Goal: Transaction & Acquisition: Complete application form

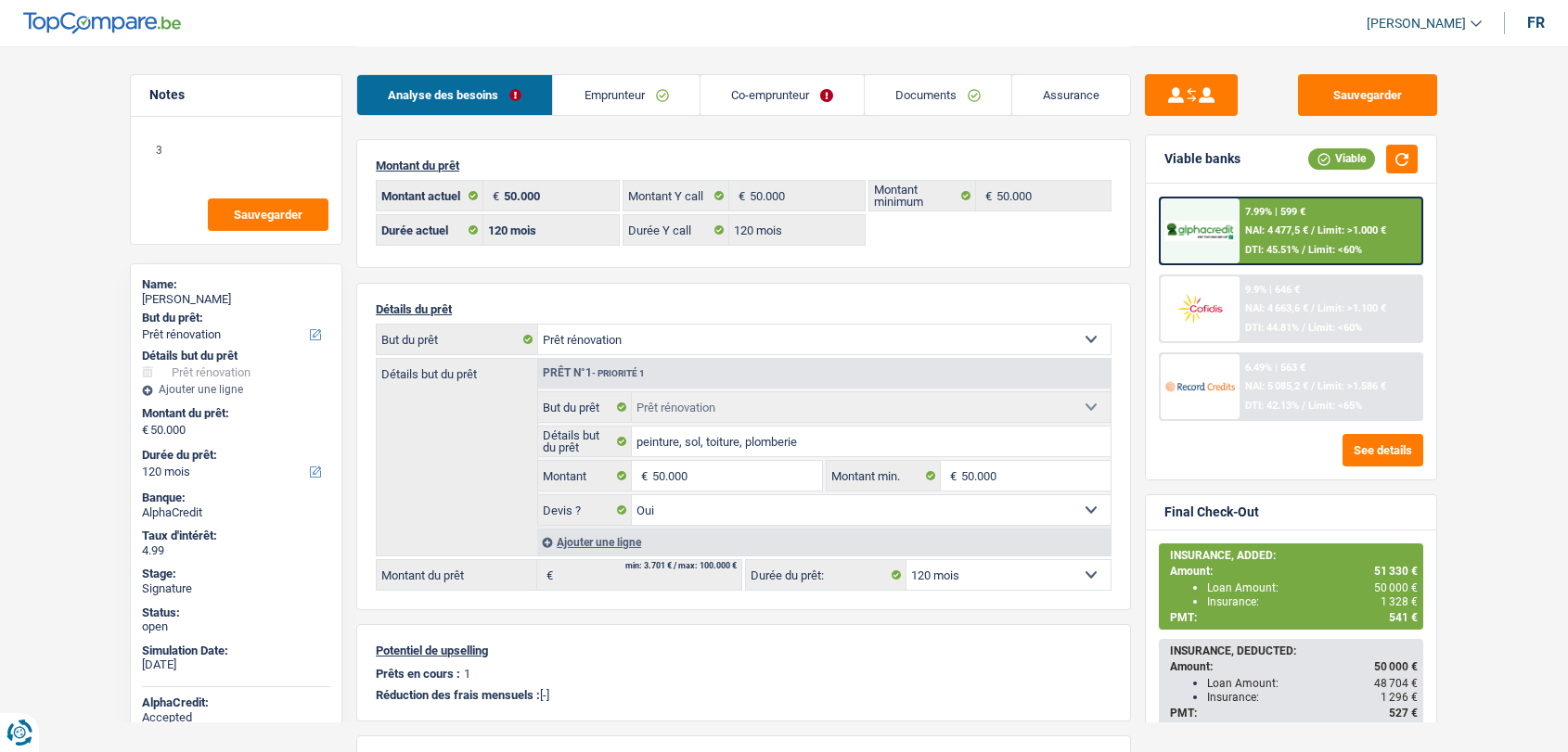
select select "renovation"
select select "120"
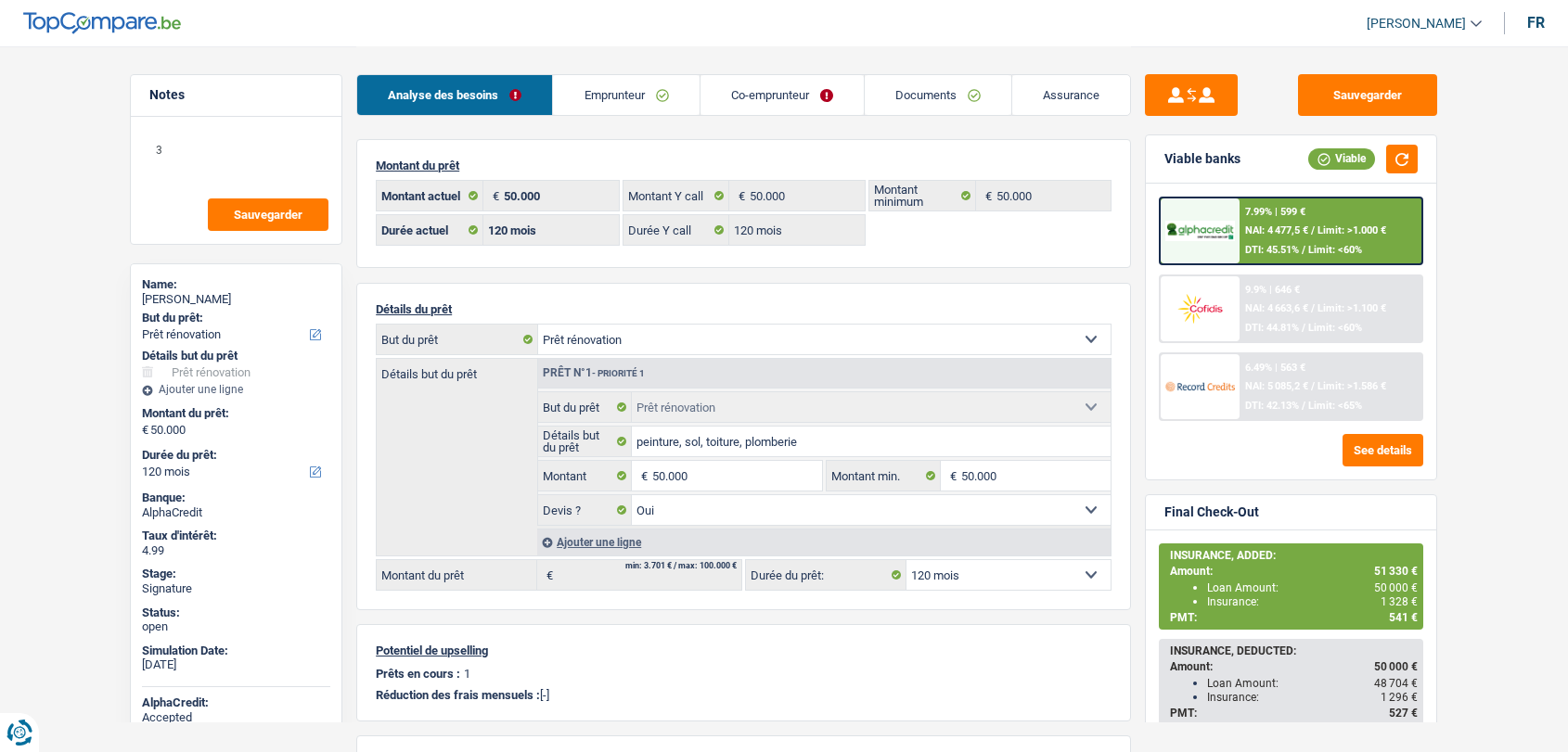
select select "renovation"
select select "yes"
select select "120"
select select "352"
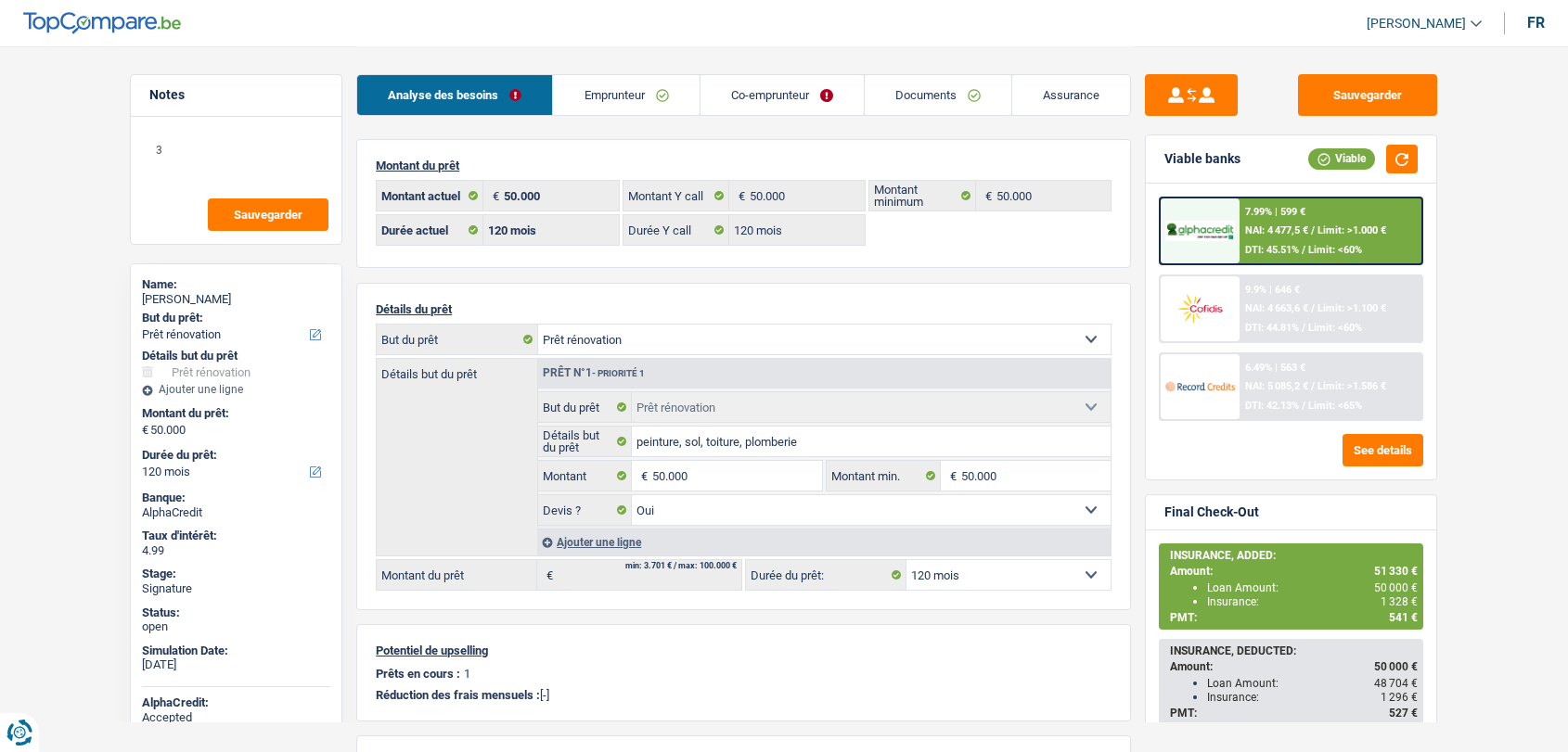
select select "cohabitation"
drag, startPoint x: 605, startPoint y: 111, endPoint x: 608, endPoint y: 100, distance: 11.4
click at [605, 111] on link "Emprunteur" at bounding box center [625, 95] width 146 height 40
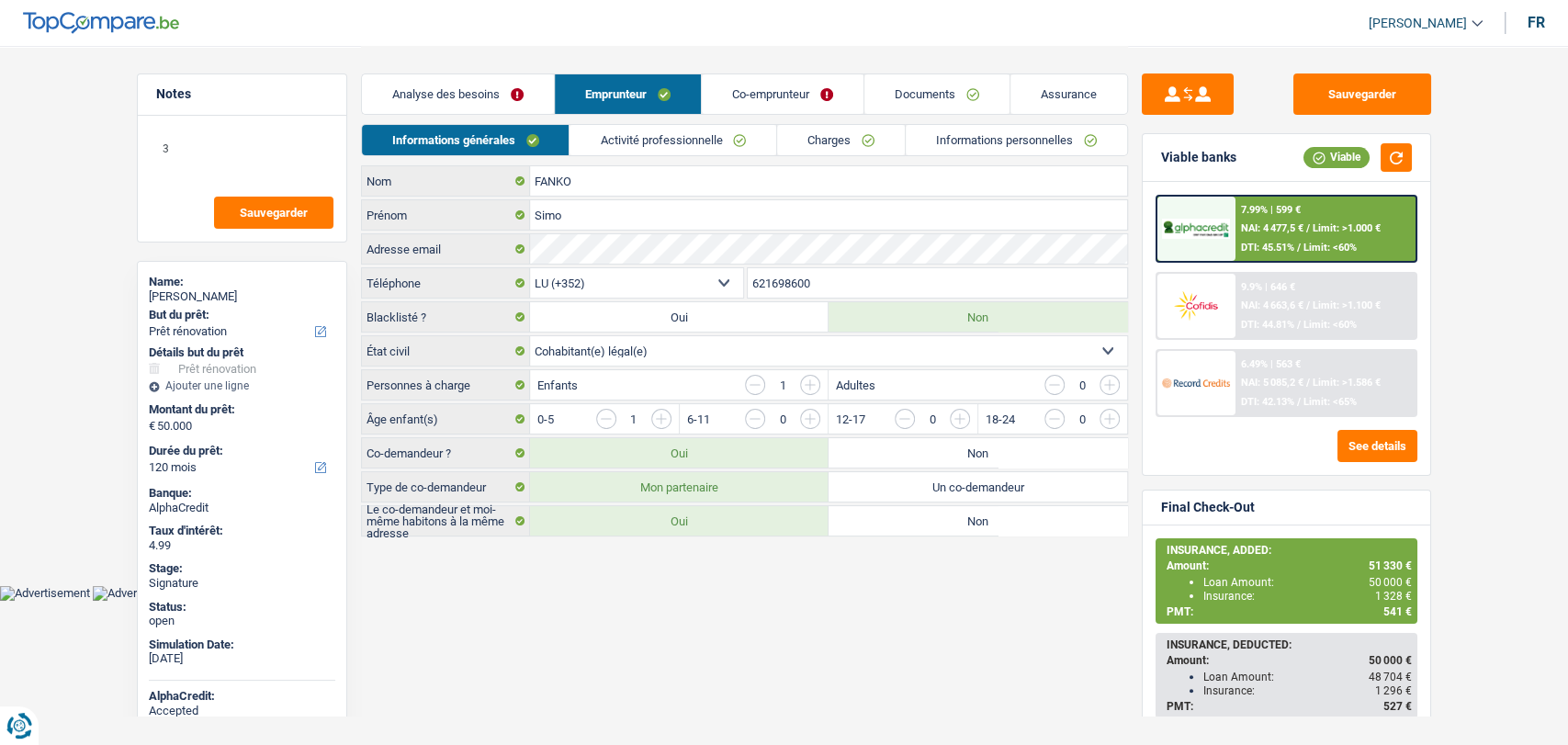
click at [601, 99] on link "Emprunteur" at bounding box center [628, 94] width 146 height 39
click at [742, 91] on link "Co-emprunteur" at bounding box center [782, 94] width 162 height 39
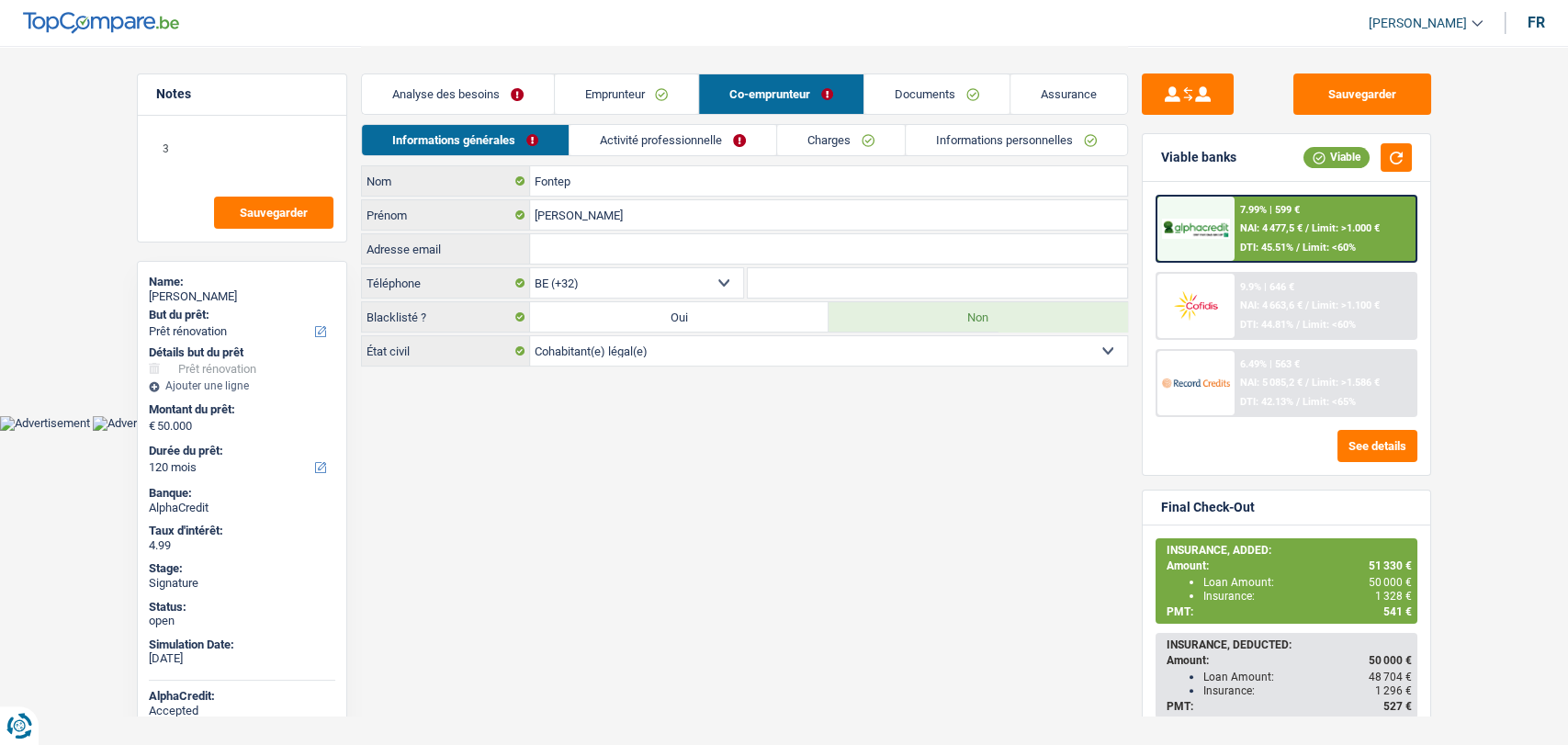
click at [625, 94] on link "Emprunteur" at bounding box center [627, 94] width 144 height 39
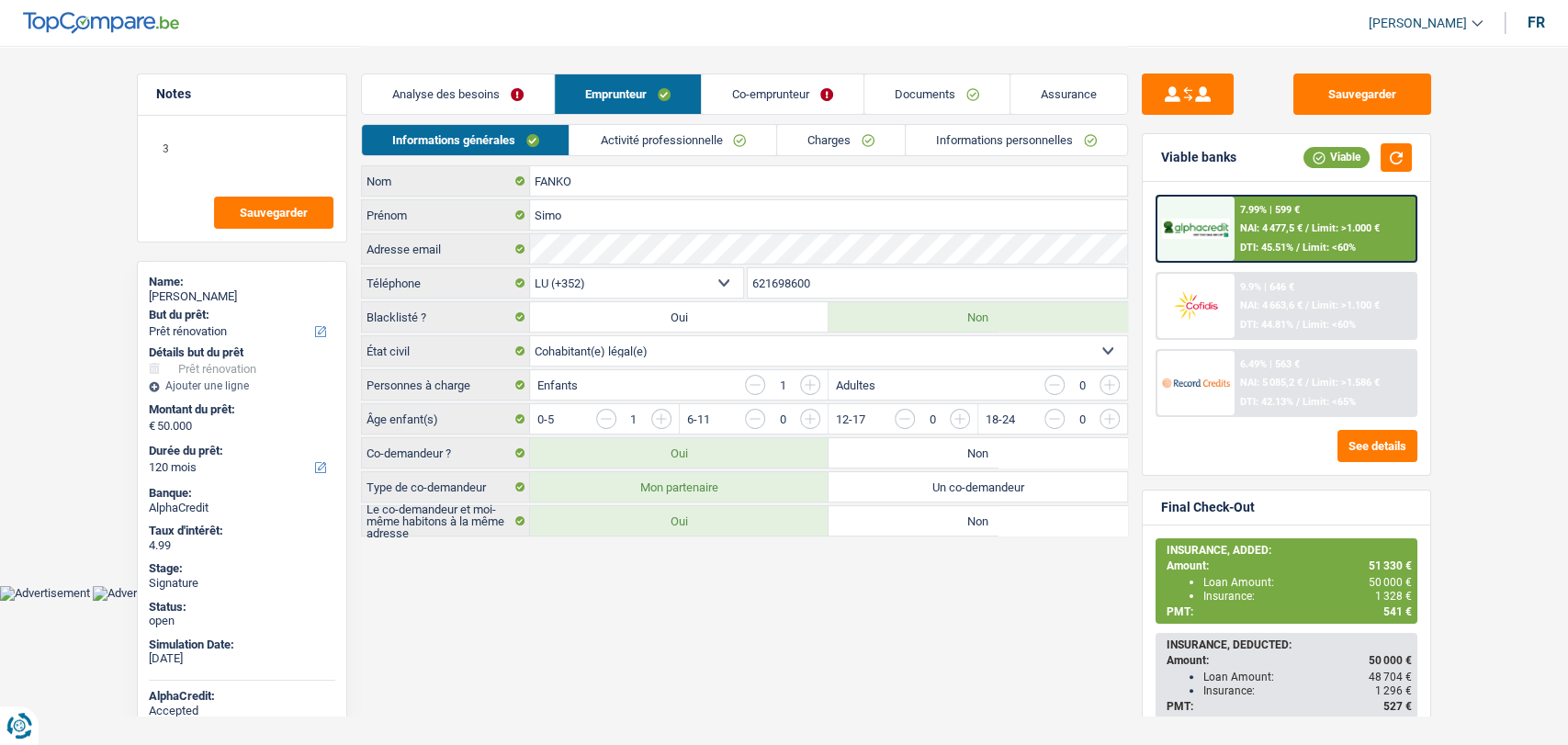
click at [815, 86] on link "Co-emprunteur" at bounding box center [782, 94] width 162 height 39
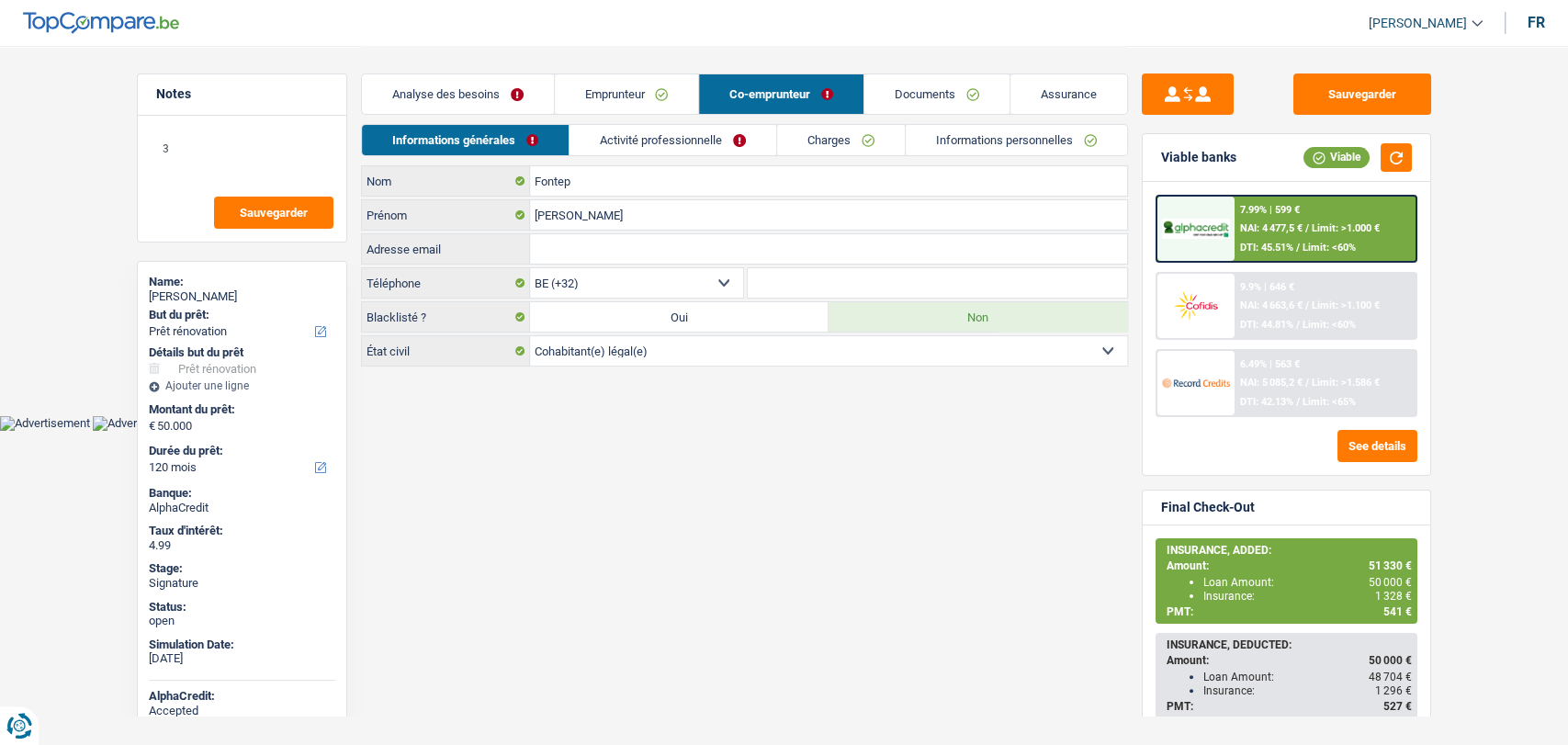
click at [654, 148] on link "Activité professionnelle" at bounding box center [673, 140] width 207 height 30
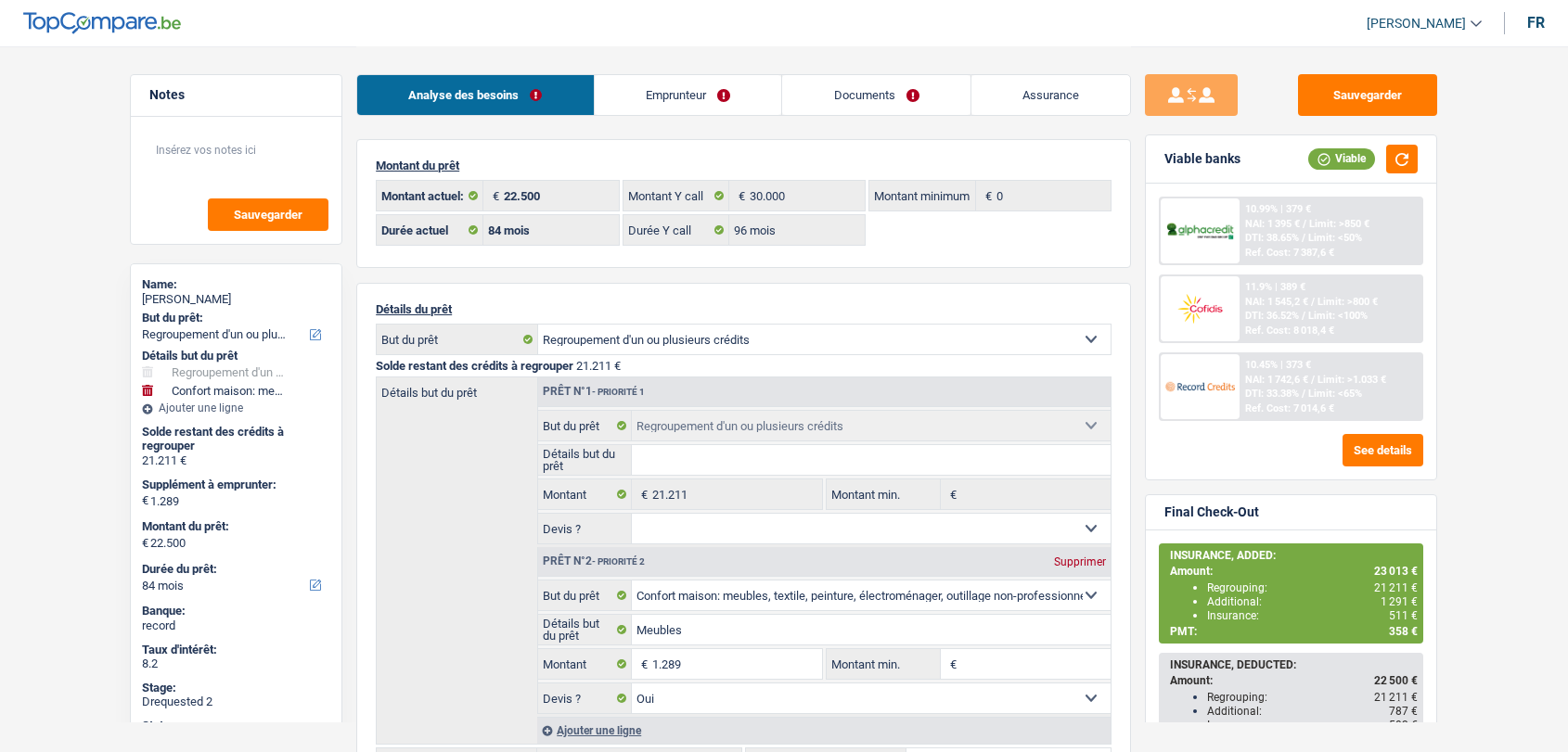
select select "refinancing"
select select "household"
select select "84"
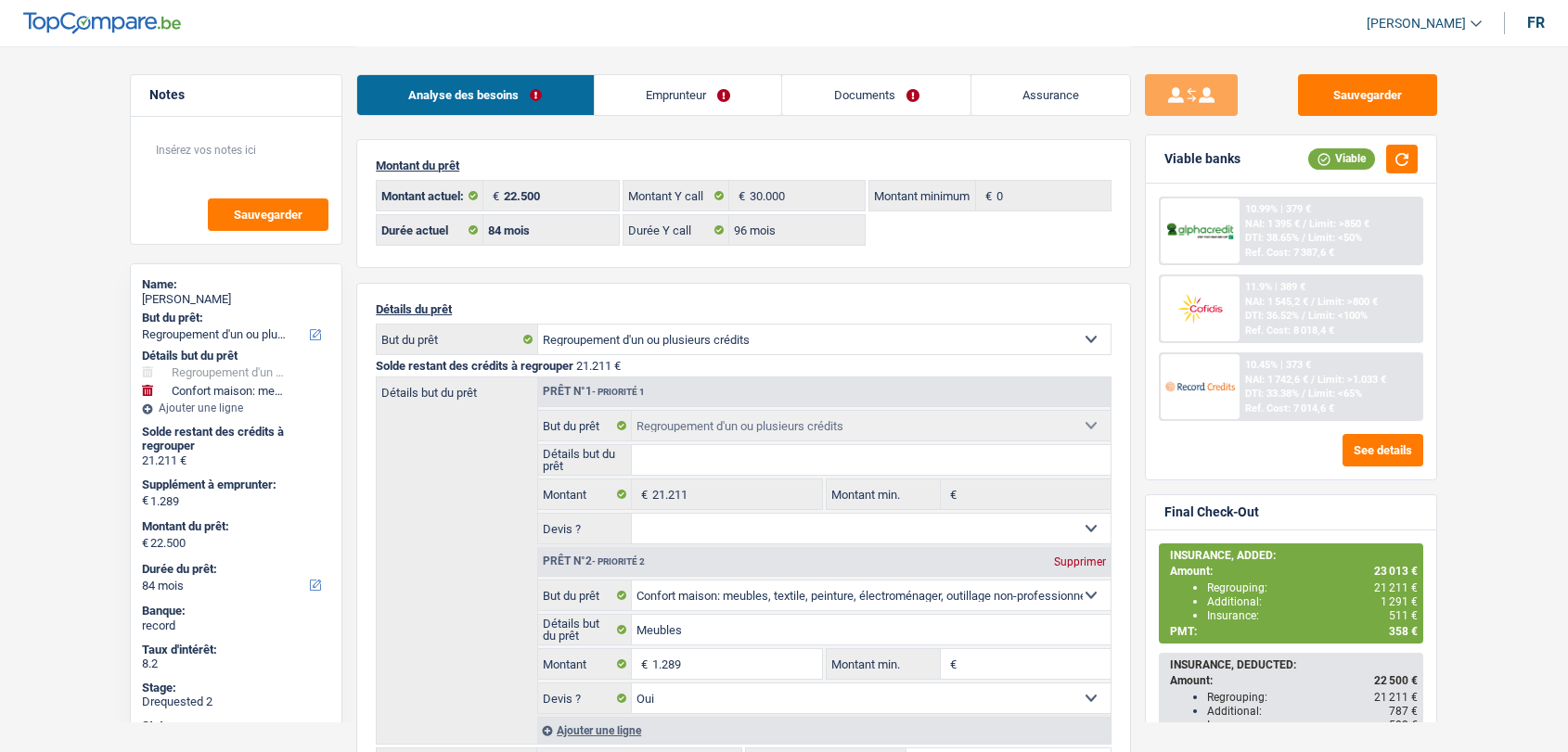
select select "96"
select select "refinancing"
select select "household"
select select "yes"
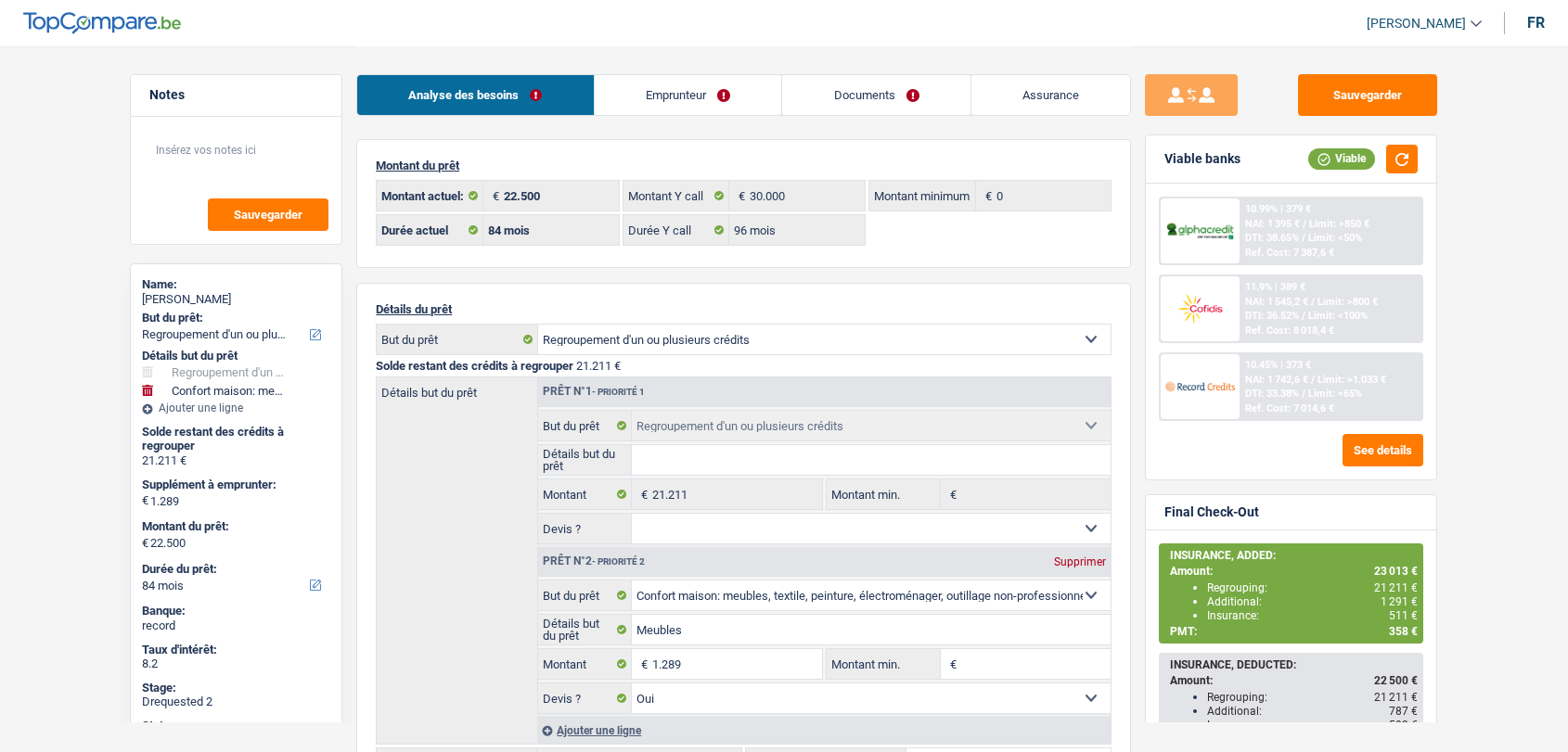
select select "84"
click at [703, 101] on link "Emprunteur" at bounding box center [689, 95] width 187 height 40
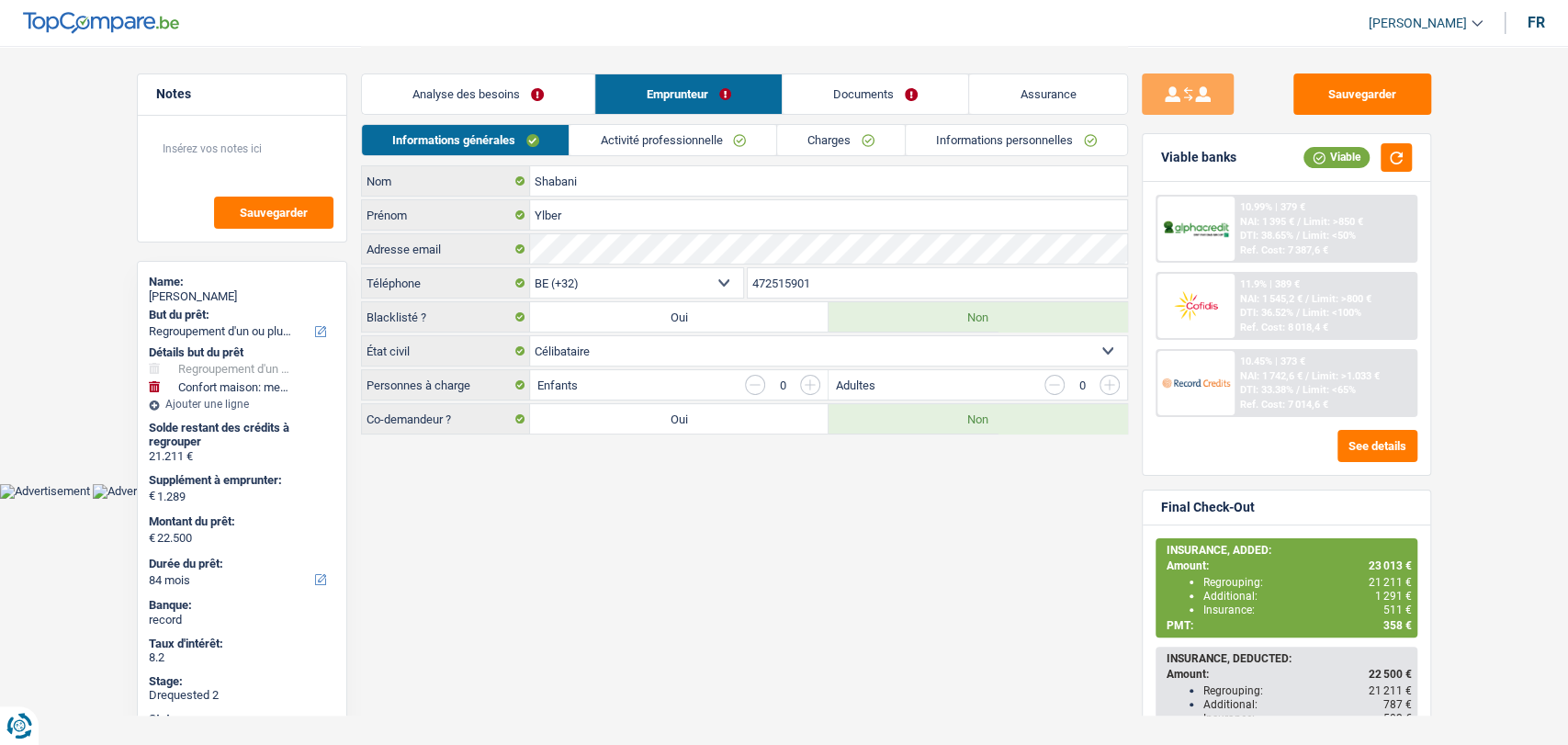
click at [821, 145] on link "Charges" at bounding box center [841, 140] width 127 height 30
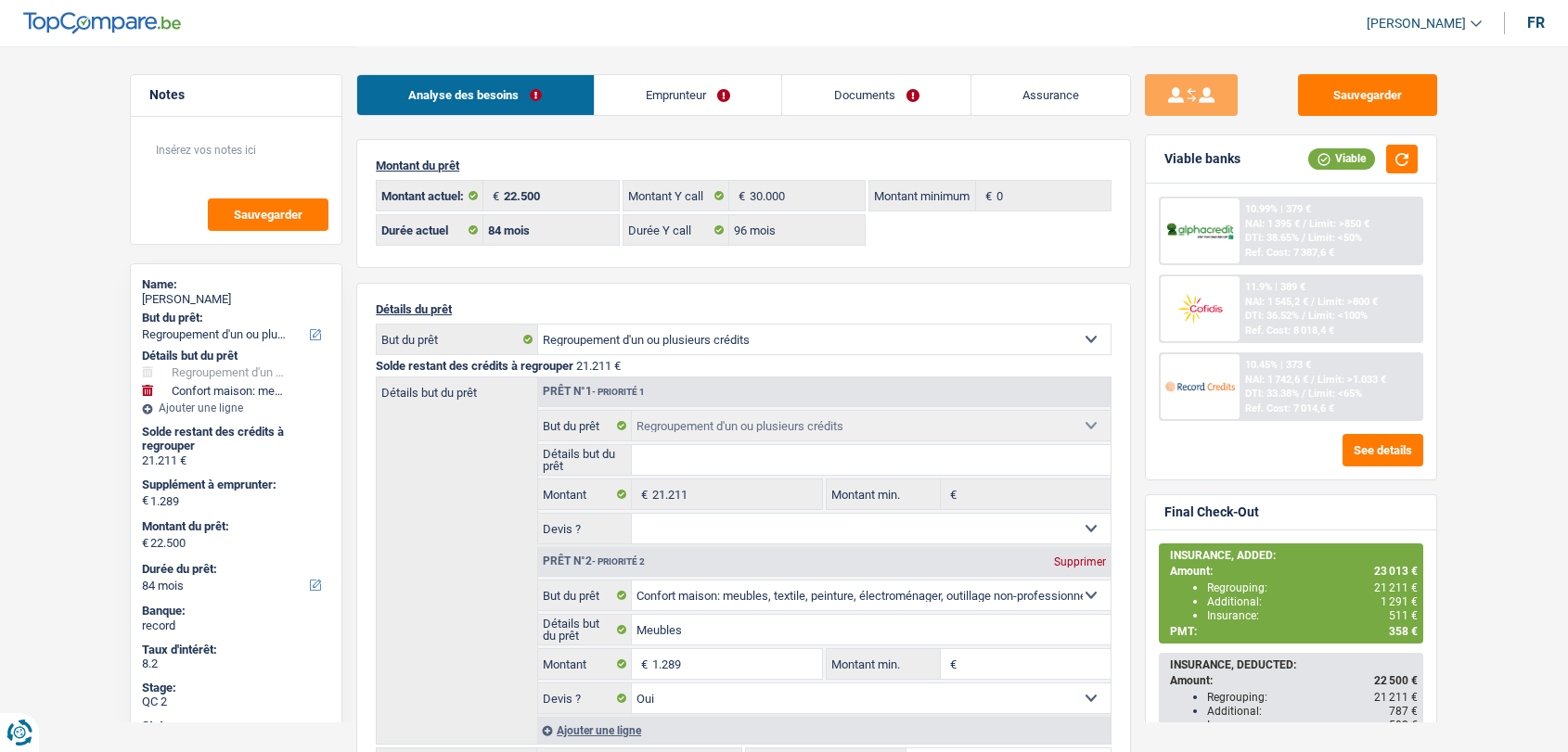
select select "refinancing"
select select "household"
select select "84"
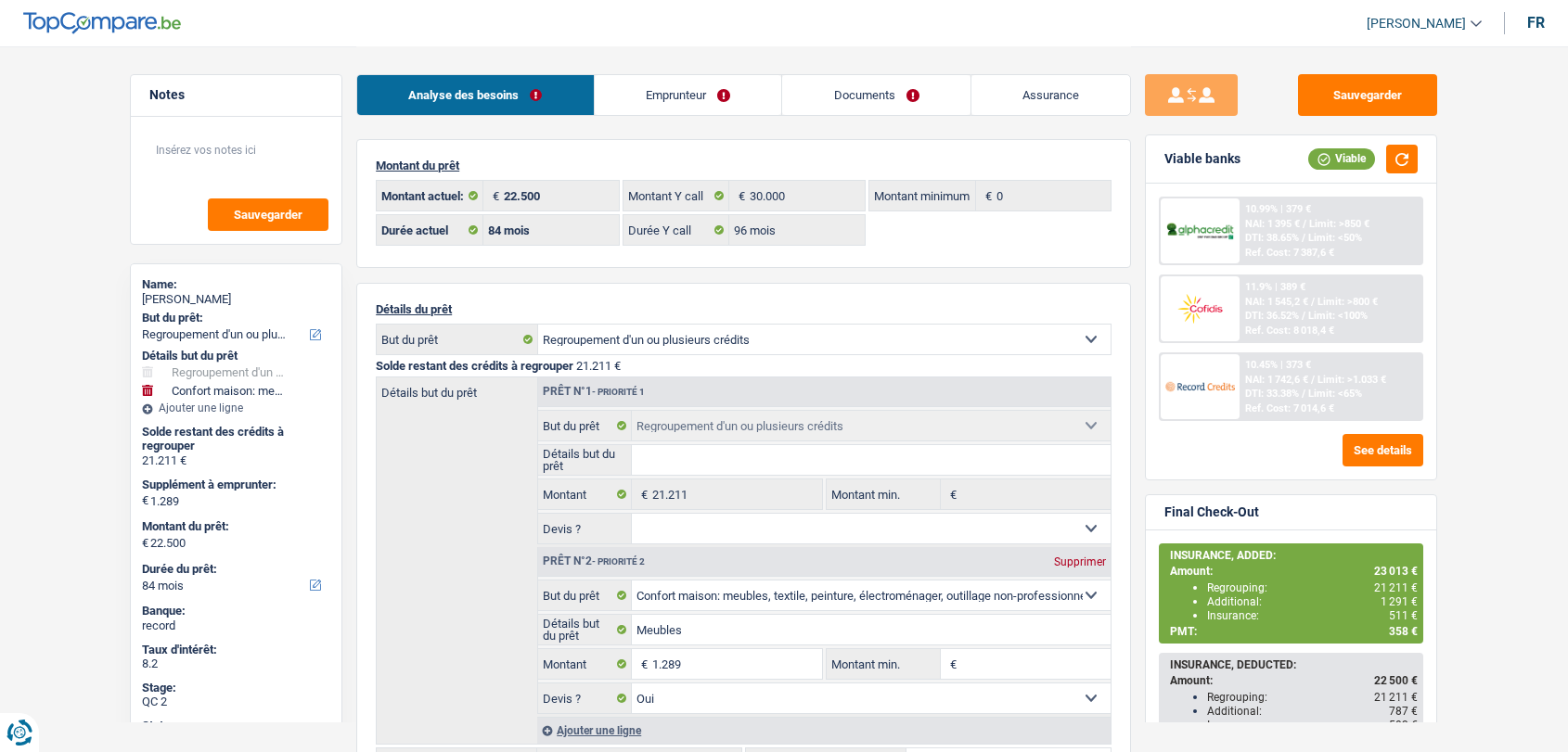
select select "96"
select select "refinancing"
select select "household"
select select "yes"
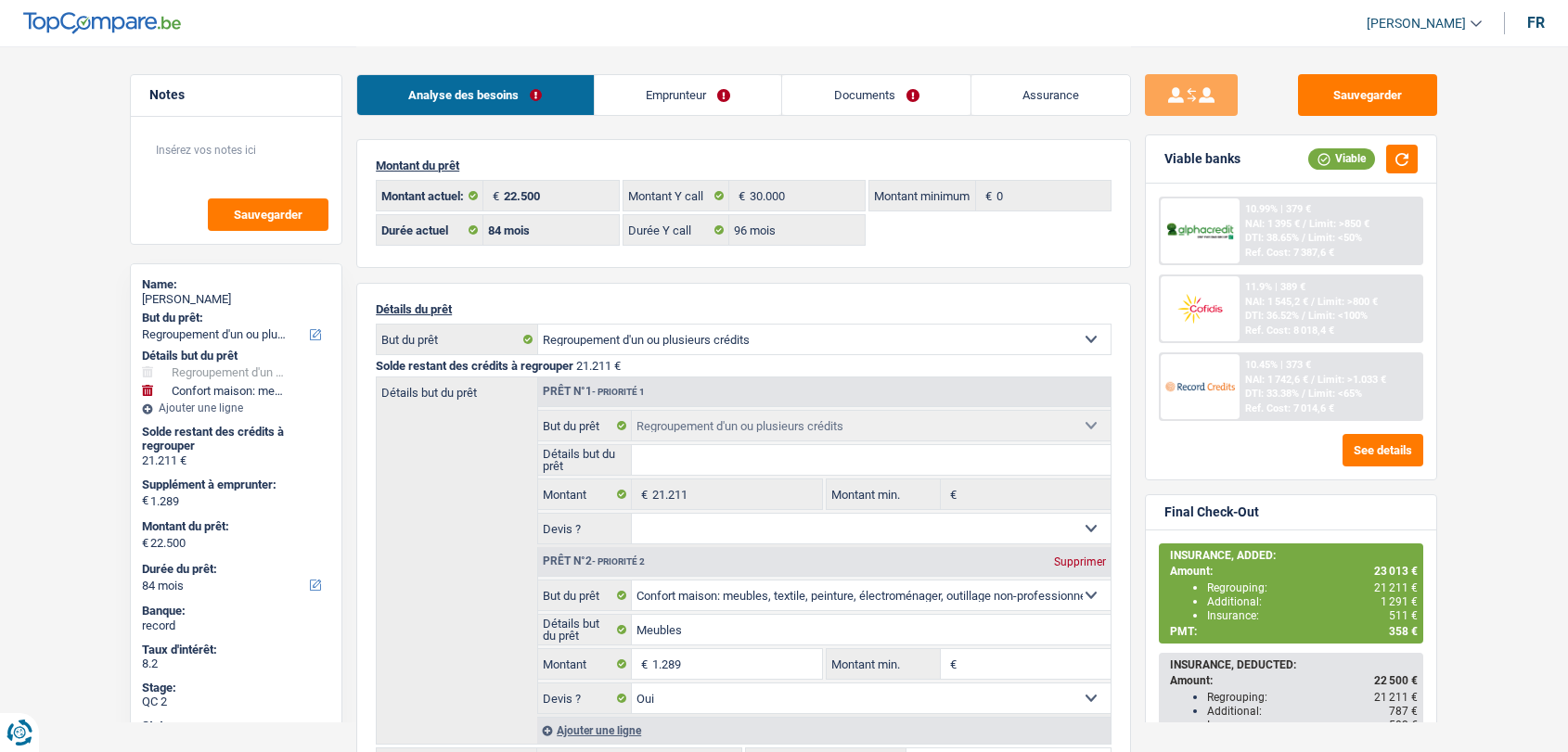
select select "84"
click at [863, 96] on link "Documents" at bounding box center [876, 95] width 188 height 40
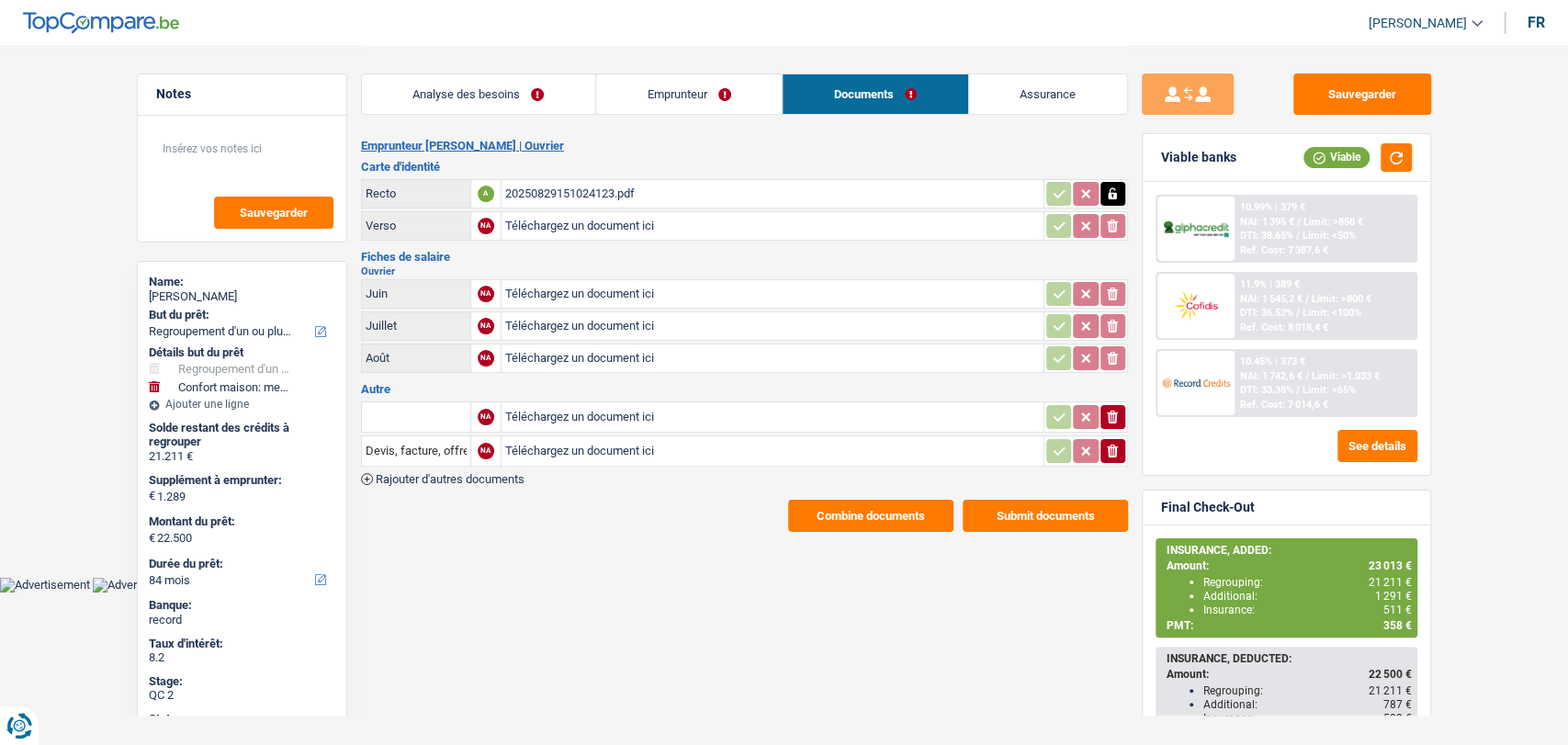
click at [581, 191] on div "20250829151024123.pdf" at bounding box center [772, 193] width 535 height 27
click at [544, 226] on input "Téléchargez un document ici" at bounding box center [772, 225] width 535 height 27
click at [586, 415] on input "Téléchargez un document ici" at bounding box center [772, 416] width 535 height 27
click at [585, 410] on input "Téléchargez un document ici" at bounding box center [772, 416] width 535 height 27
type input "C:\fakepath\Fimaser Shabani.pdf"
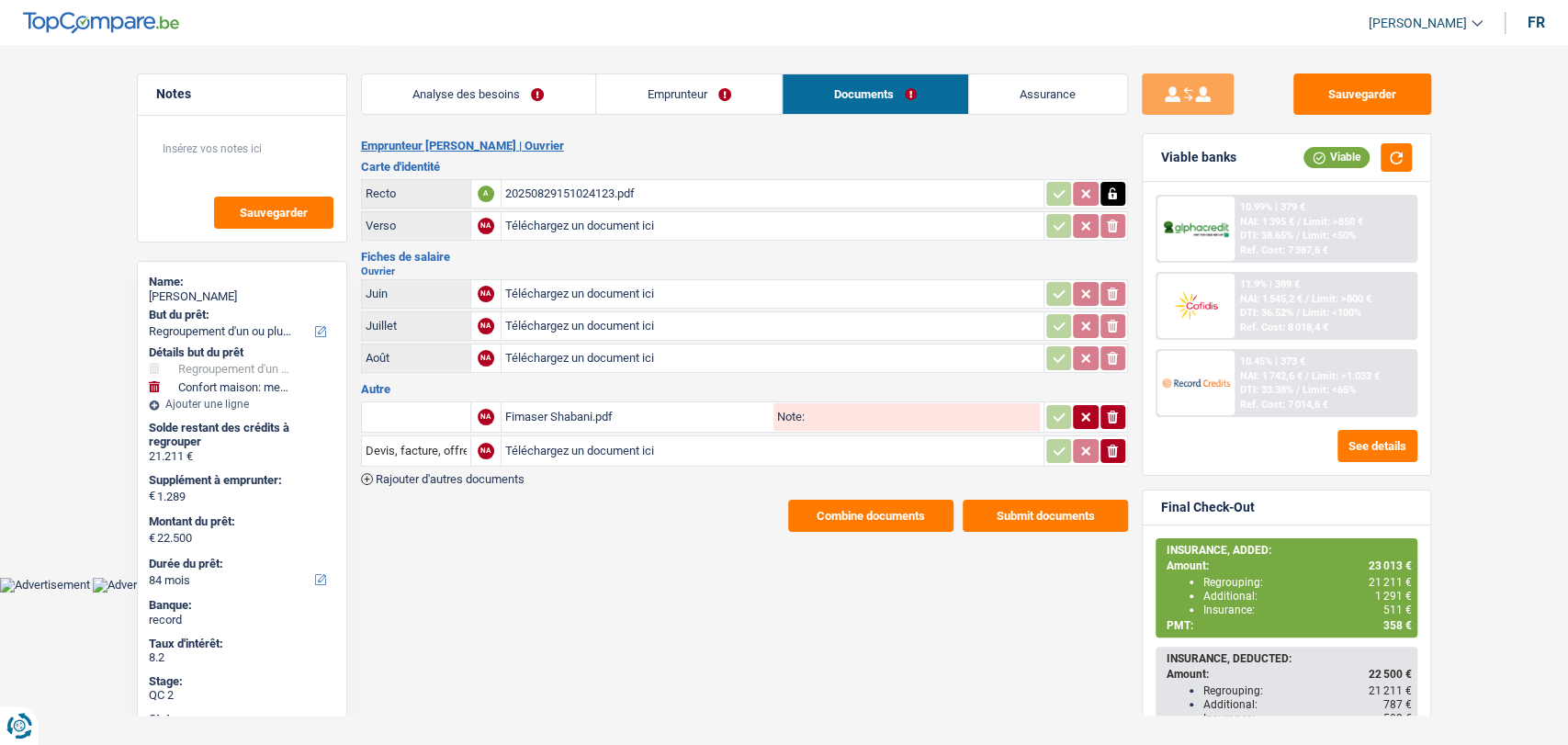
click at [425, 418] on input "text" at bounding box center [416, 416] width 101 height 29
click at [447, 442] on li "Décompte de remboursement anticipé" at bounding box center [480, 454] width 217 height 23
type input "Décompte de remboursement anticipé"
click at [1331, 86] on button "Sauvegarder" at bounding box center [1362, 94] width 138 height 41
click at [1345, 97] on button "Sauvegarder" at bounding box center [1362, 94] width 138 height 41
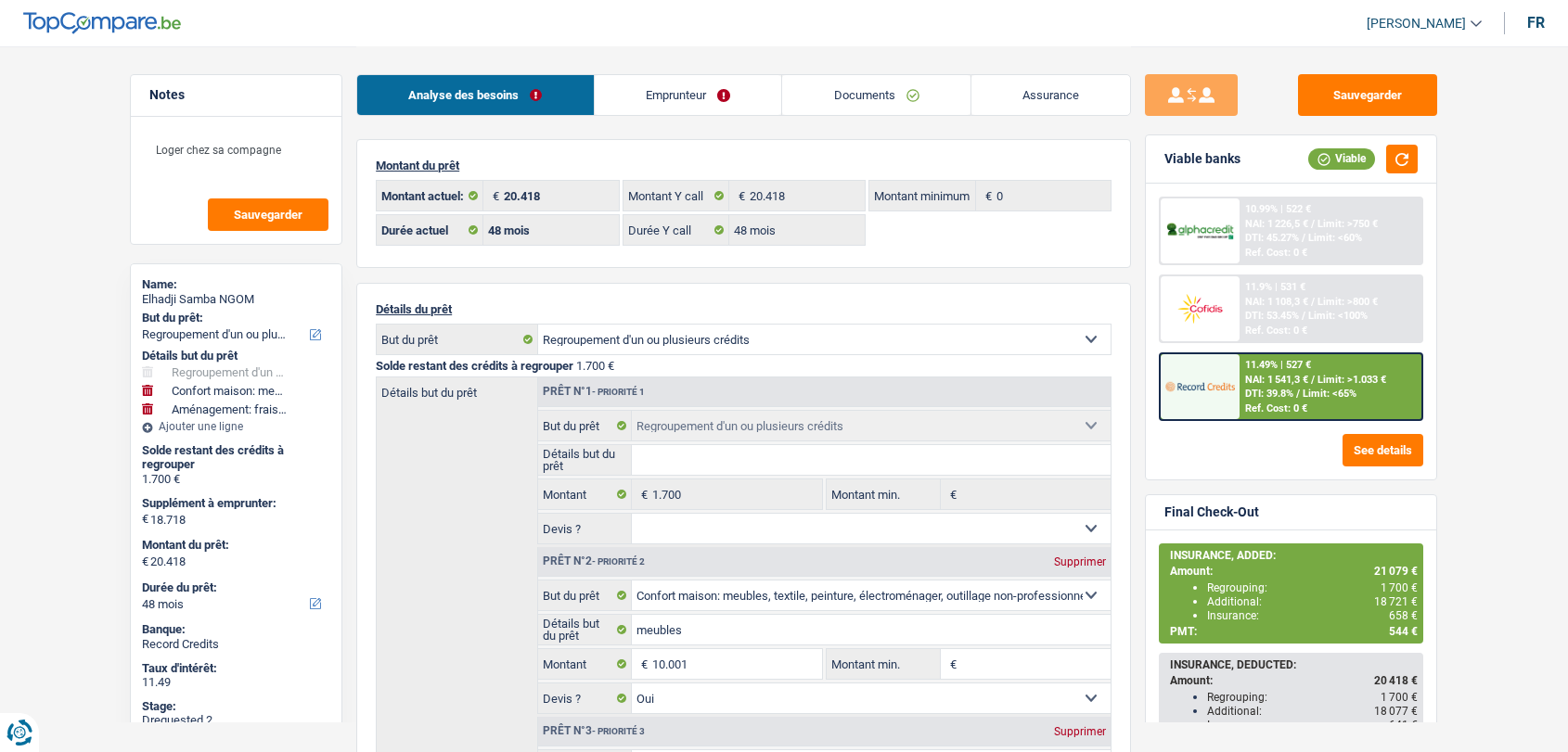
select select "refinancing"
select select "household"
select select "movingOrInstallation"
select select "48"
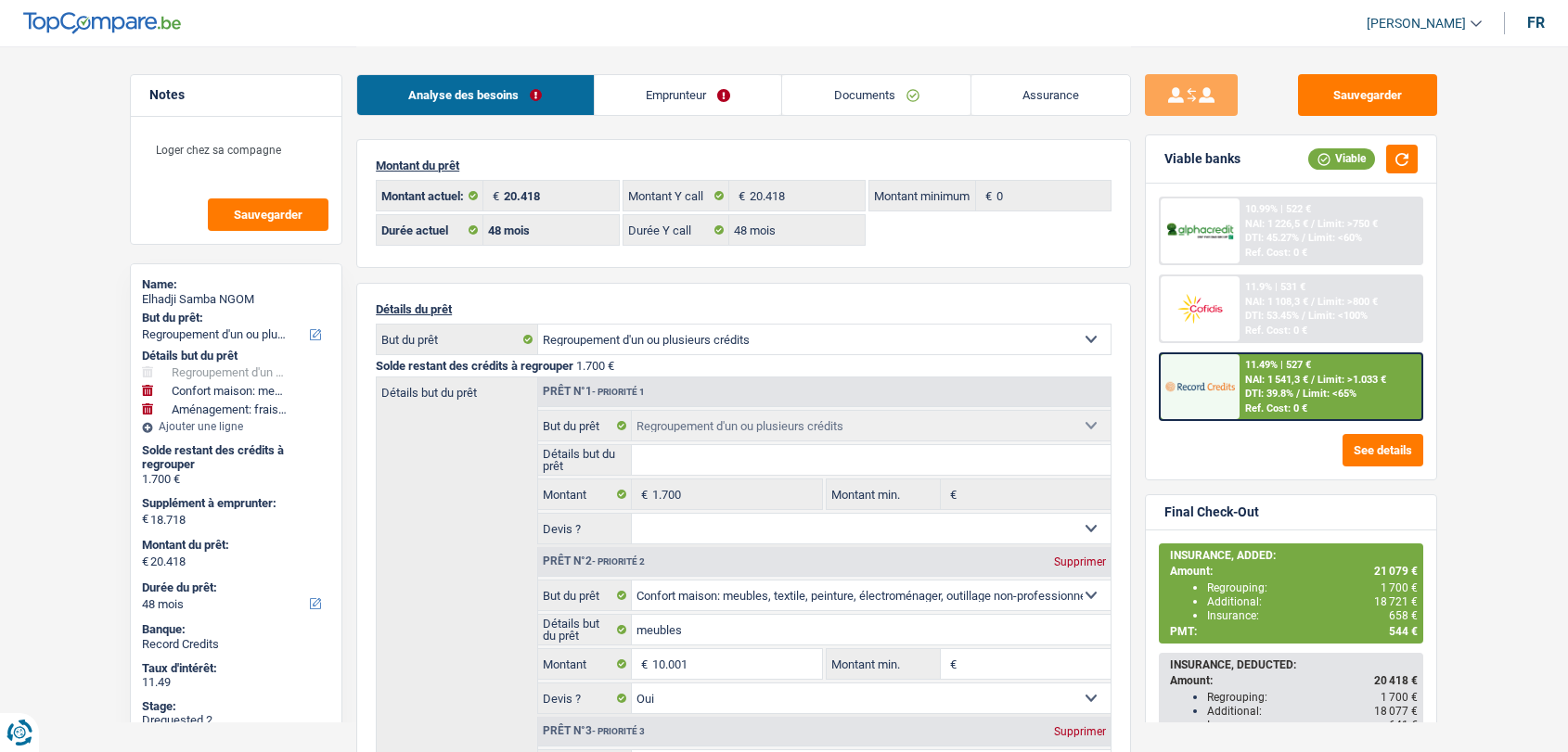
click at [891, 91] on link "Documents" at bounding box center [876, 95] width 188 height 40
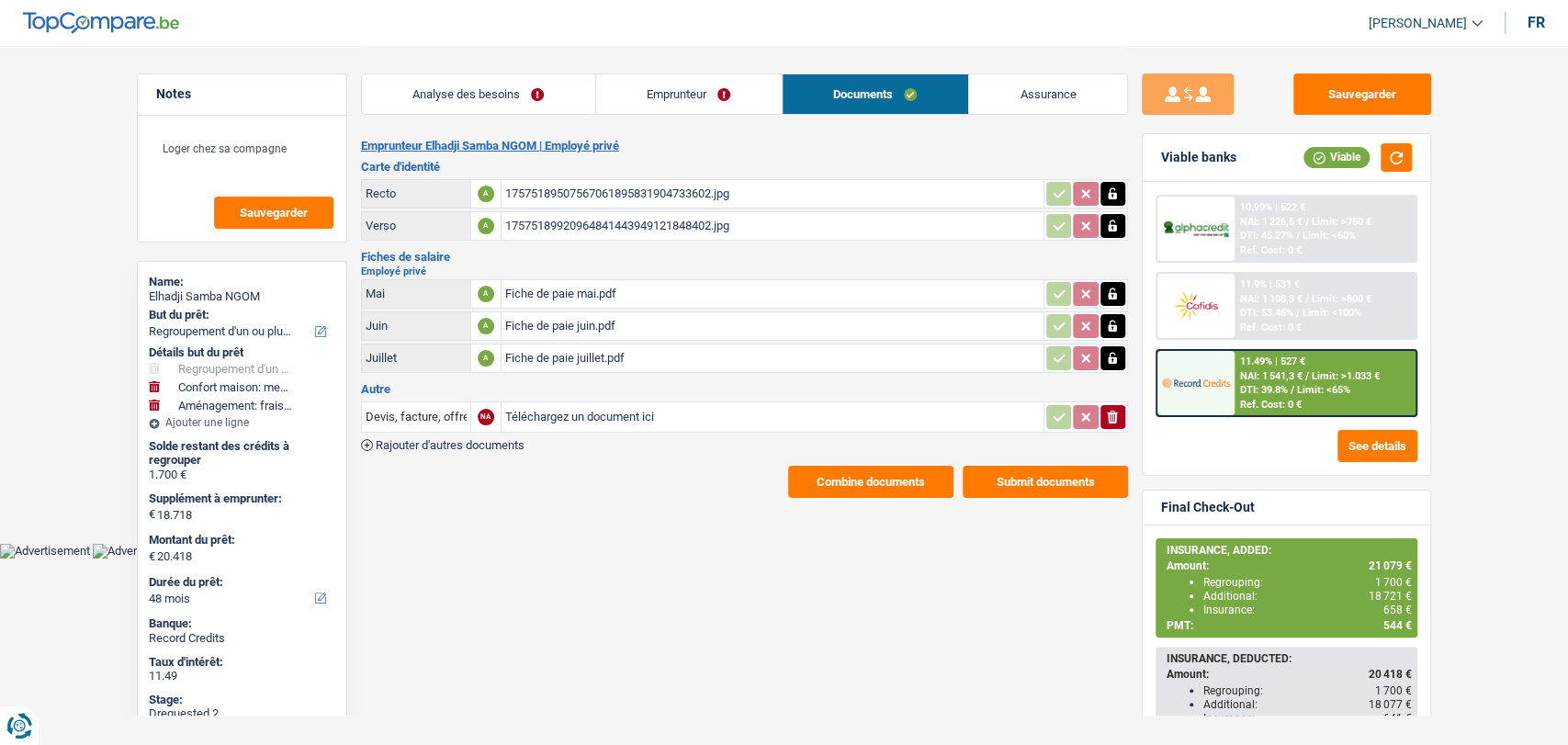
click at [568, 412] on input "Téléchargez un document ici" at bounding box center [772, 416] width 535 height 27
type input "C:\fakepath\Fiche de paie août.pdf"
click at [496, 444] on span "Rajouter d'autres documents" at bounding box center [450, 445] width 149 height 12
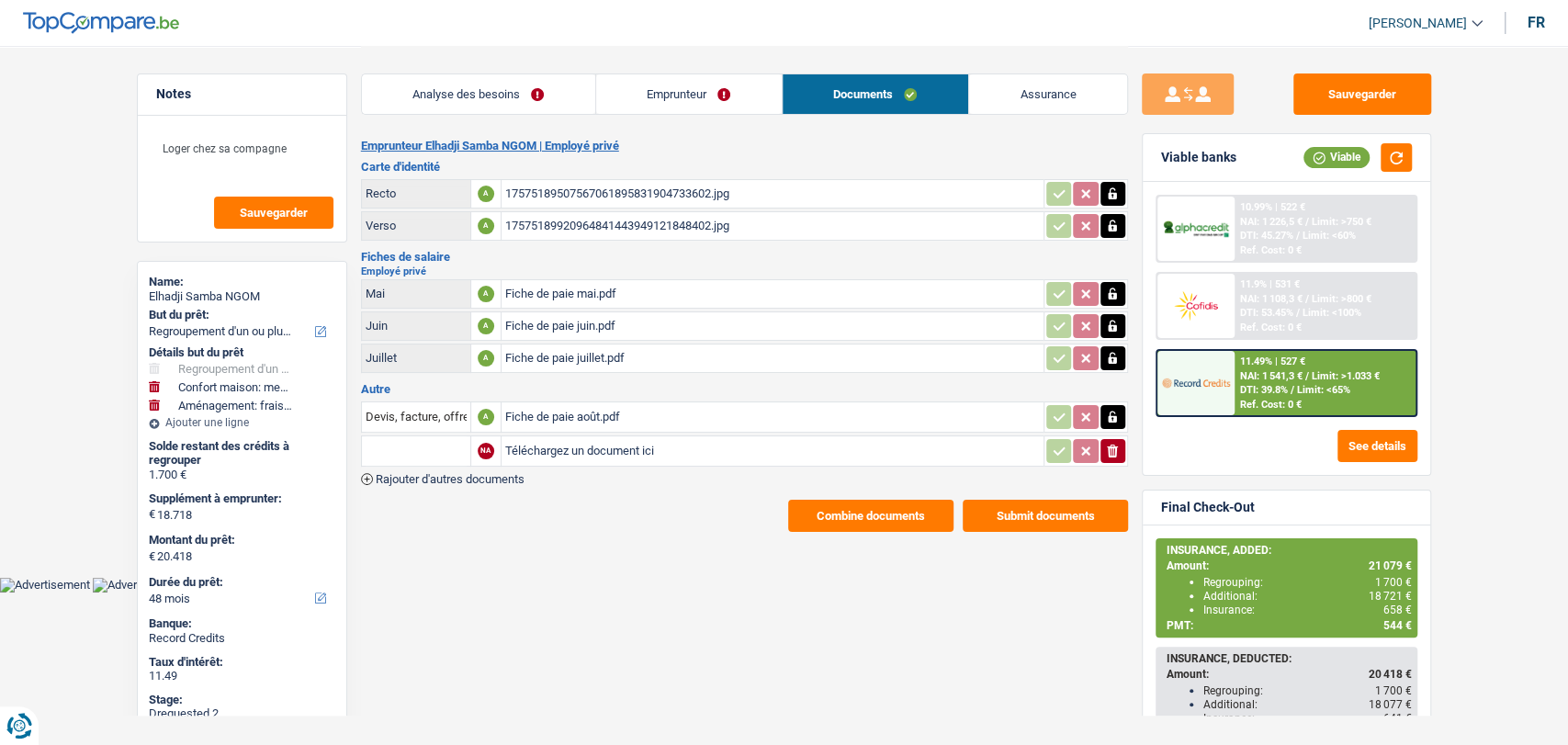
click at [554, 443] on input "Téléchargez un document ici" at bounding box center [772, 451] width 535 height 27
type input "C:\fakepath\Relevé - août 2025.pdf"
click at [453, 406] on input "Devis, facture, offre, bon de commande" at bounding box center [416, 416] width 101 height 29
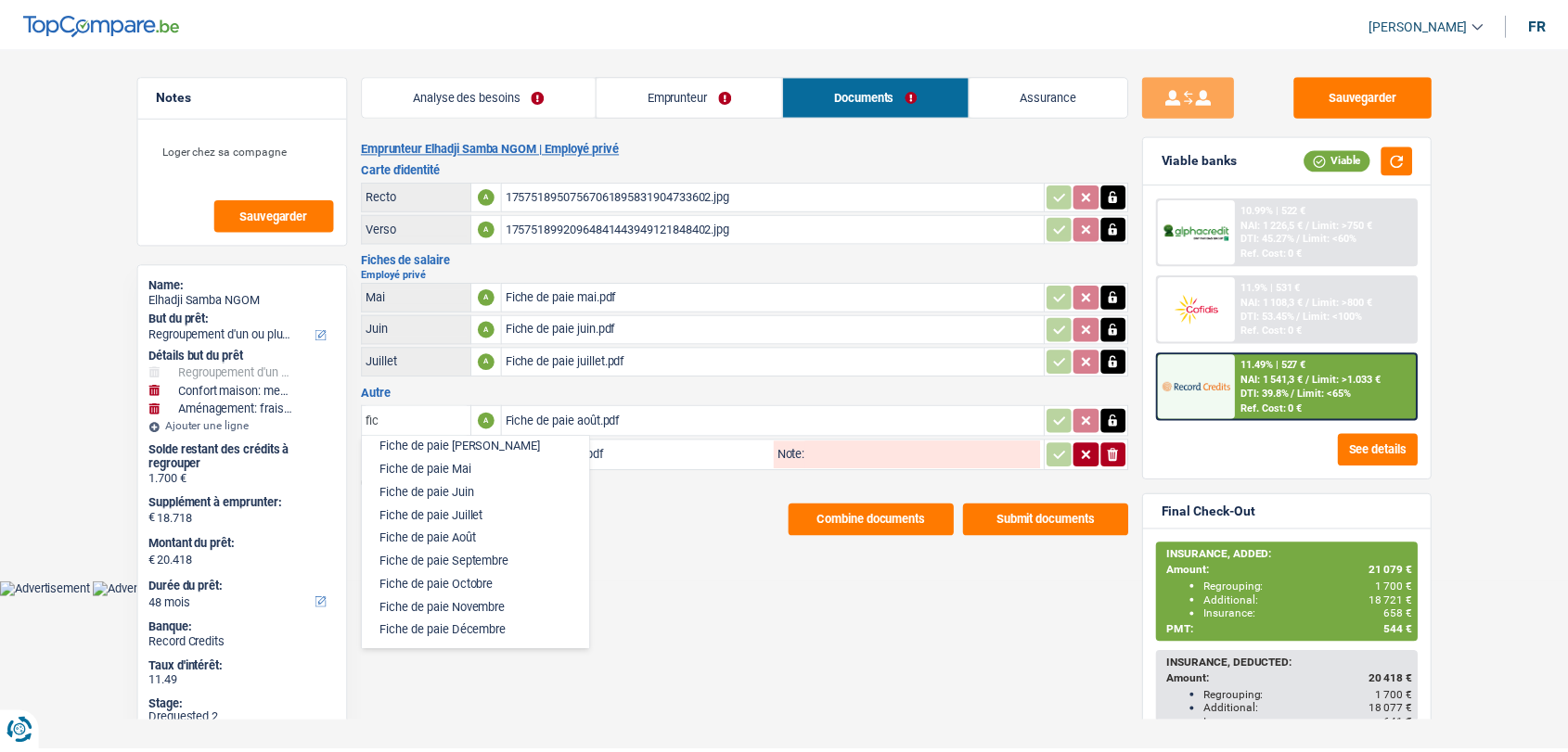
scroll to position [166, 0]
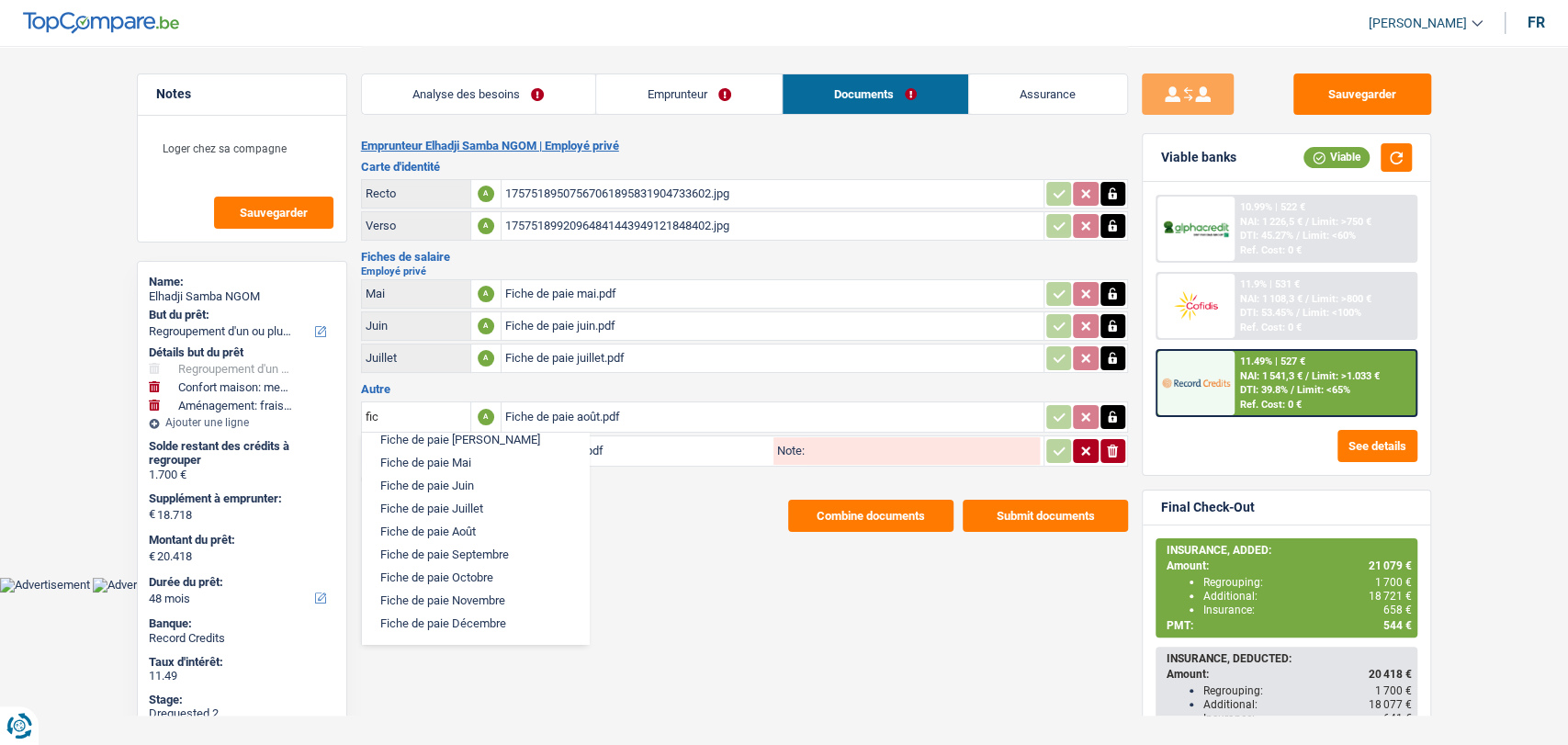
click at [476, 521] on li "Fiche de paie Août" at bounding box center [475, 531] width 209 height 23
type input "Fiche de paie Août"
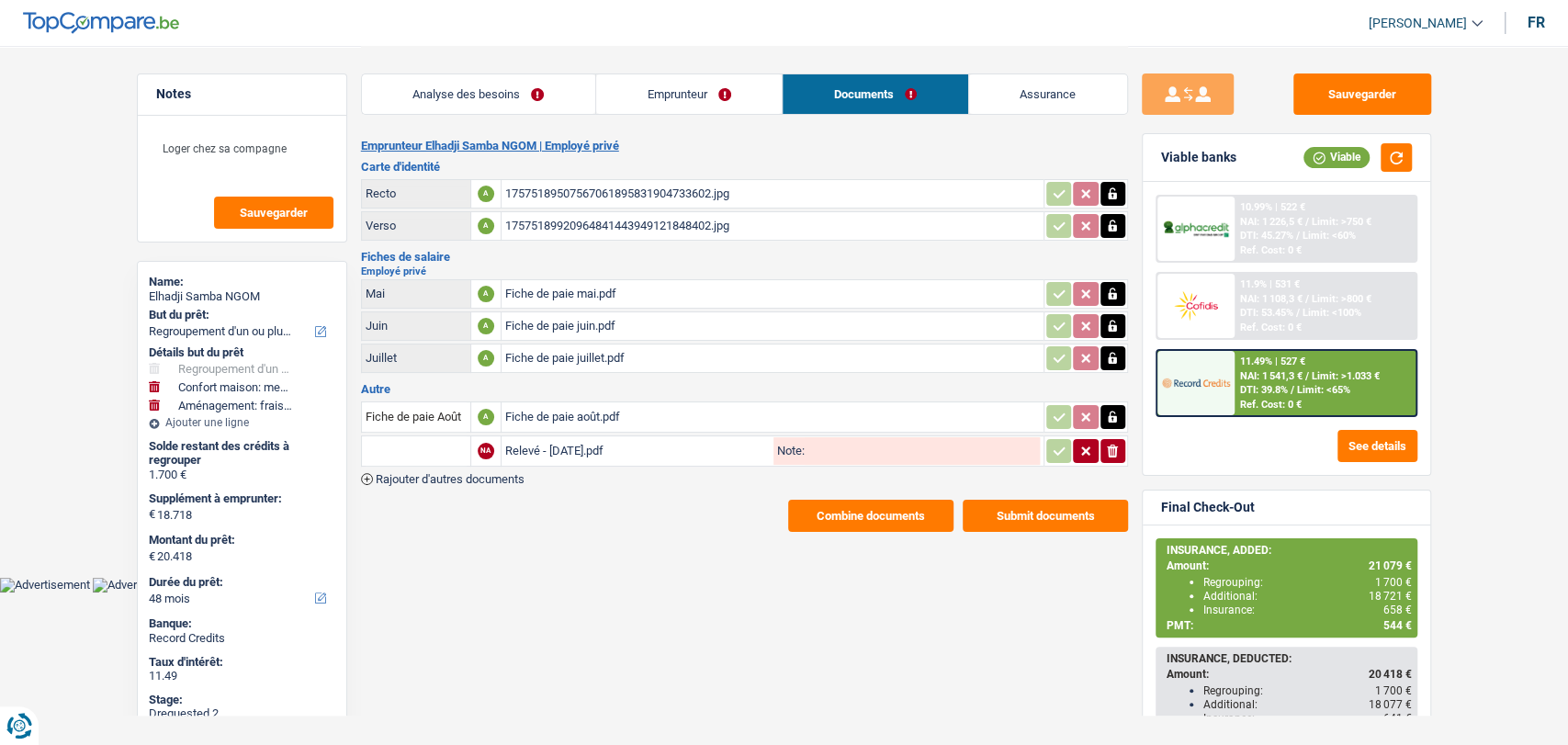
click at [437, 449] on input "text" at bounding box center [416, 451] width 101 height 29
click at [446, 506] on li "Relevé de compte de la carte de crédit" at bounding box center [479, 510] width 215 height 23
type input "Relevé de compte de la carte de crédit"
click at [1055, 450] on icon "button" at bounding box center [1058, 451] width 12 height 8
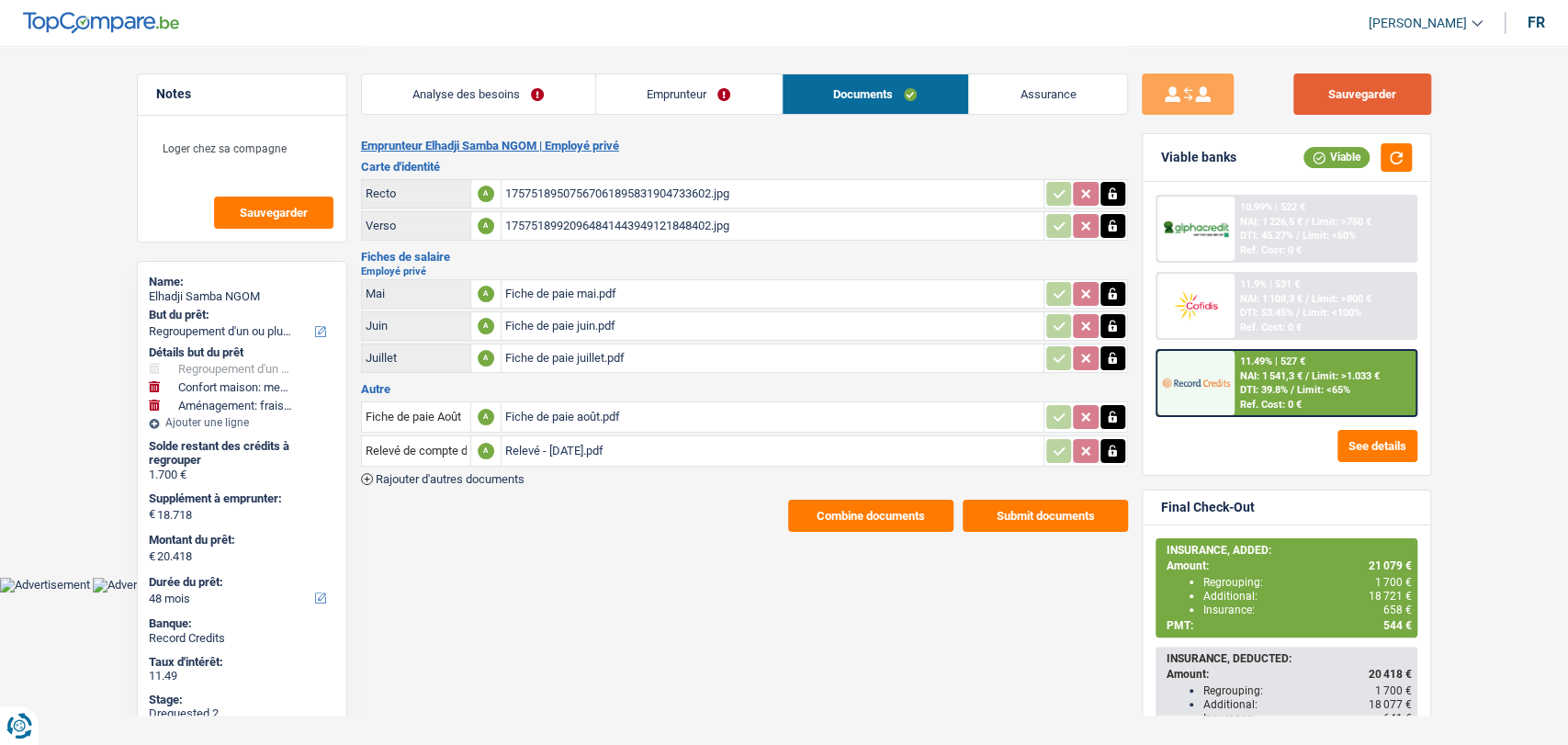
click at [1323, 93] on button "Sauvegarder" at bounding box center [1362, 94] width 138 height 41
click at [568, 315] on div "Fiche de paie juin.pdf" at bounding box center [772, 325] width 535 height 27
click at [551, 322] on div "Fiche de paie juin.pdf" at bounding box center [772, 325] width 535 height 27
click at [534, 353] on div "Fiche de paie juillet.pdf" at bounding box center [772, 358] width 535 height 27
click at [549, 414] on div "Fiche de paie août.pdf" at bounding box center [772, 416] width 535 height 27
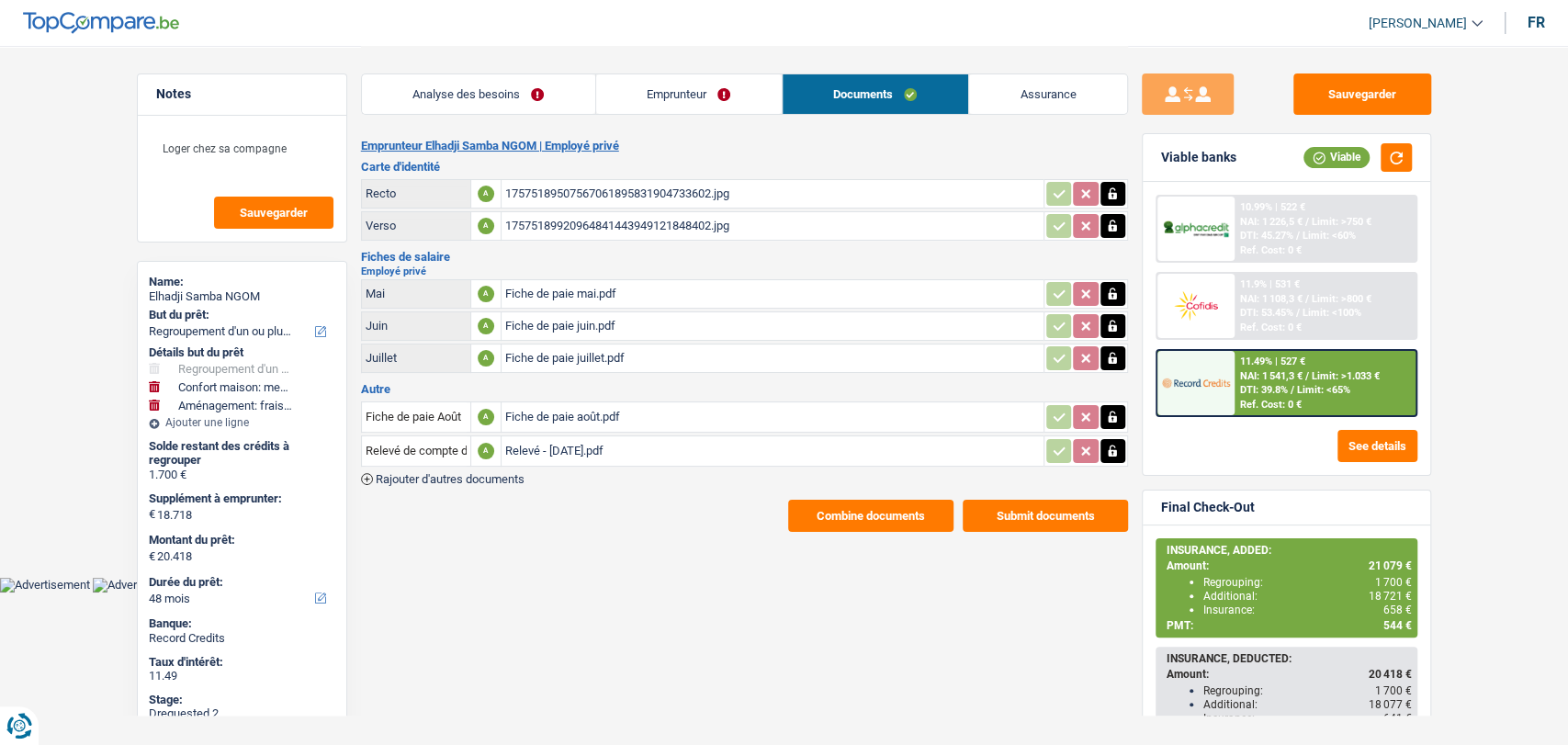
click at [575, 444] on div "Relevé - août 2025.pdf" at bounding box center [772, 451] width 535 height 27
click at [533, 573] on body "Vous avez le contrôle de vos données Nous utilisons des cookies, tout comme nos…" at bounding box center [784, 296] width 1568 height 592
click at [456, 98] on link "Analyse des besoins" at bounding box center [478, 94] width 233 height 39
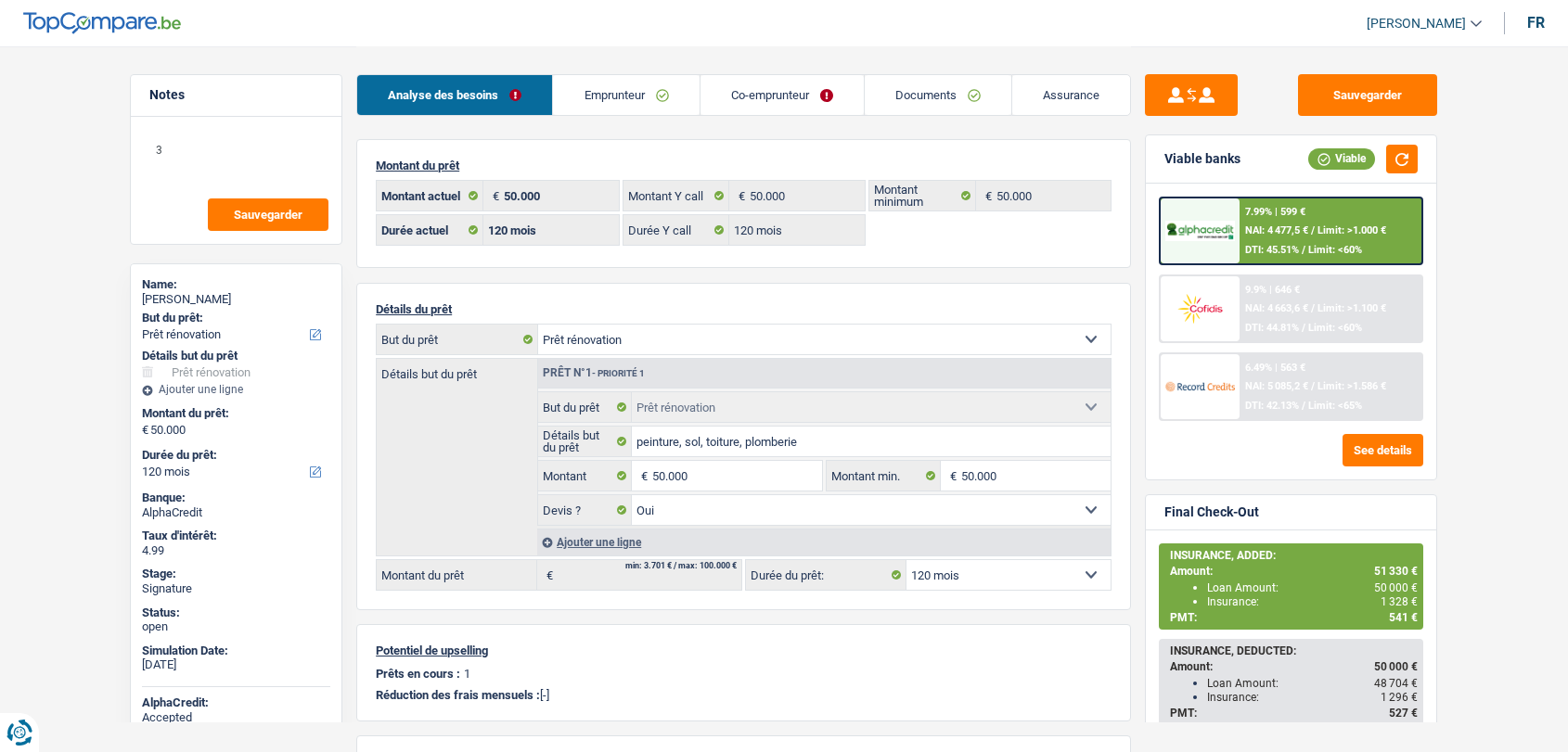
select select "renovation"
select select "120"
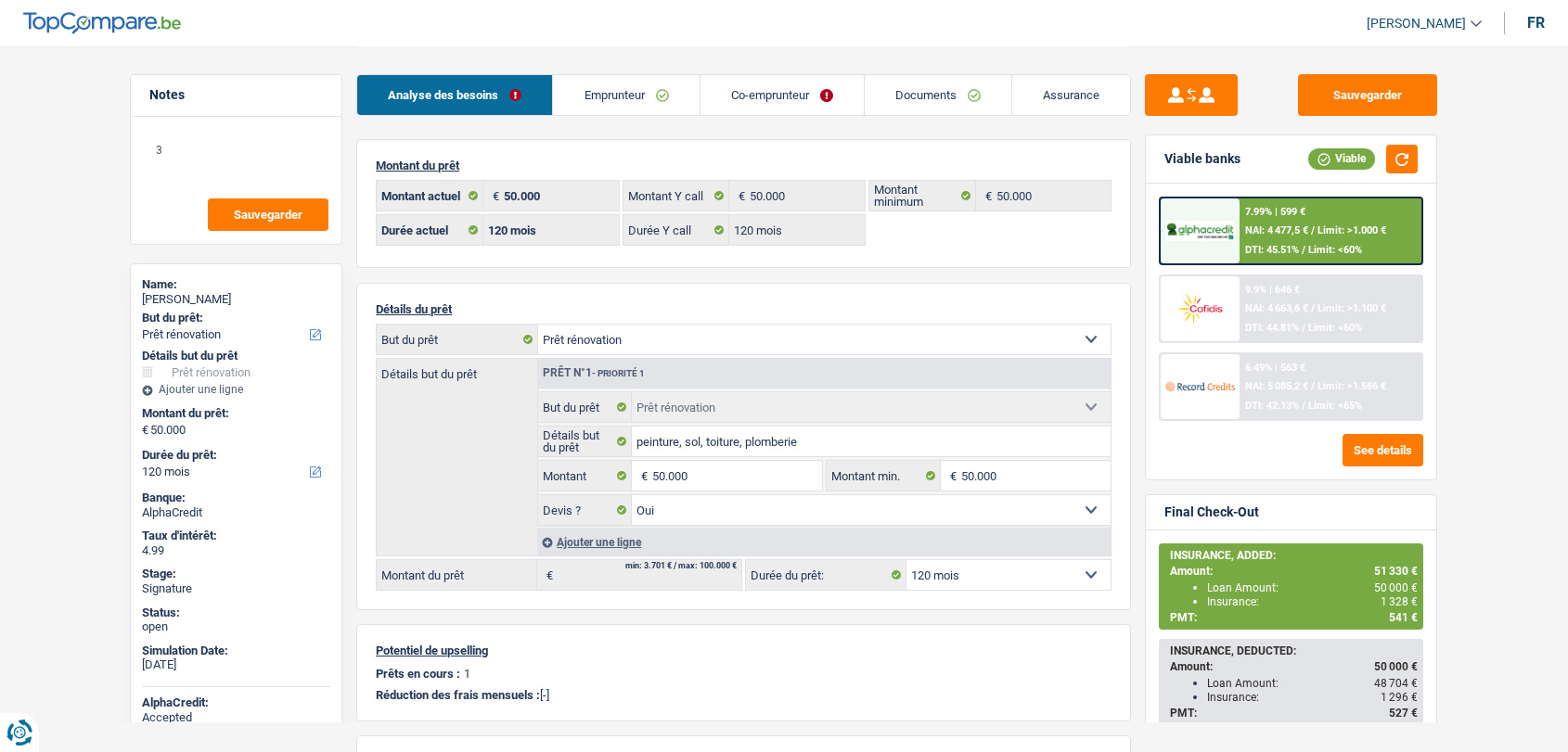
select select "renovation"
select select "yes"
select select "120"
click at [1240, 214] on div "7.99% | 599 € NAI: 4 477,5 € / Limit: >1.000 € DTI: 45.51% / Limit: <60%" at bounding box center [1330, 231] width 183 height 65
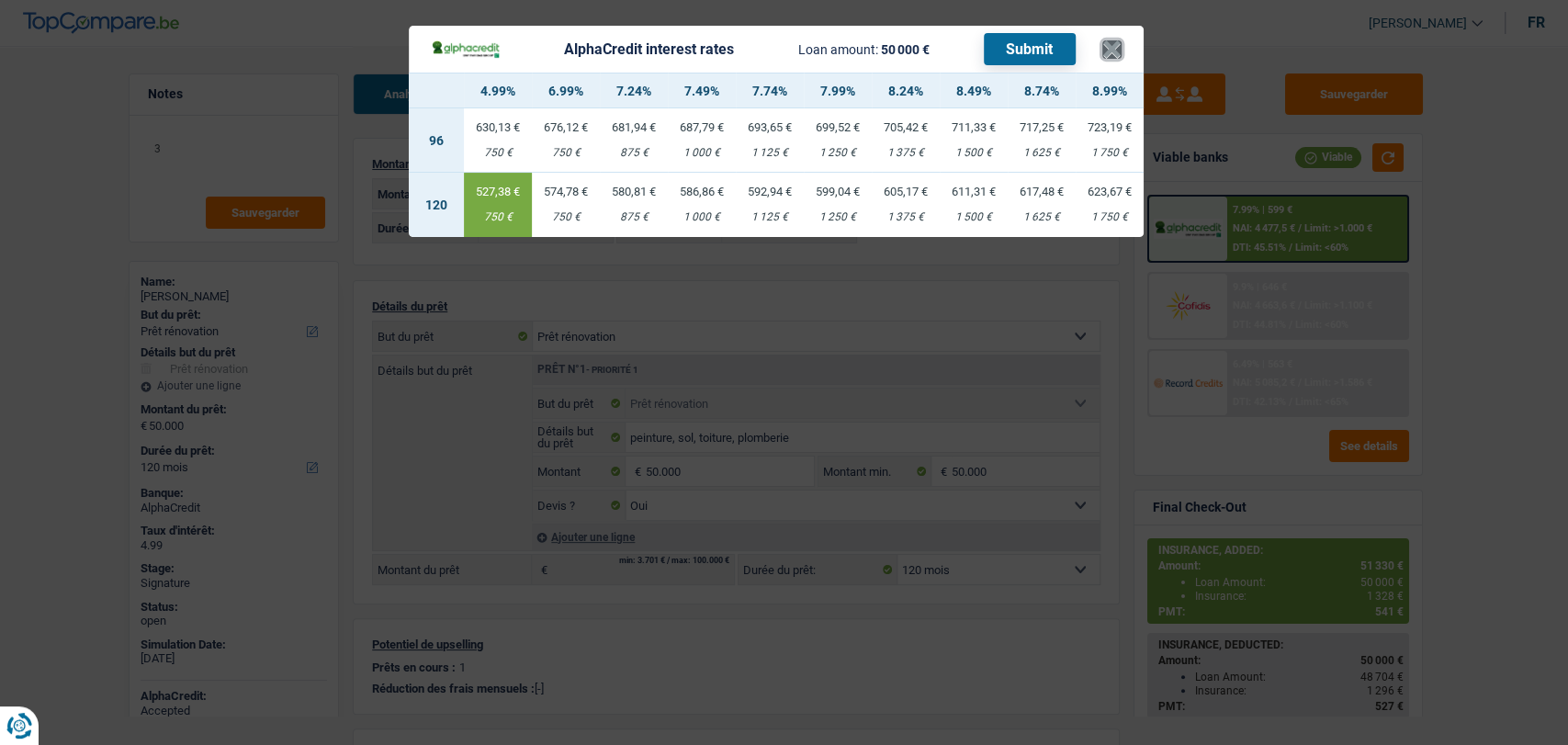
click at [1107, 52] on button "×" at bounding box center [1112, 50] width 20 height 19
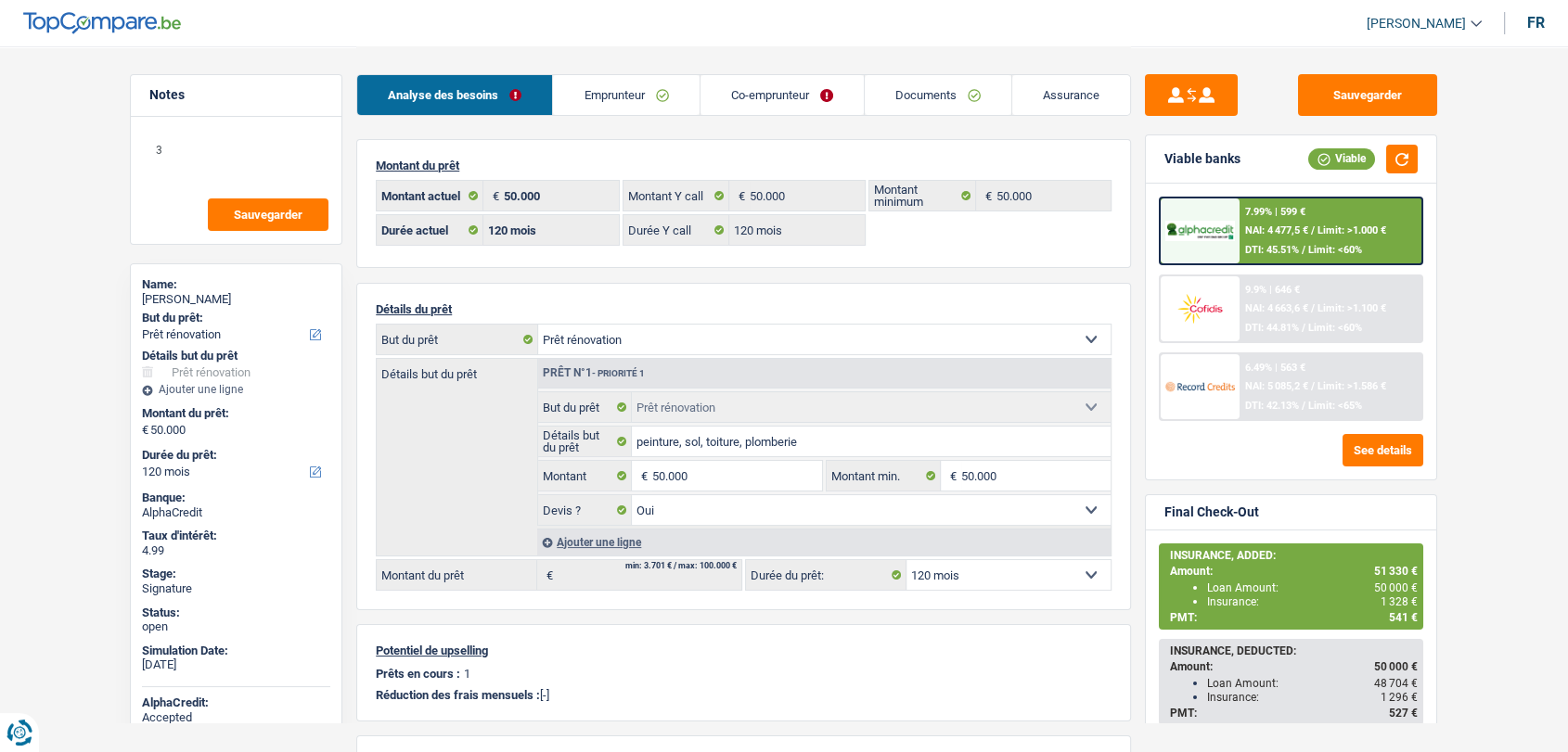
click at [1236, 308] on div at bounding box center [1200, 308] width 78 height 65
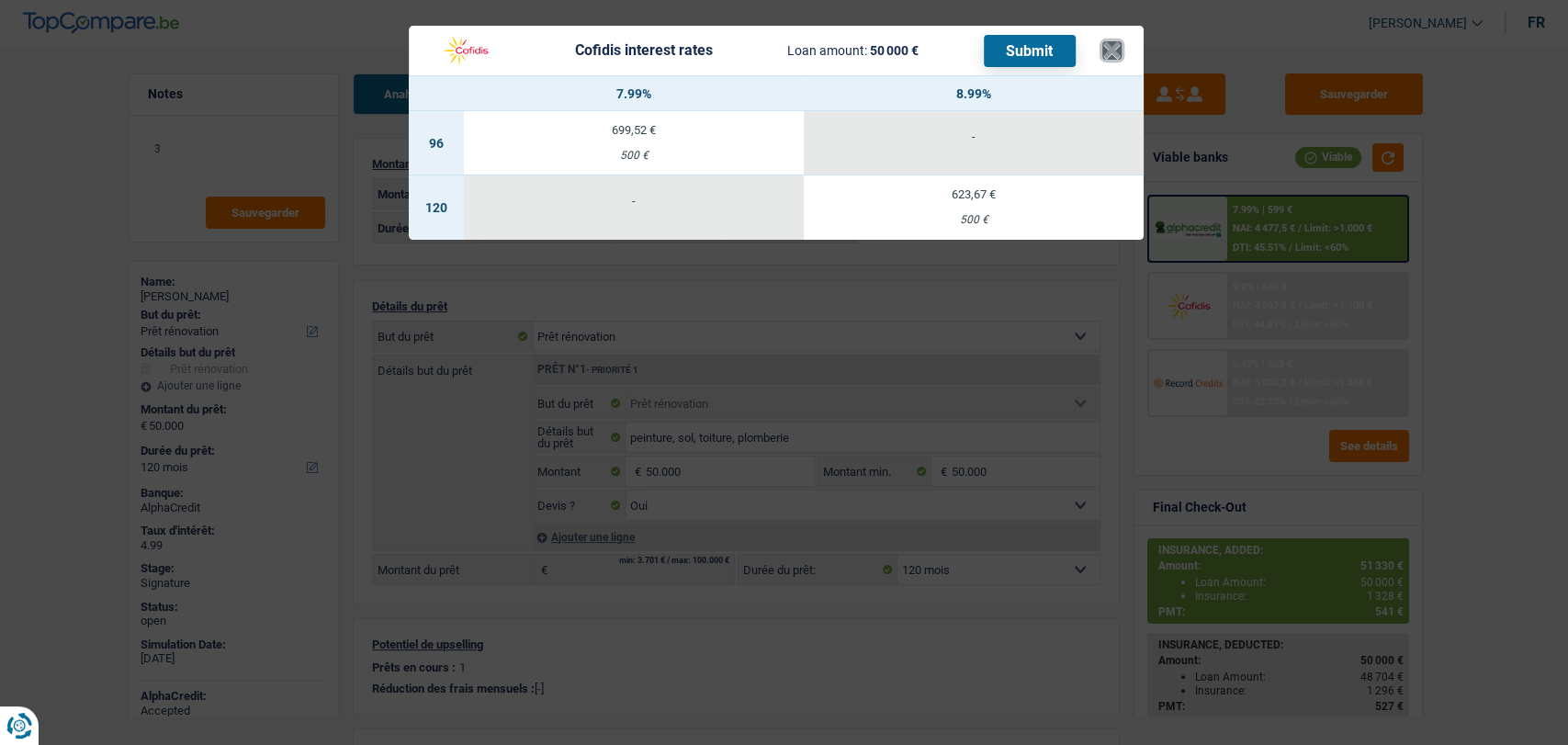
click at [1115, 48] on button "×" at bounding box center [1112, 51] width 20 height 19
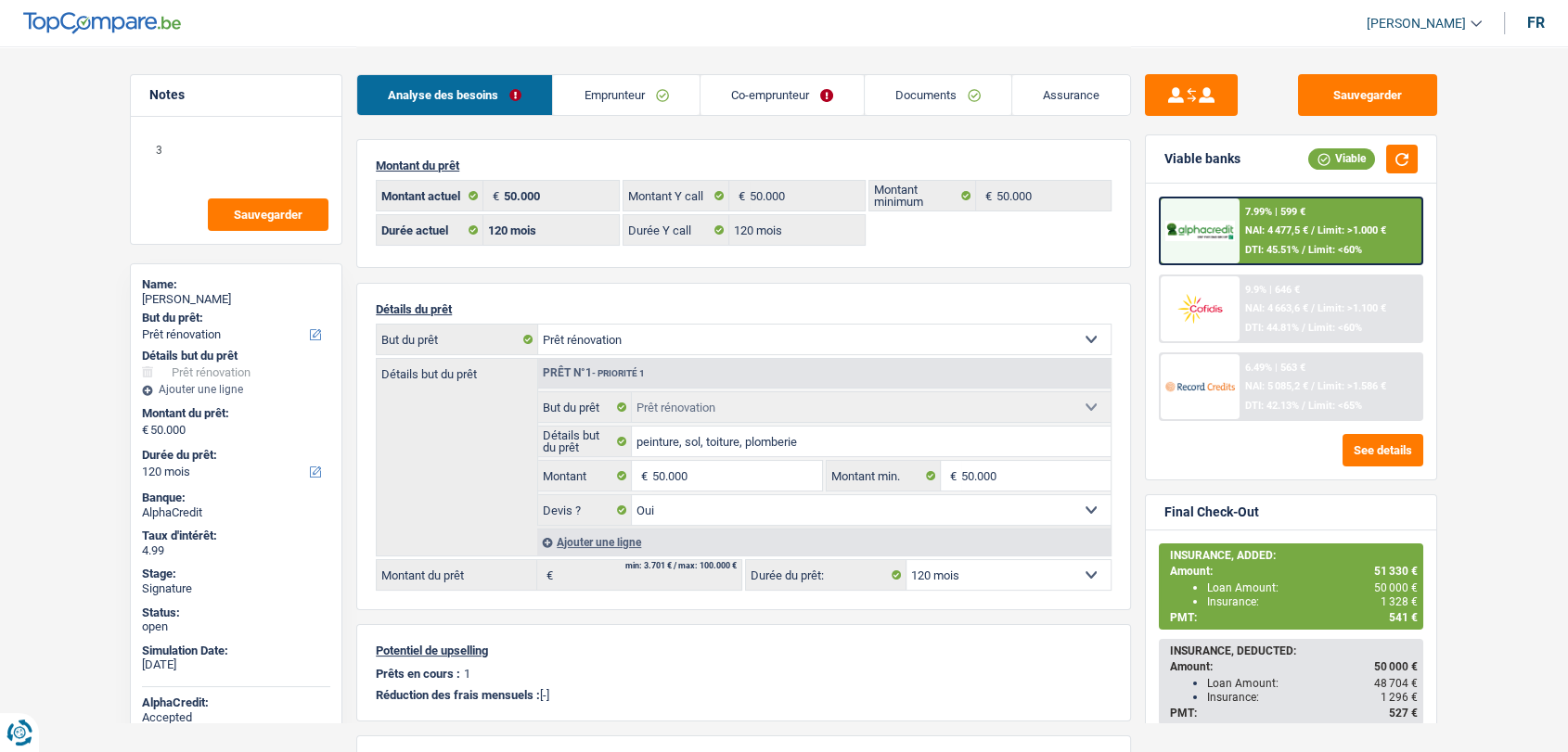
click at [1203, 376] on img at bounding box center [1200, 386] width 69 height 34
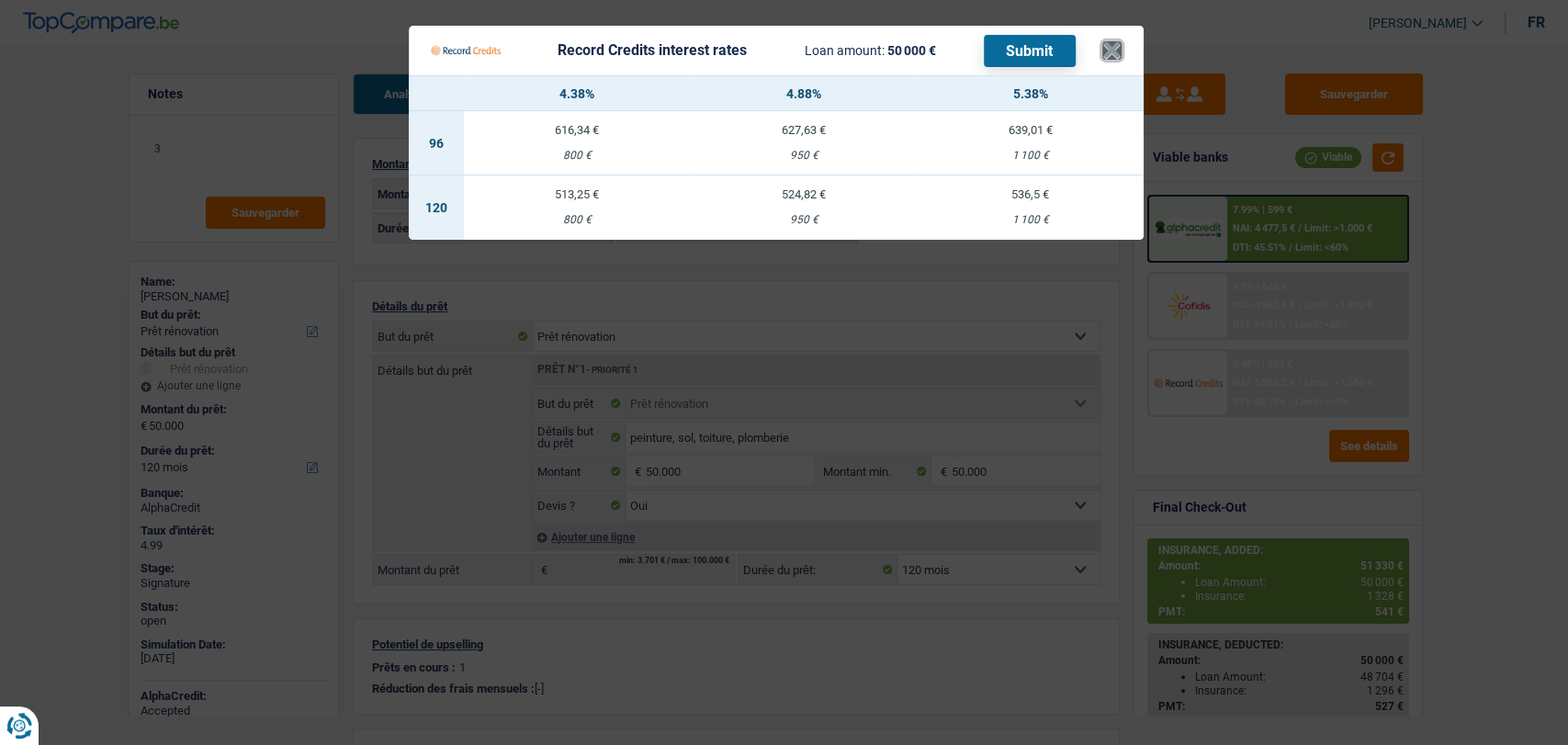
click at [1108, 47] on button "×" at bounding box center [1112, 51] width 20 height 19
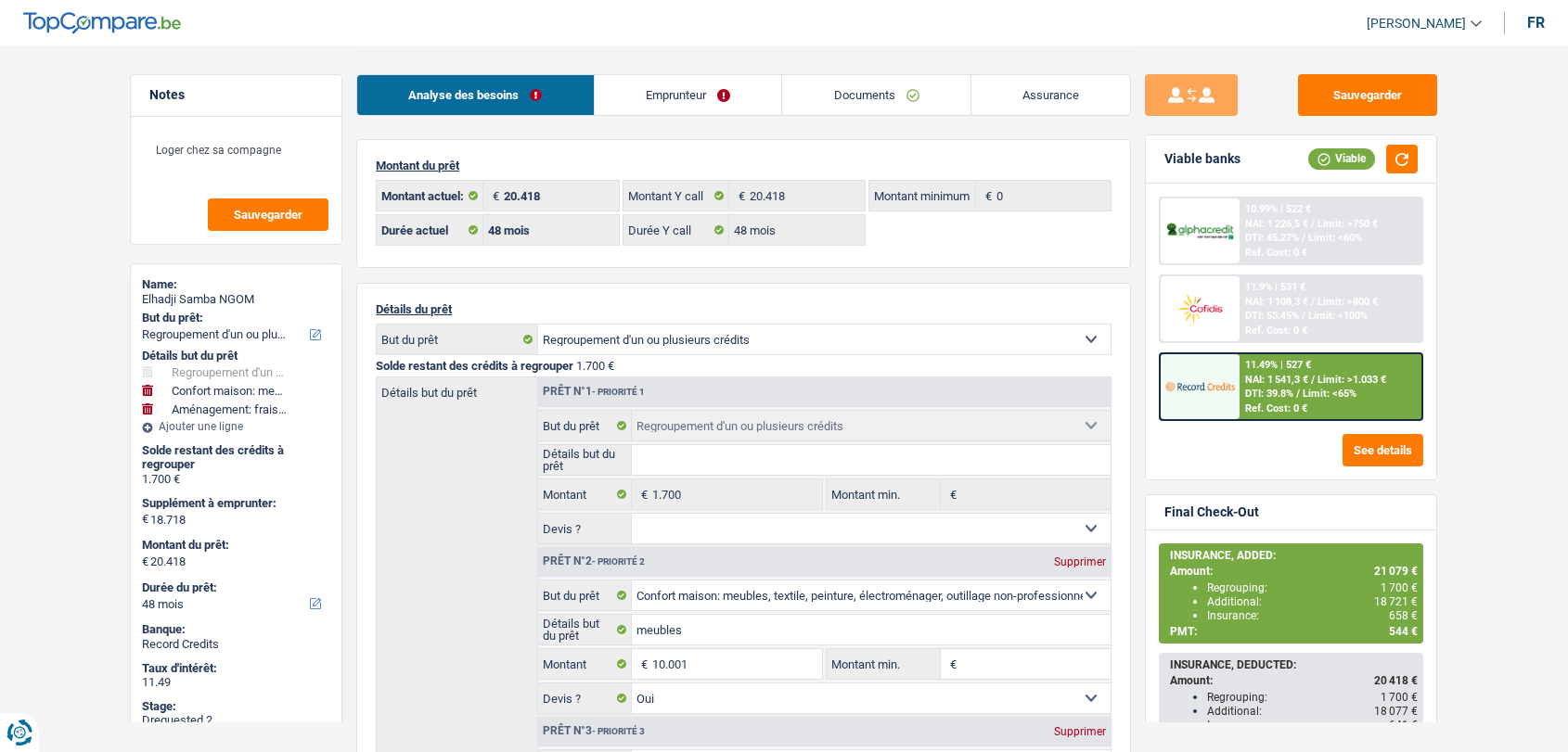
select select "refinancing"
select select "household"
select select "movingOrInstallation"
select select "48"
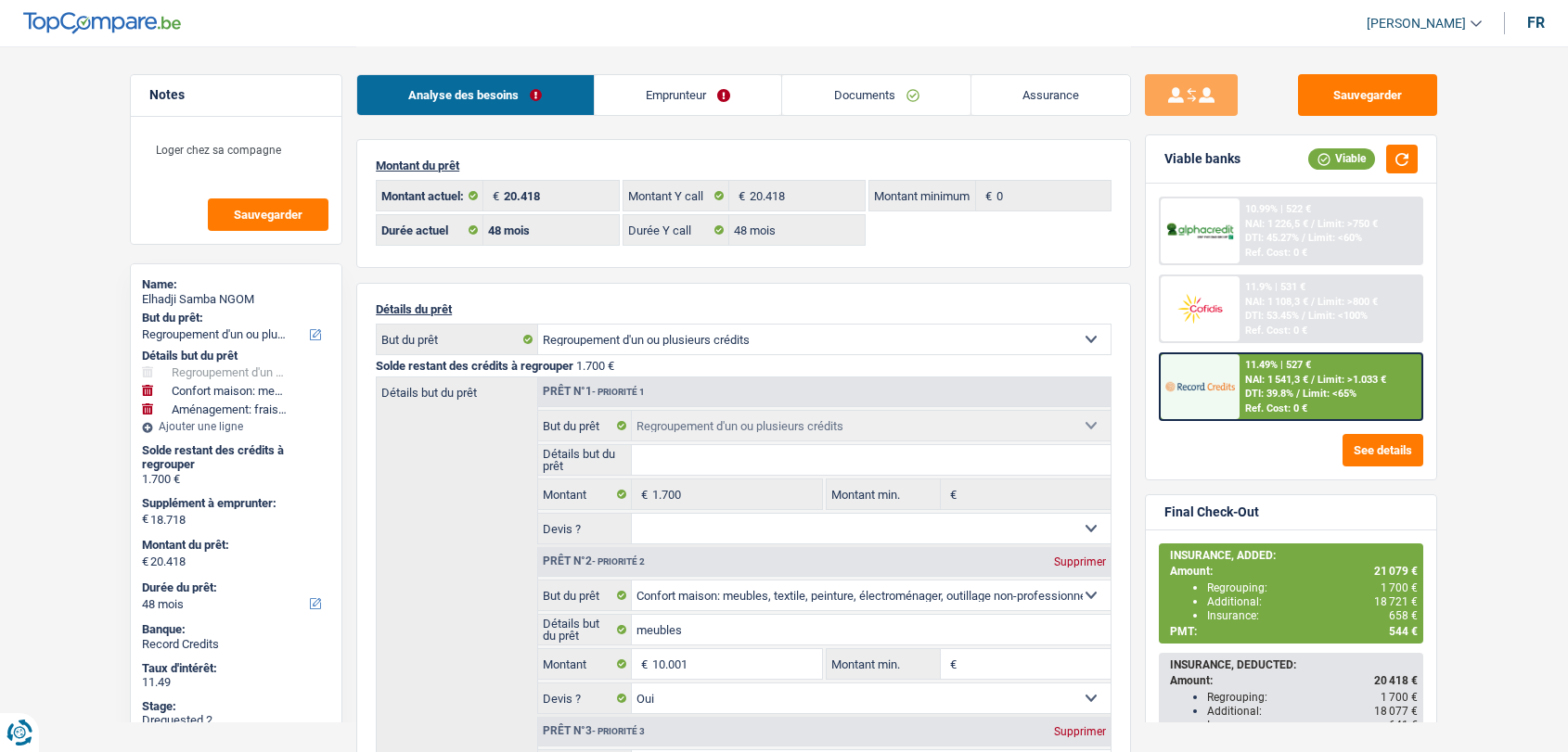
select select "48"
select select "refinancing"
select select "household"
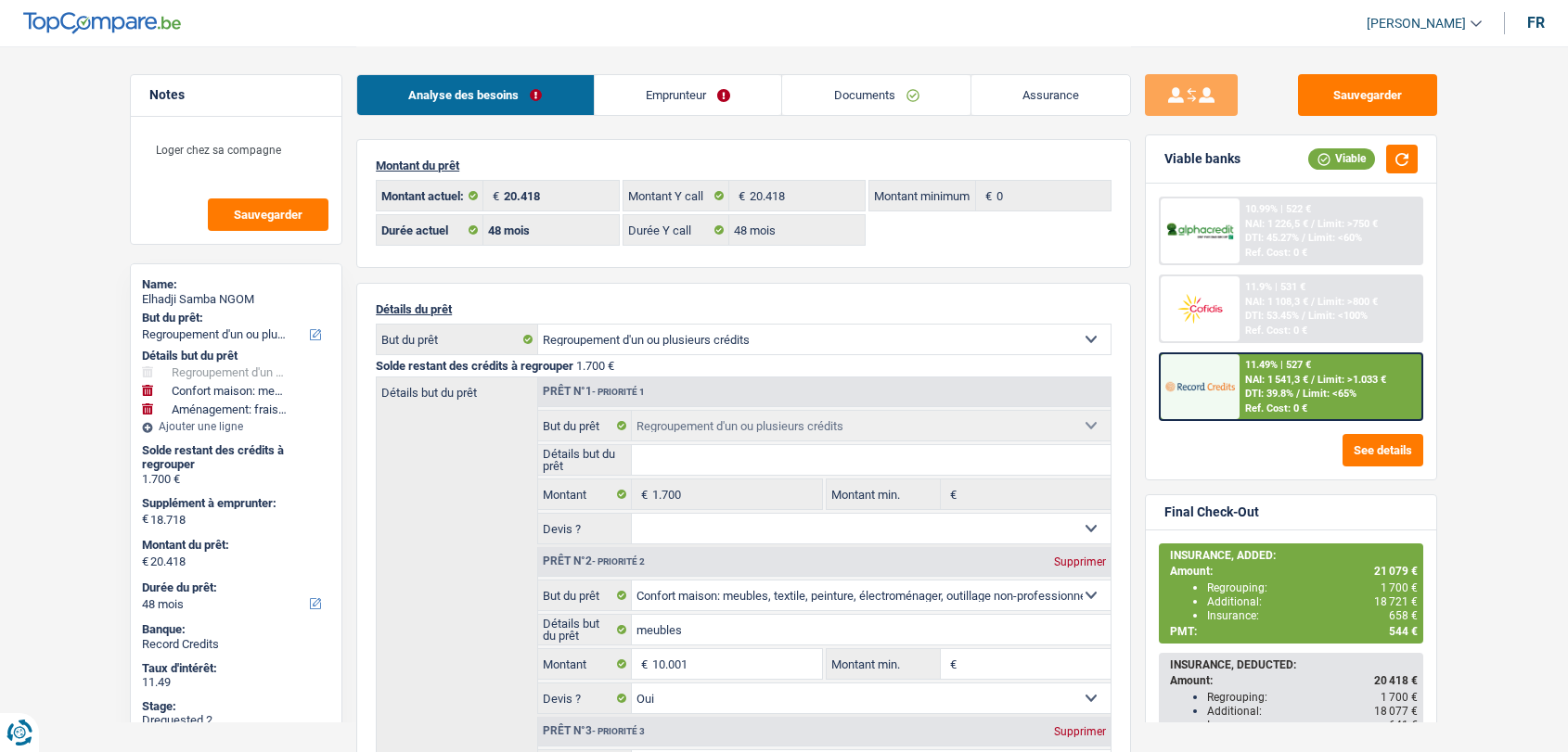
select select "yes"
select select "movingOrInstallation"
select select "48"
click at [1357, 100] on button "Sauvegarder" at bounding box center [1367, 95] width 139 height 42
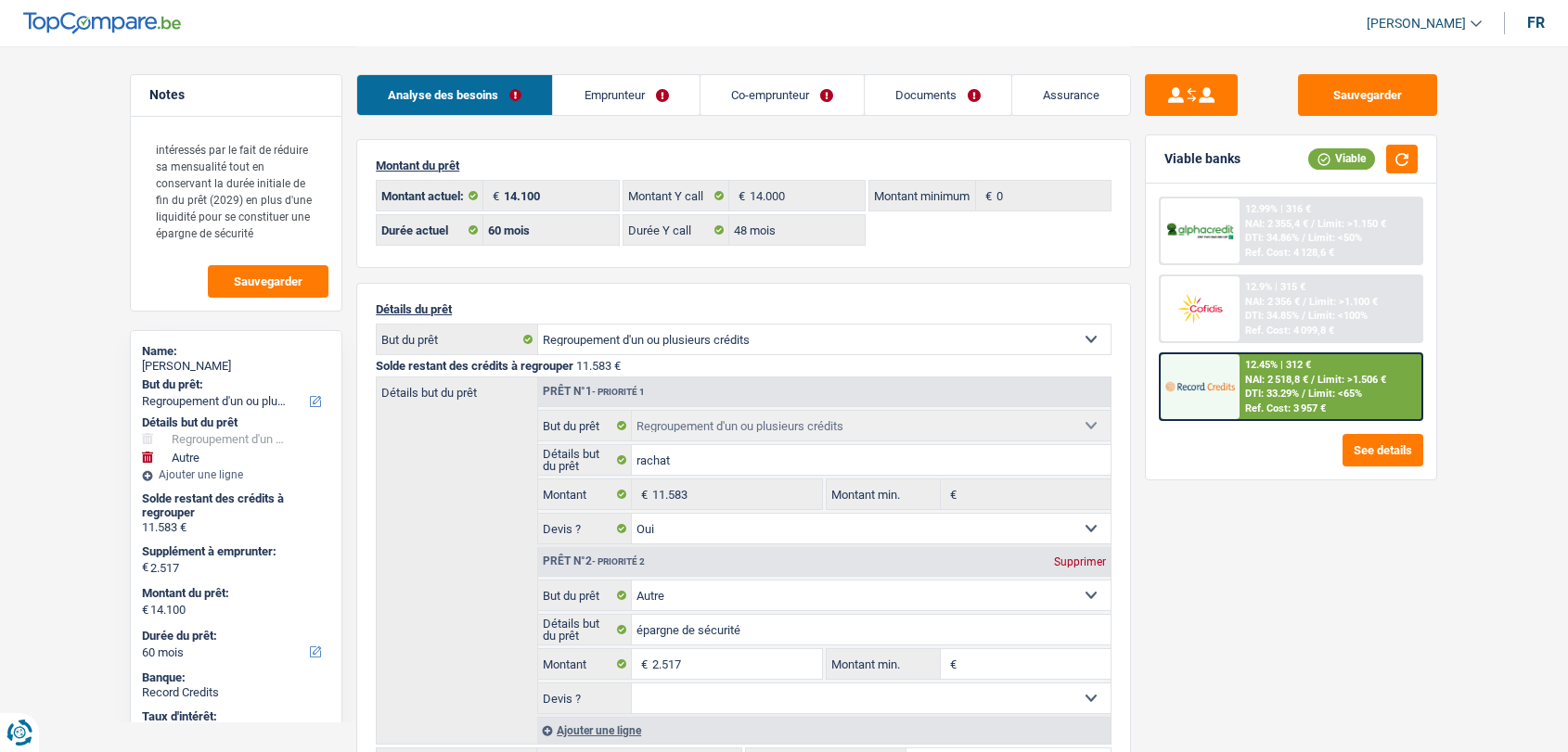
select select "refinancing"
select select "other"
select select "60"
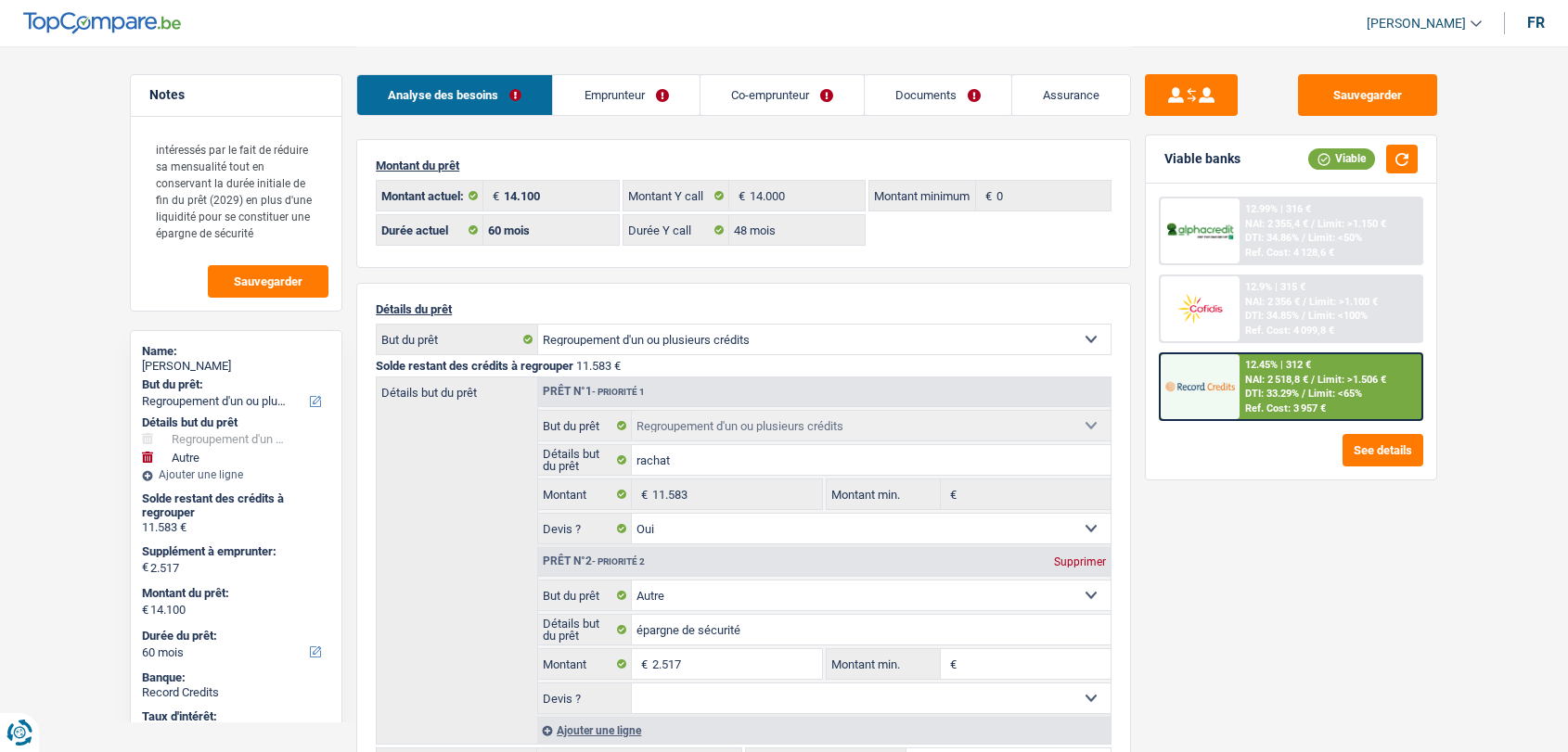
select select "48"
select select "refinancing"
select select "yes"
select select "other"
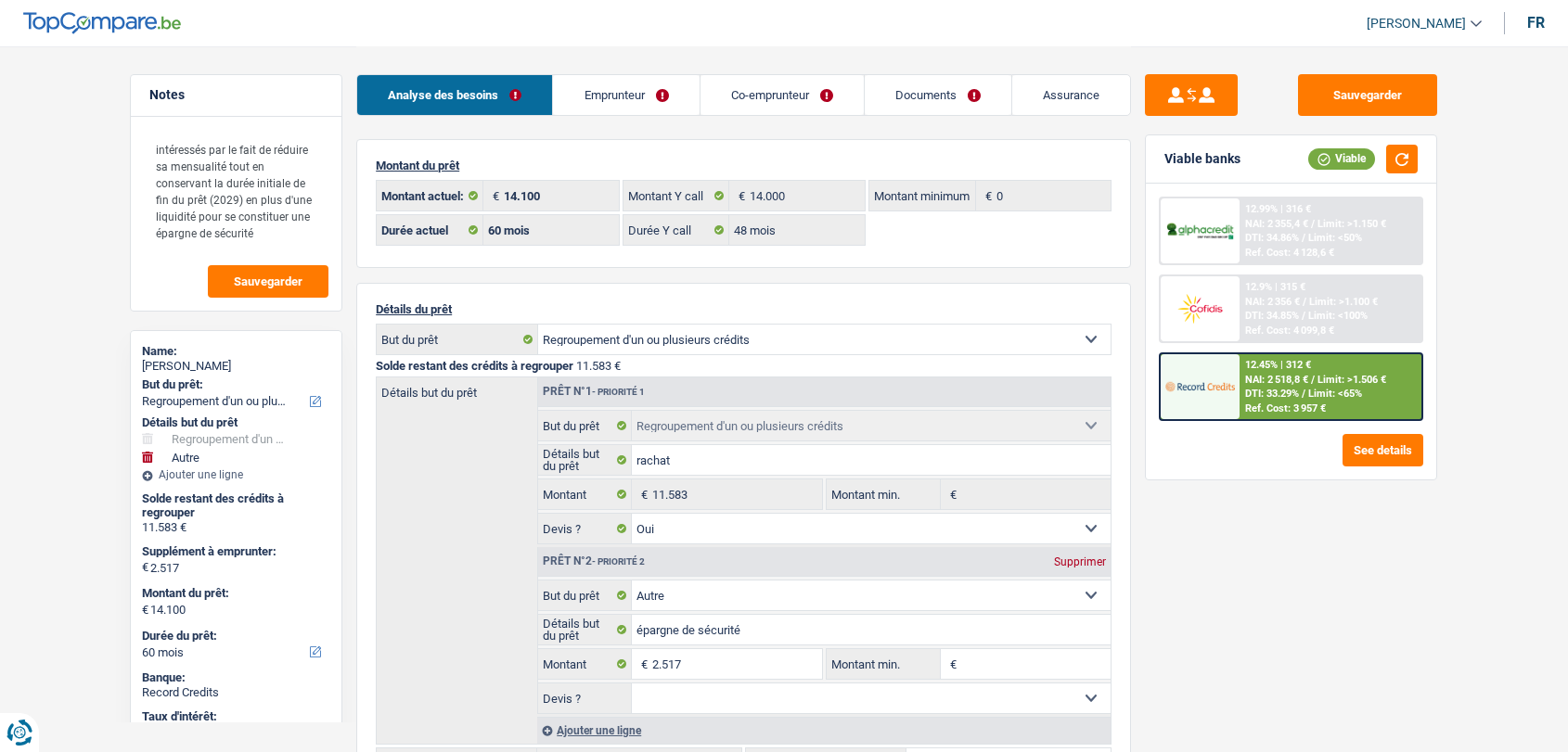
select select "60"
select select "retired"
select select "pension"
select select "BE"
click at [611, 98] on link "Emprunteur" at bounding box center [625, 95] width 146 height 40
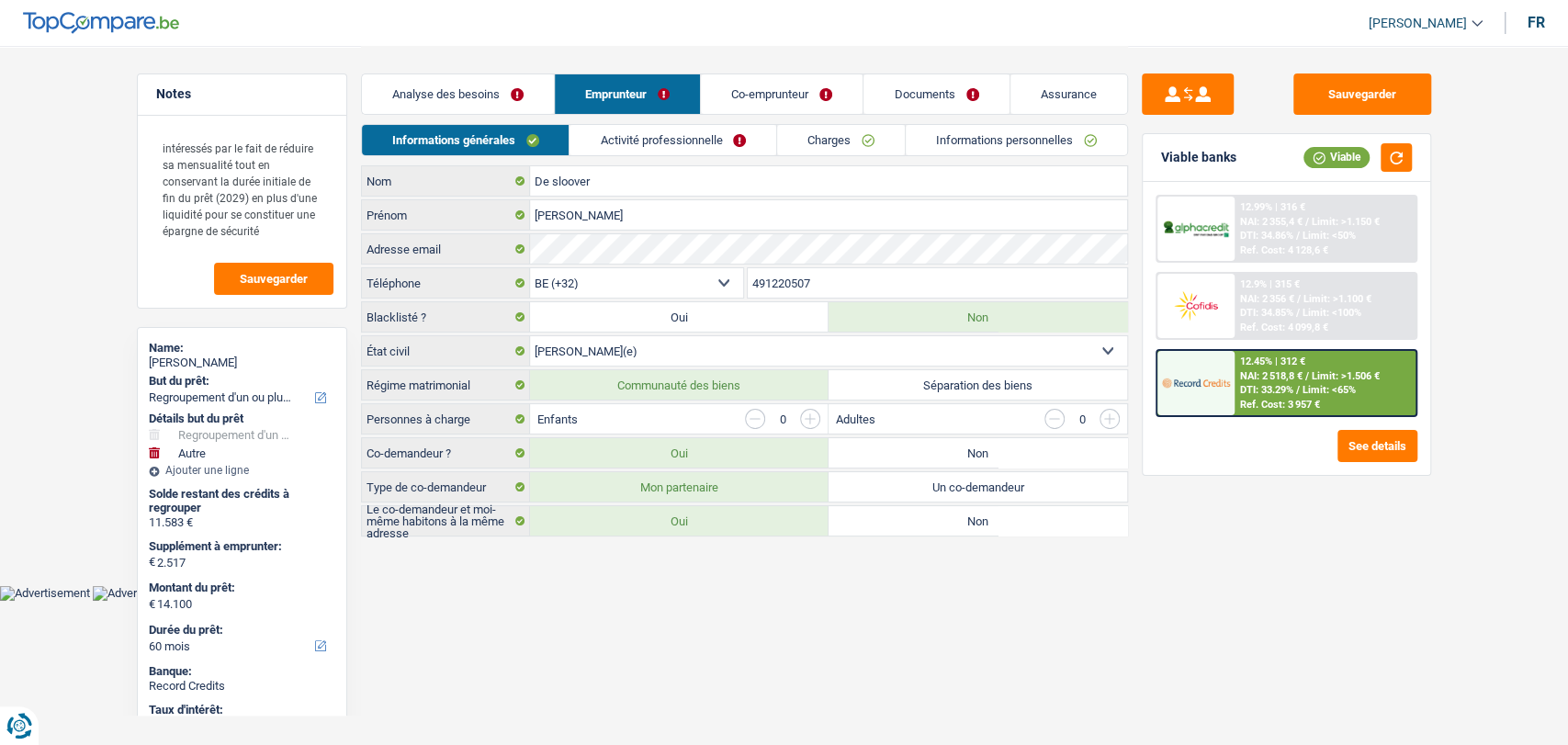
click at [733, 86] on link "Co-emprunteur" at bounding box center [781, 94] width 162 height 39
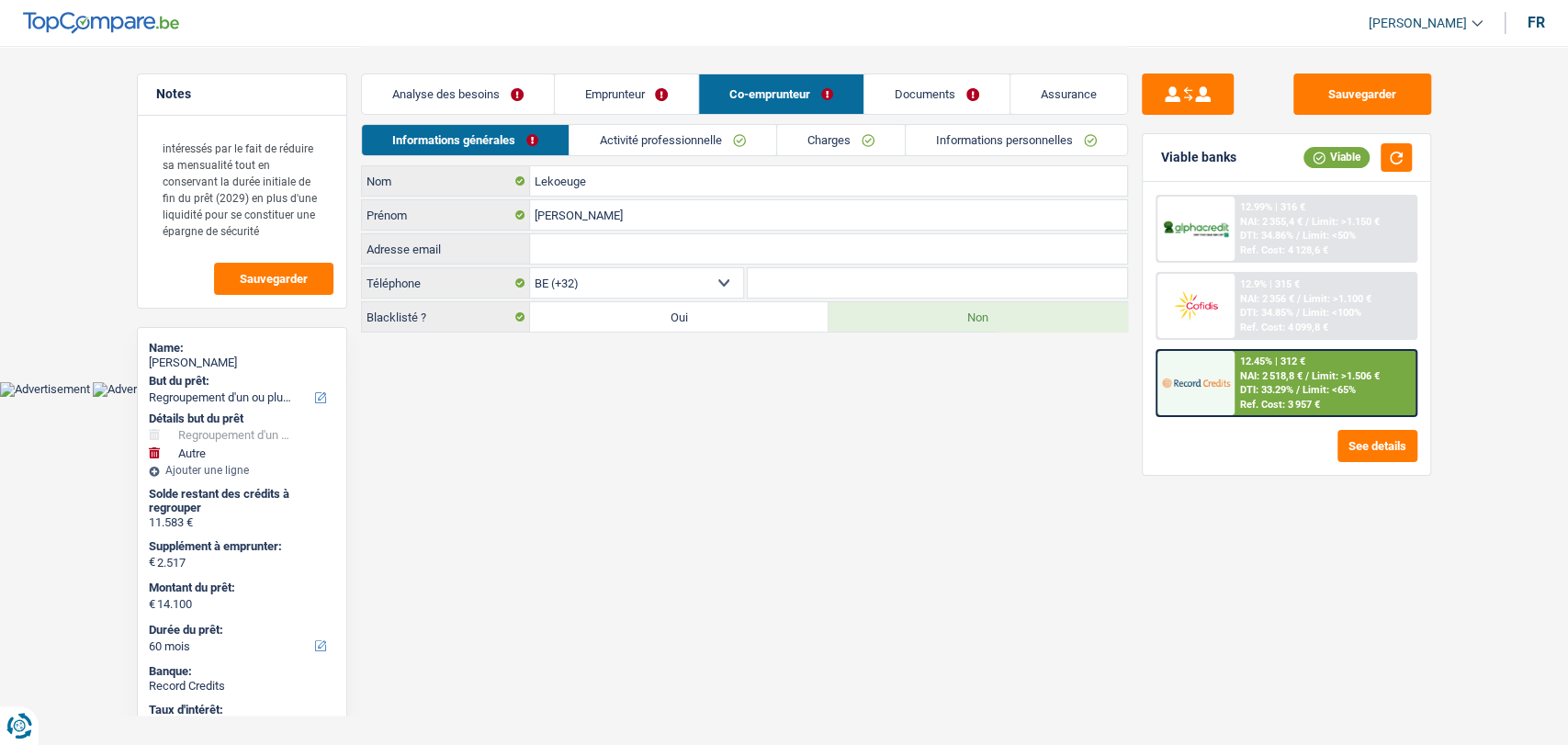
click at [692, 150] on link "Activité professionnelle" at bounding box center [673, 140] width 207 height 30
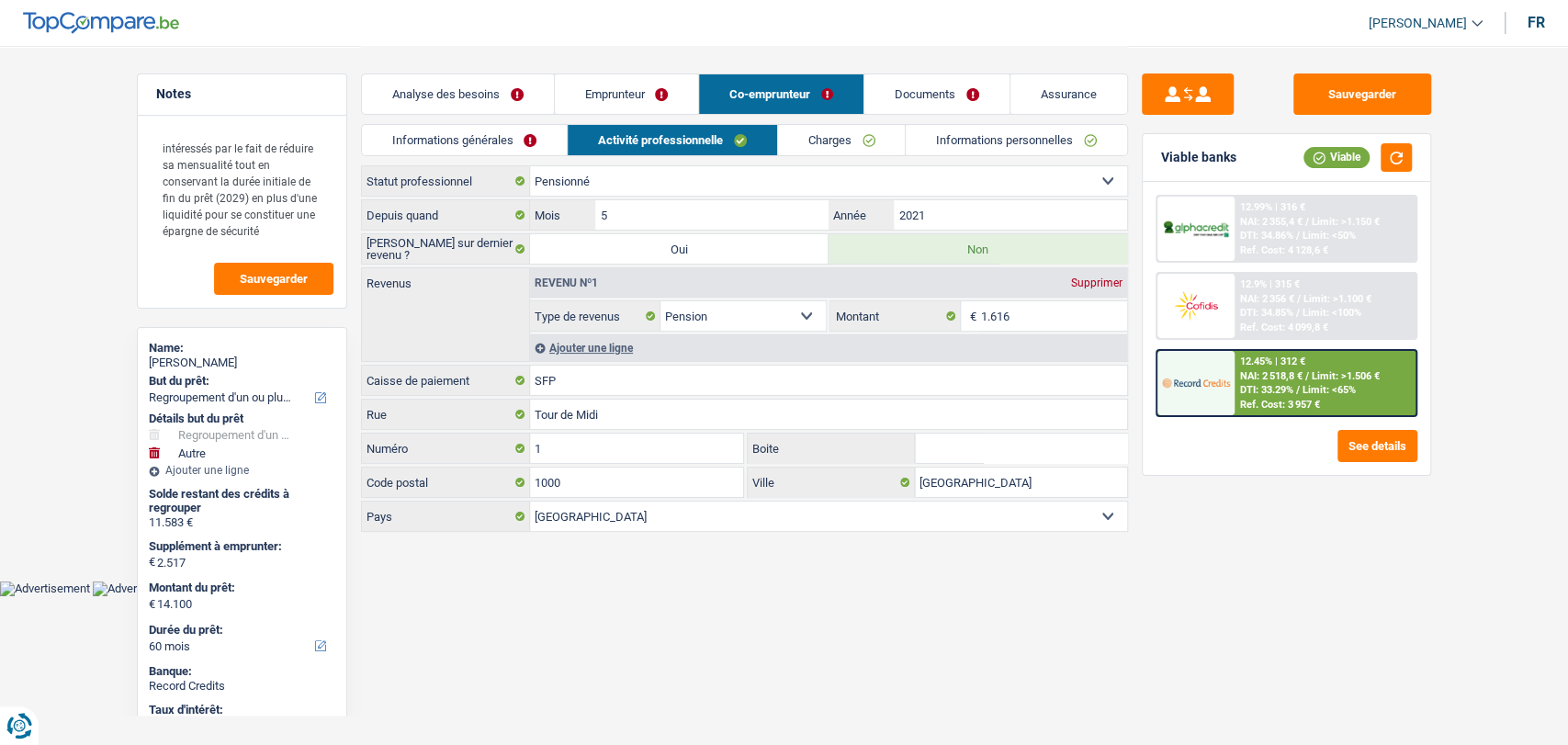
click at [808, 135] on link "Charges" at bounding box center [841, 140] width 127 height 30
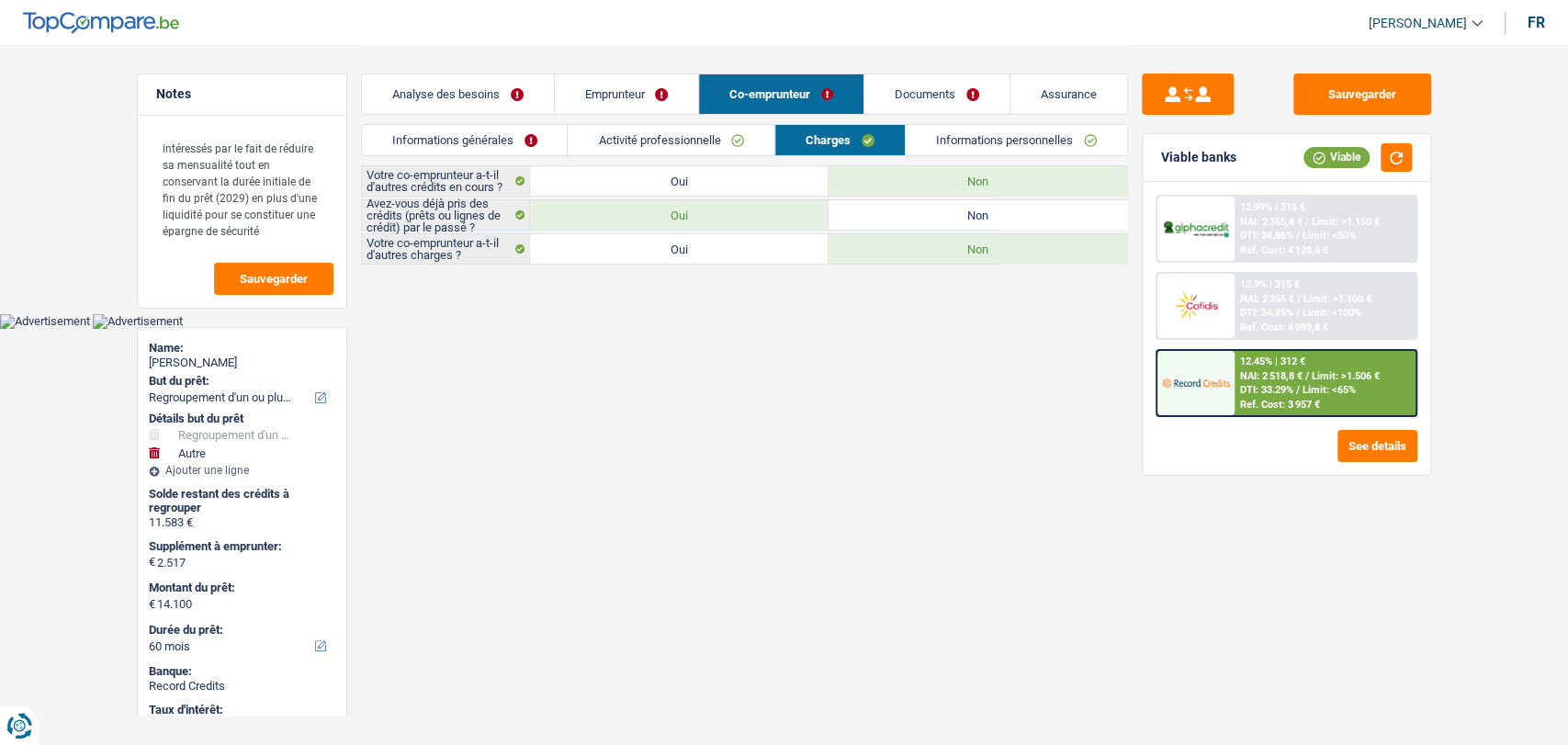
click at [681, 135] on link "Activité professionnelle" at bounding box center [671, 140] width 207 height 30
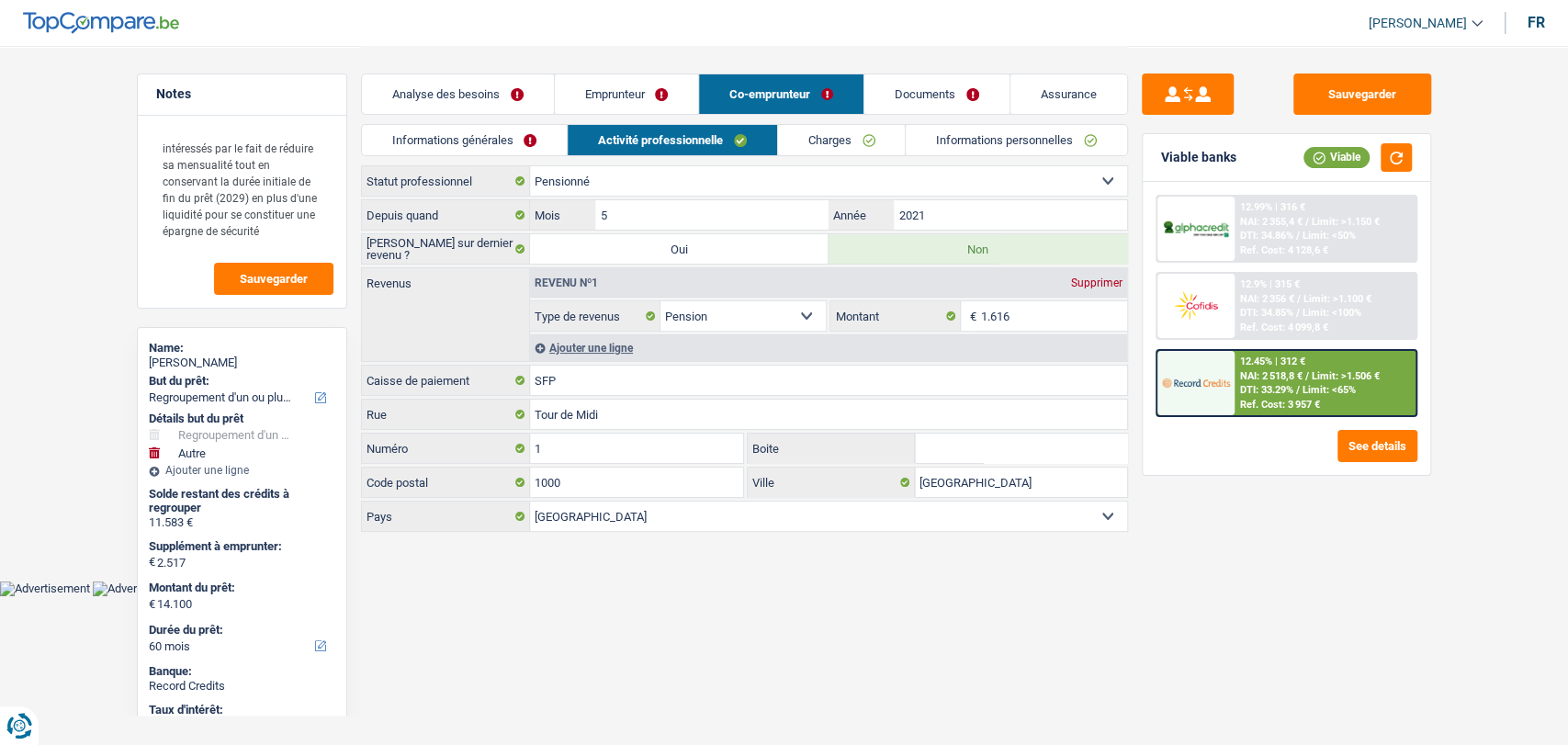
click at [639, 104] on link "Emprunteur" at bounding box center [627, 94] width 144 height 39
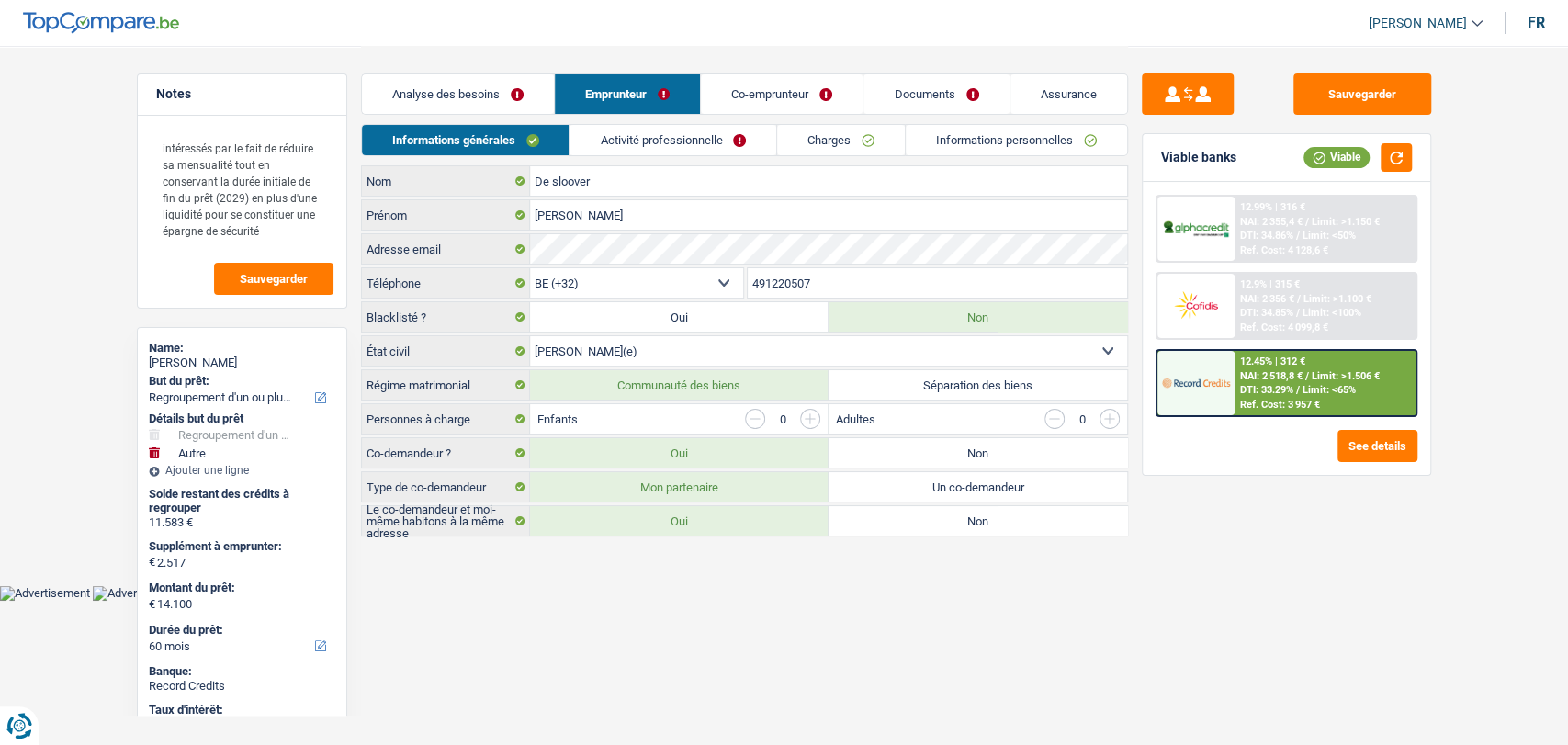
click at [754, 97] on link "Co-emprunteur" at bounding box center [781, 94] width 162 height 39
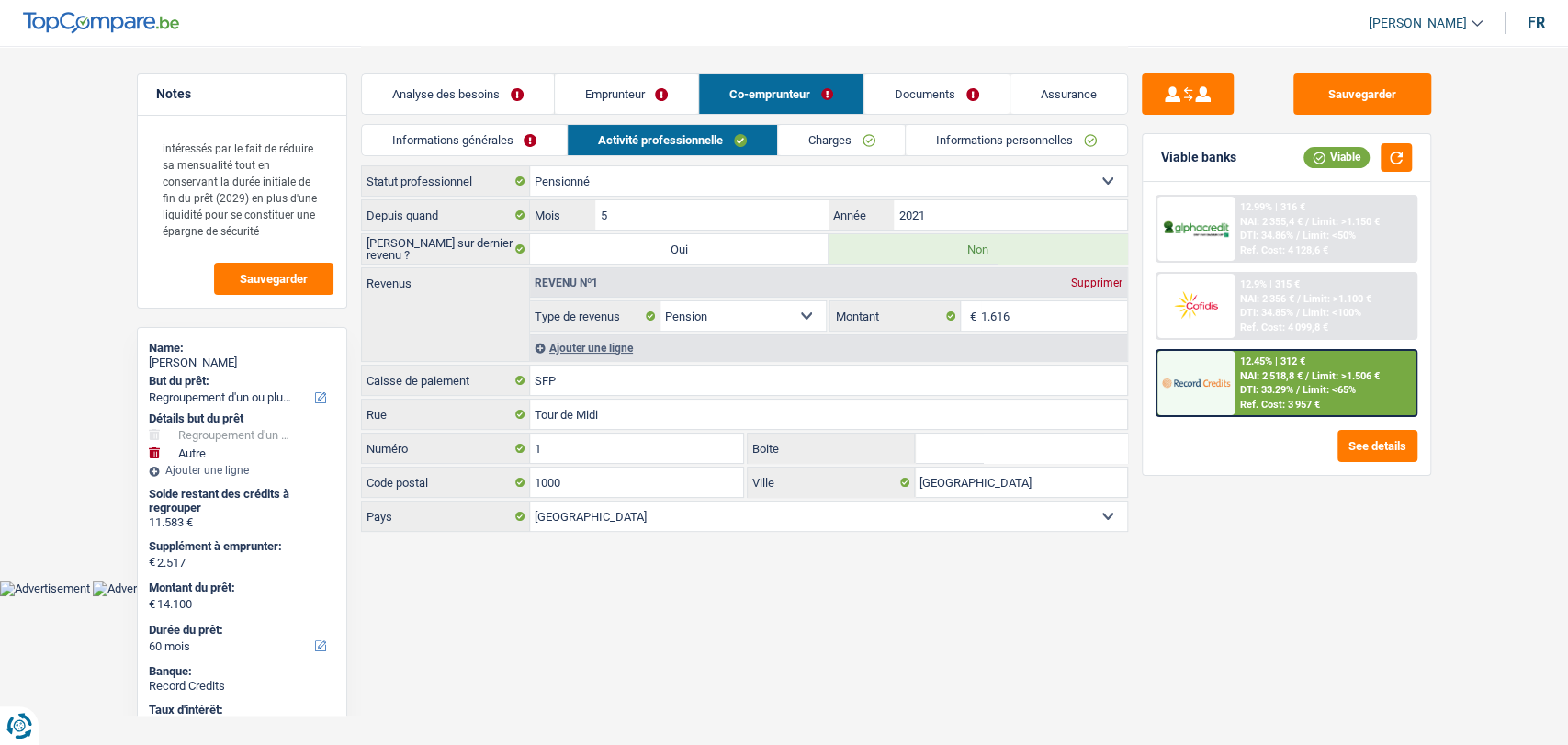
click at [519, 141] on link "Informations générales" at bounding box center [465, 140] width 206 height 30
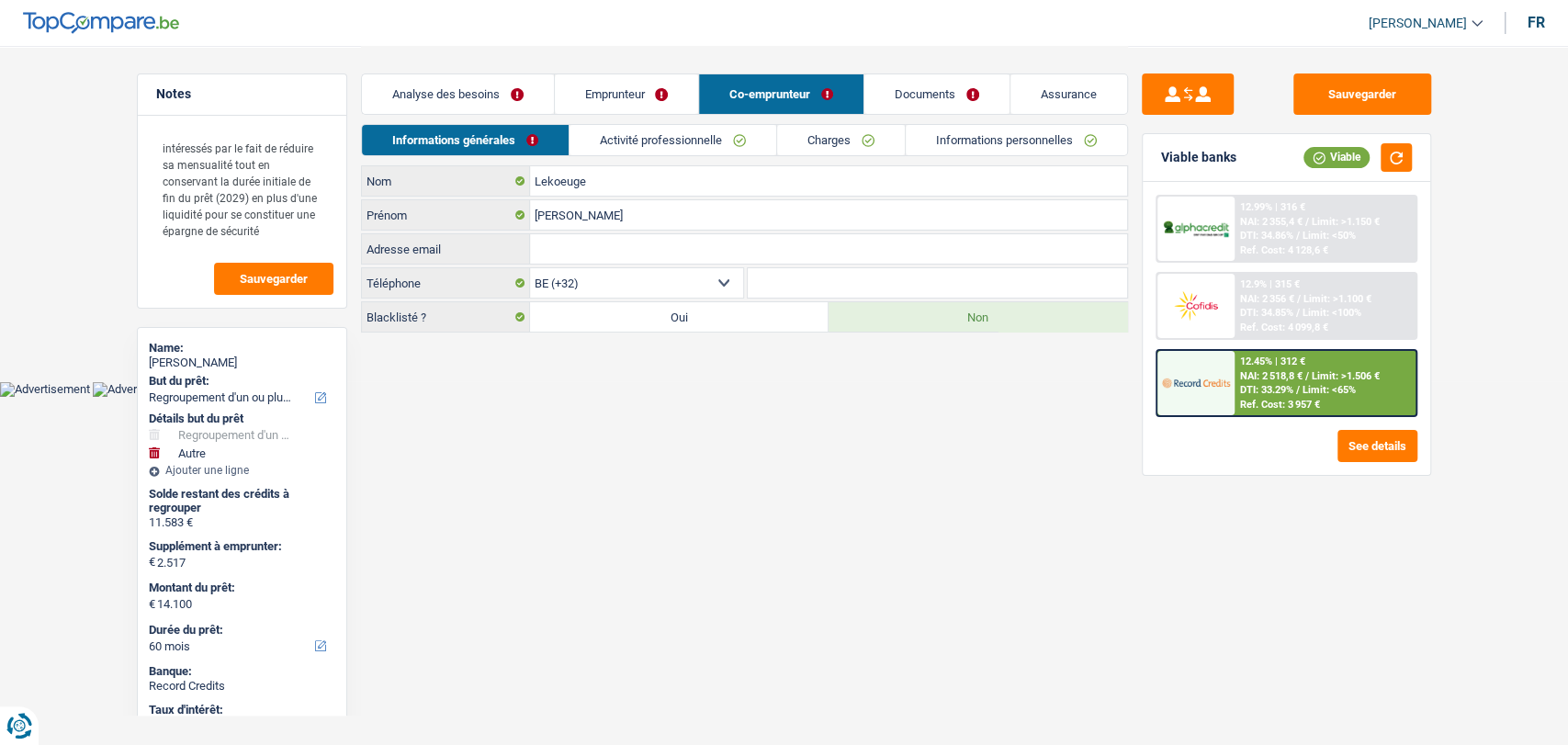
click at [857, 149] on link "Charges" at bounding box center [841, 140] width 127 height 30
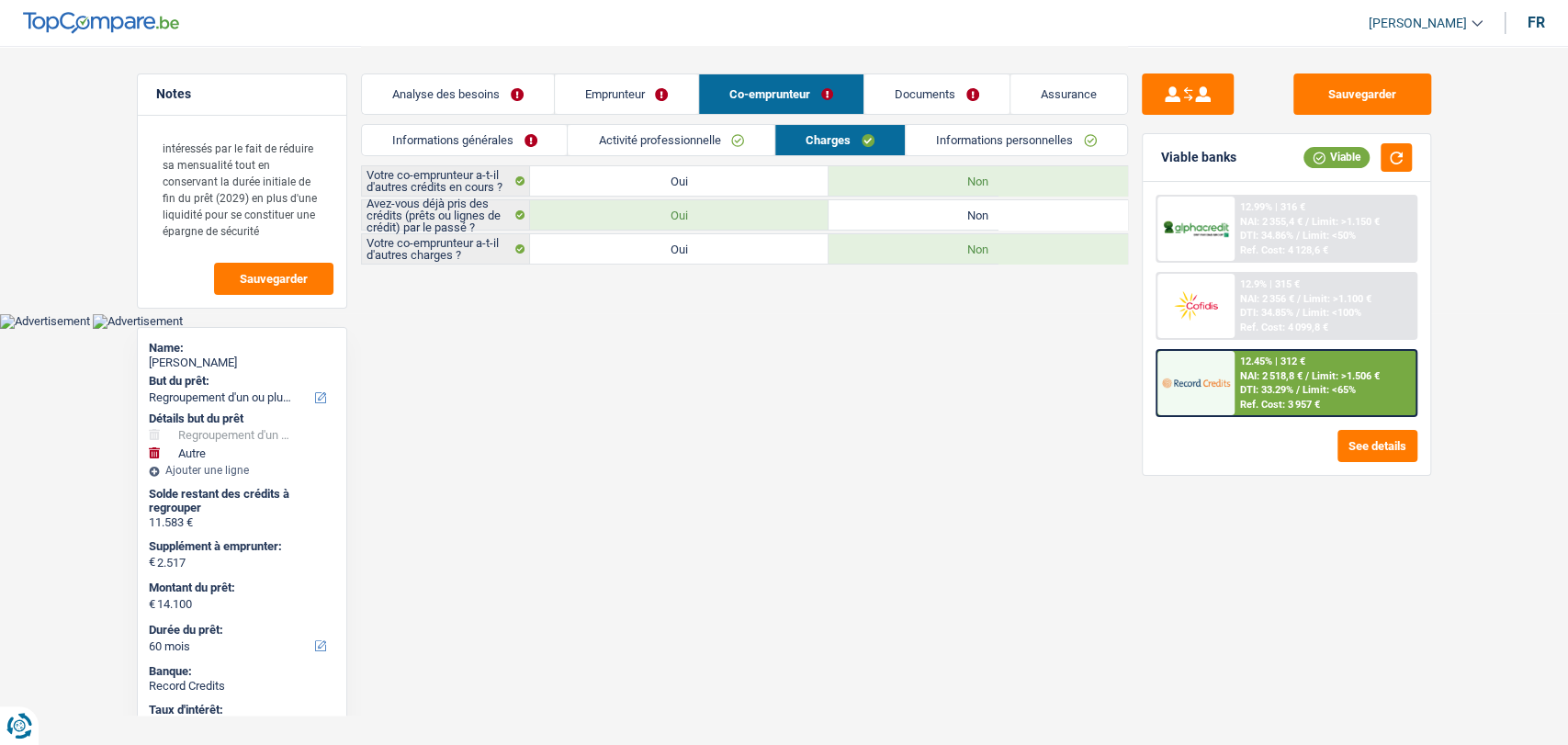
click at [936, 143] on link "Informations personnelles" at bounding box center [1016, 140] width 221 height 30
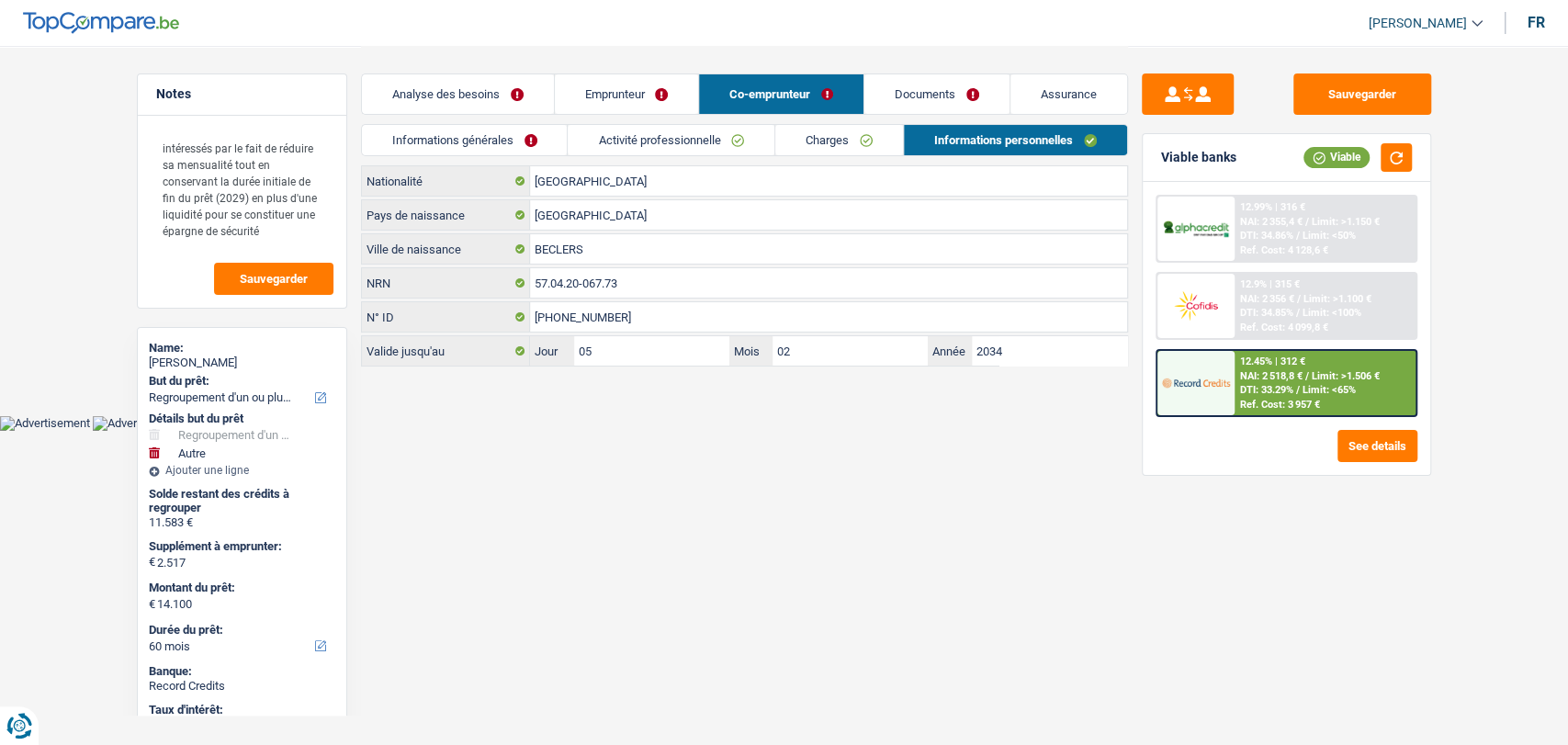
click at [609, 91] on link "Emprunteur" at bounding box center [627, 94] width 144 height 39
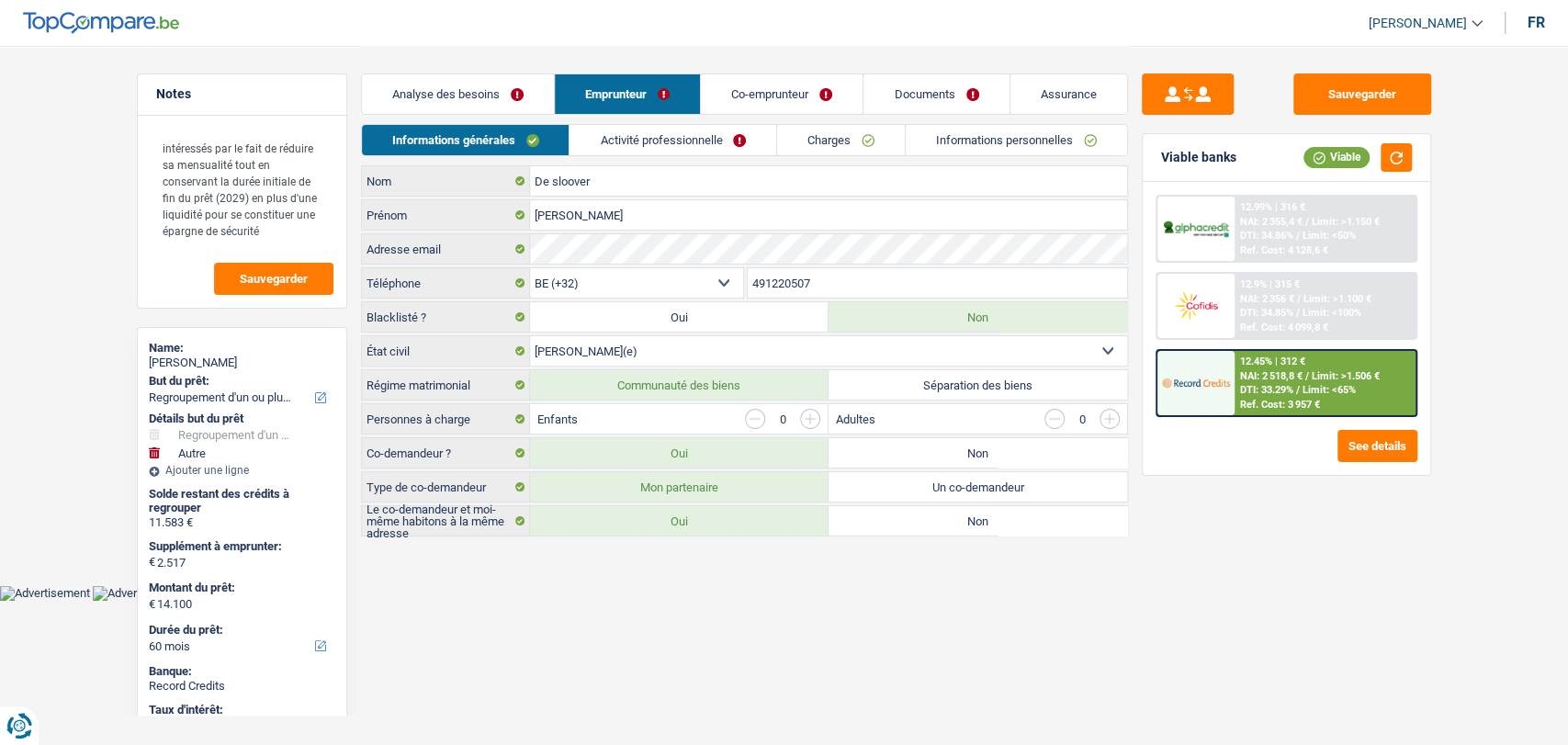
click at [827, 139] on link "Charges" at bounding box center [841, 140] width 127 height 30
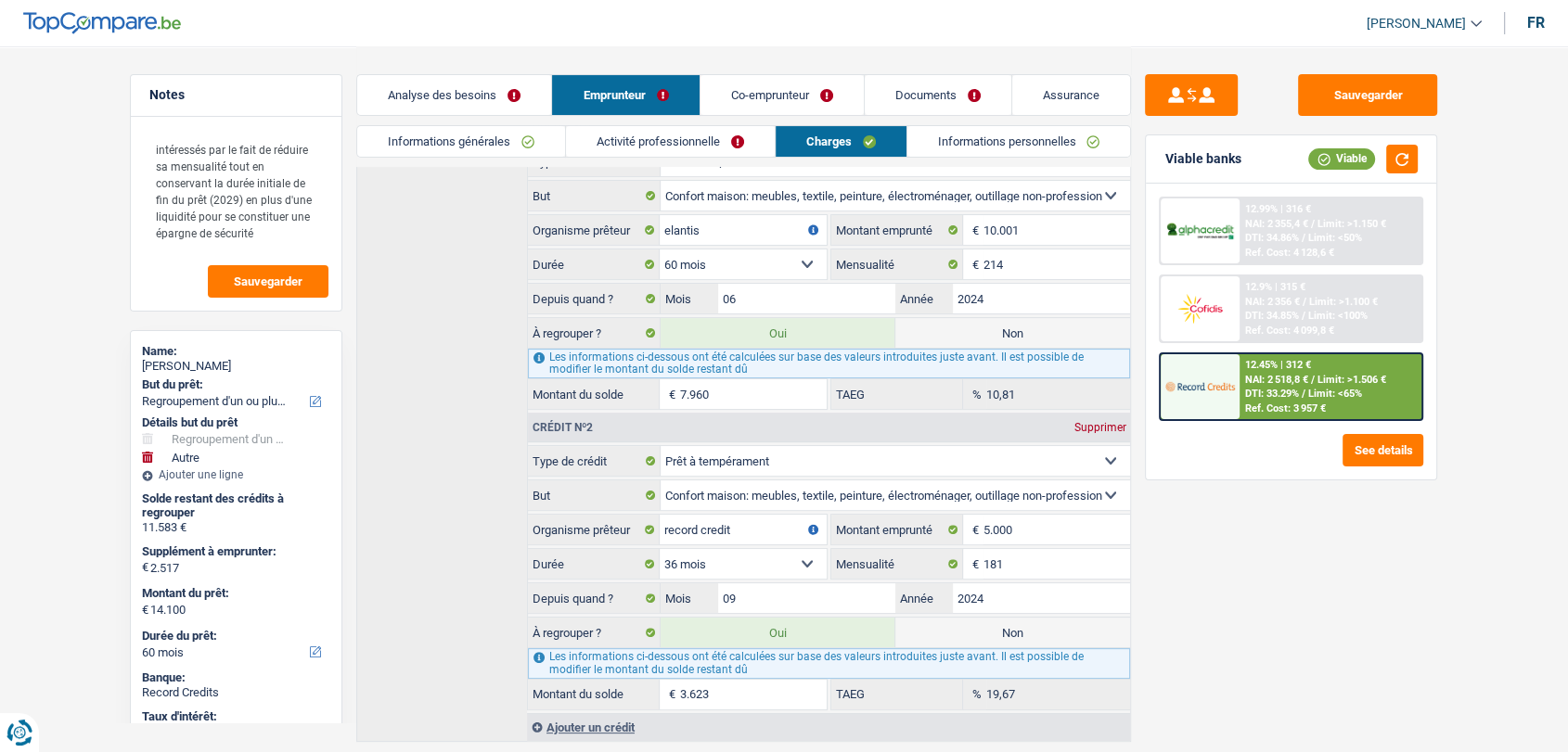
scroll to position [411, 0]
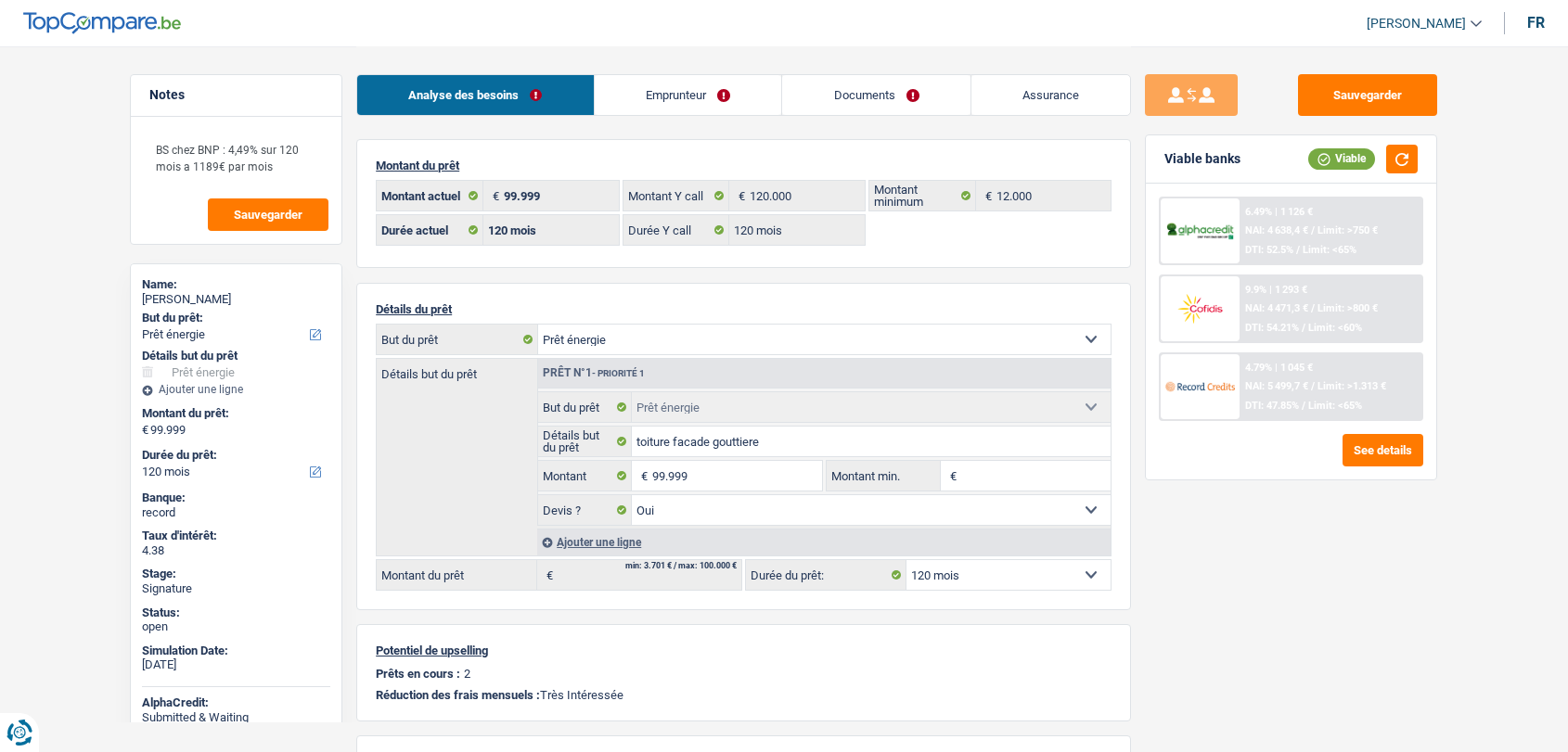
select select "energy"
select select "120"
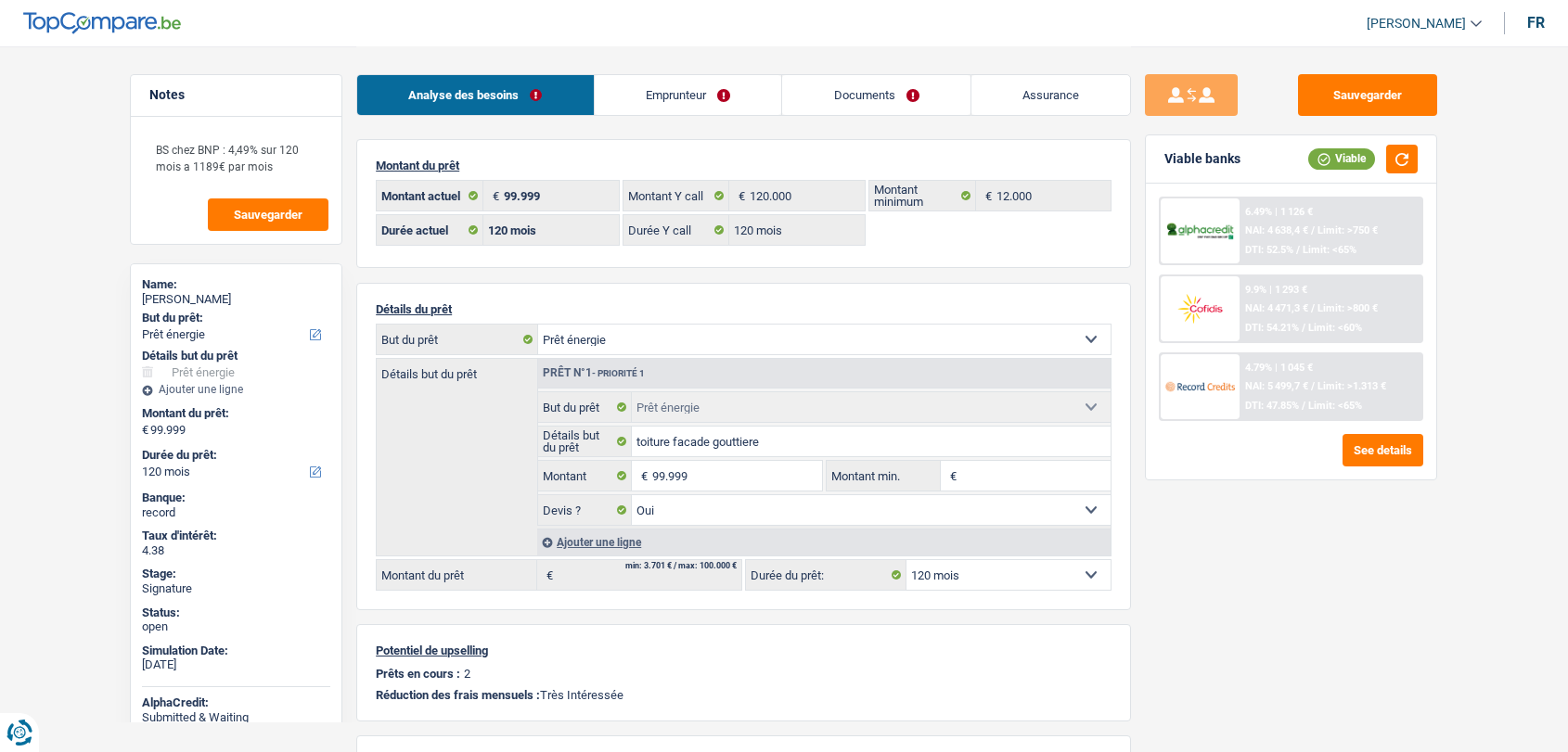
select select "energy"
select select "yes"
select select "120"
select select "352"
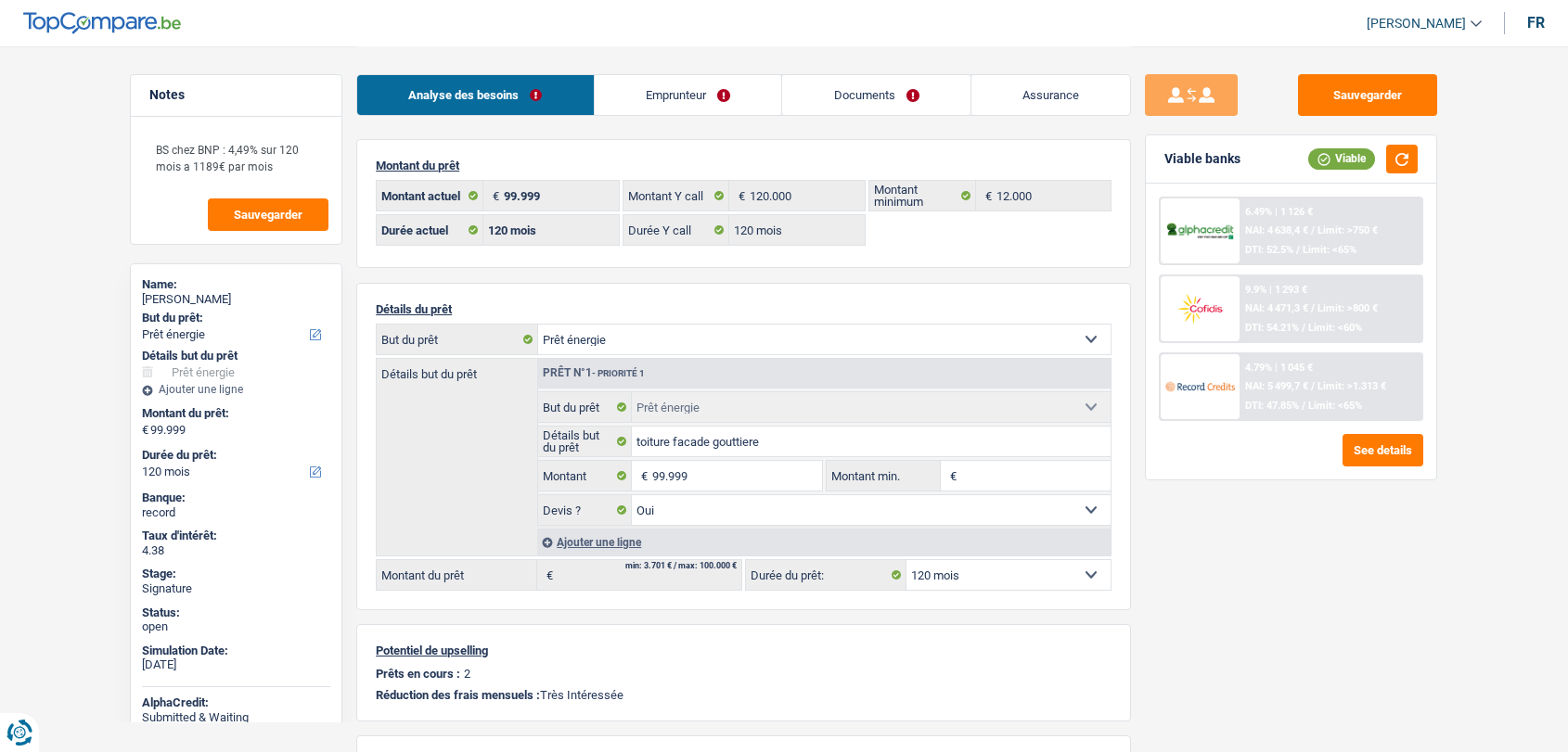
select select "cohabitation"
click at [680, 95] on link "Emprunteur" at bounding box center [689, 95] width 187 height 40
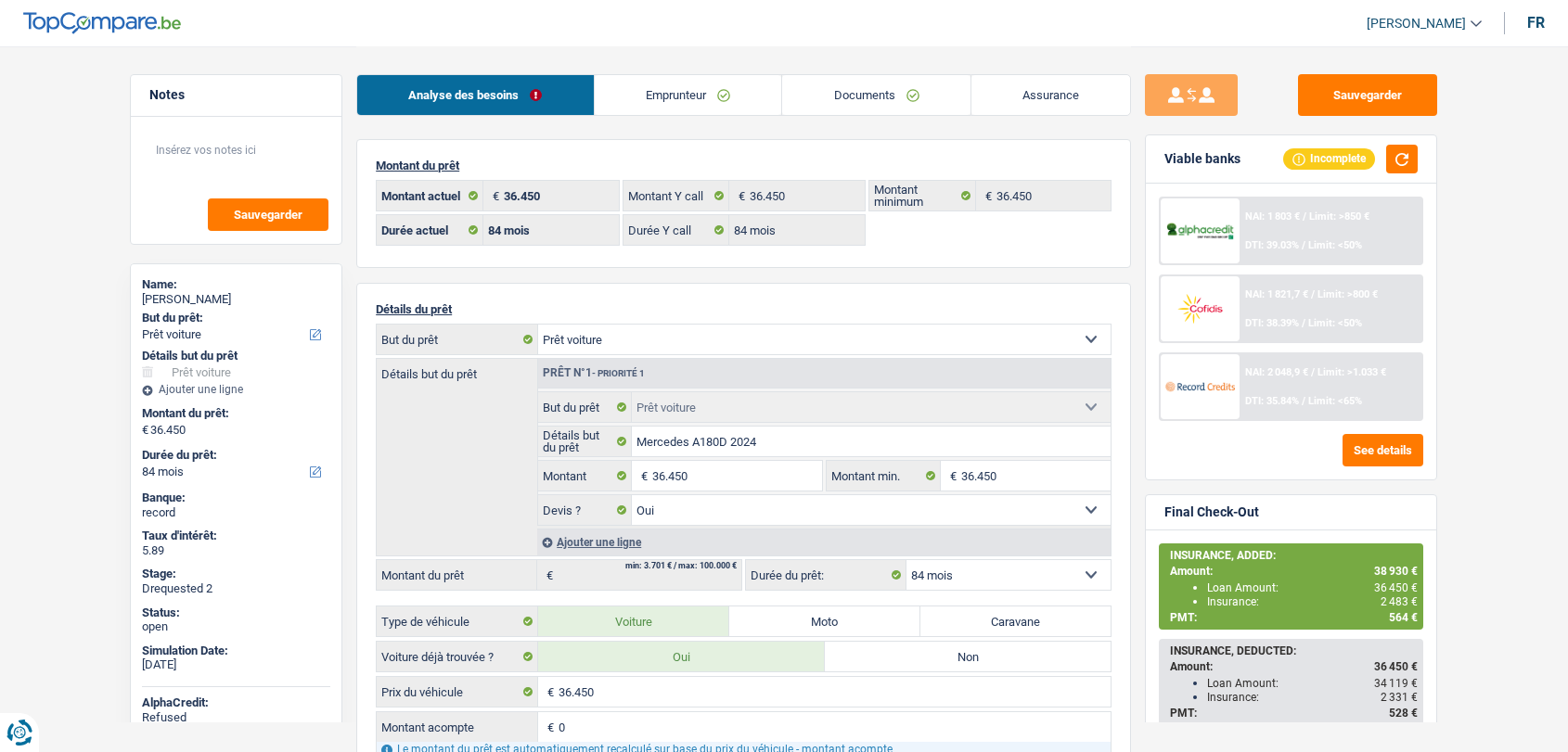
select select "car"
select select "84"
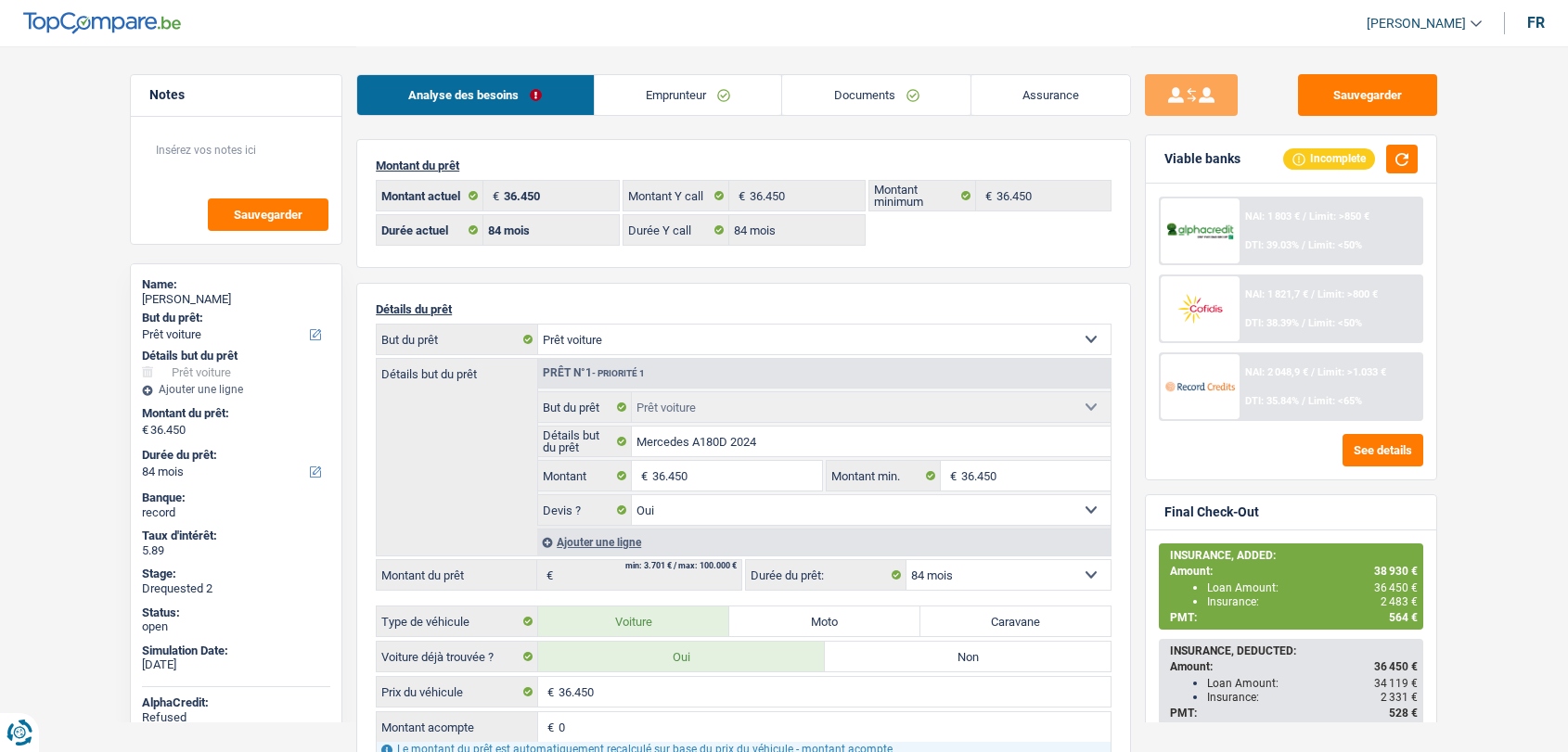
select select "car"
select select "yes"
select select "84"
click at [876, 92] on link "Documents" at bounding box center [876, 95] width 188 height 40
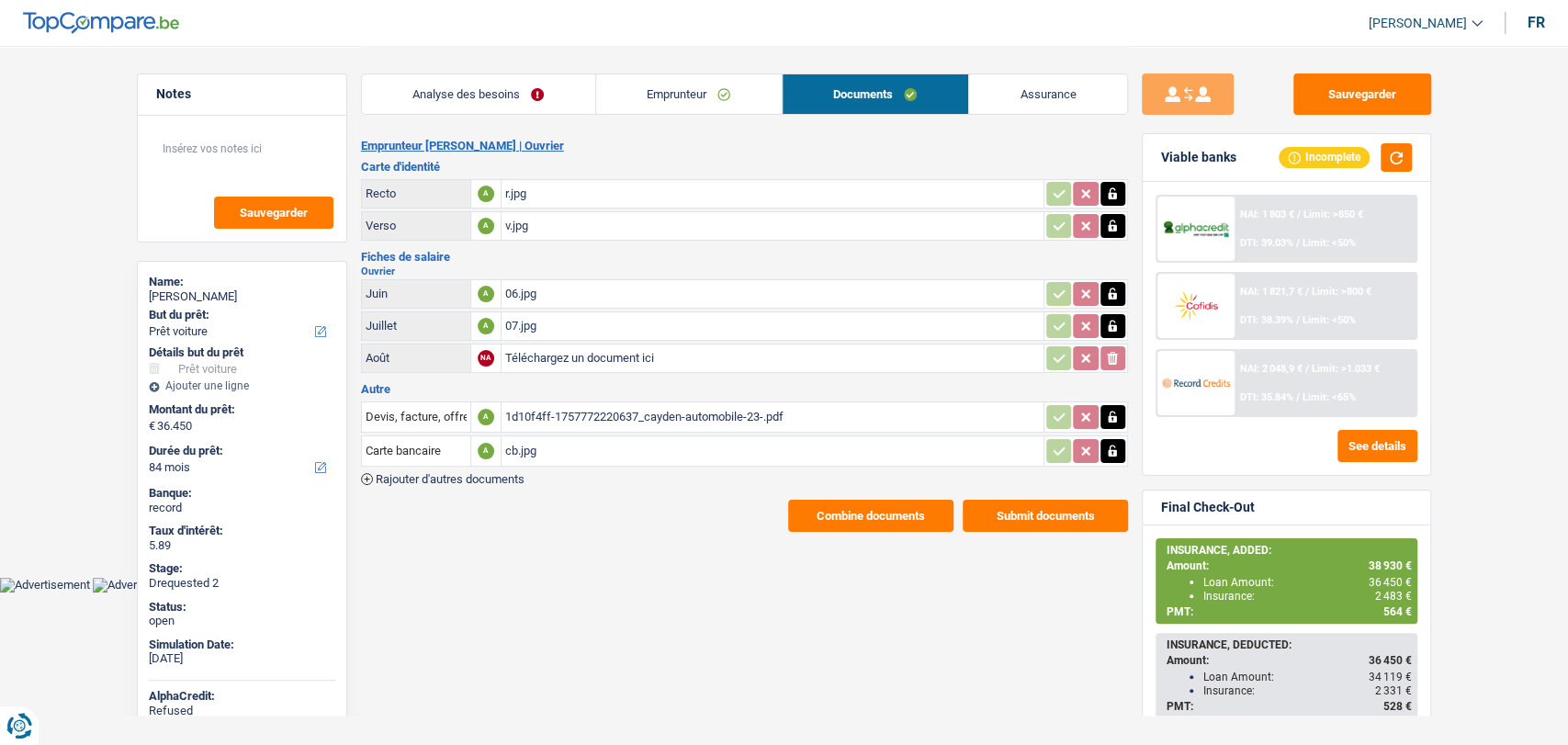
click at [571, 406] on div "1d10f4ff-1757772220637_cayden-automobile-23-.pdf" at bounding box center [772, 416] width 535 height 27
click at [510, 447] on div "cb.jpg" at bounding box center [772, 451] width 535 height 27
click at [625, 527] on div "Combine documents Submit documents" at bounding box center [744, 515] width 767 height 32
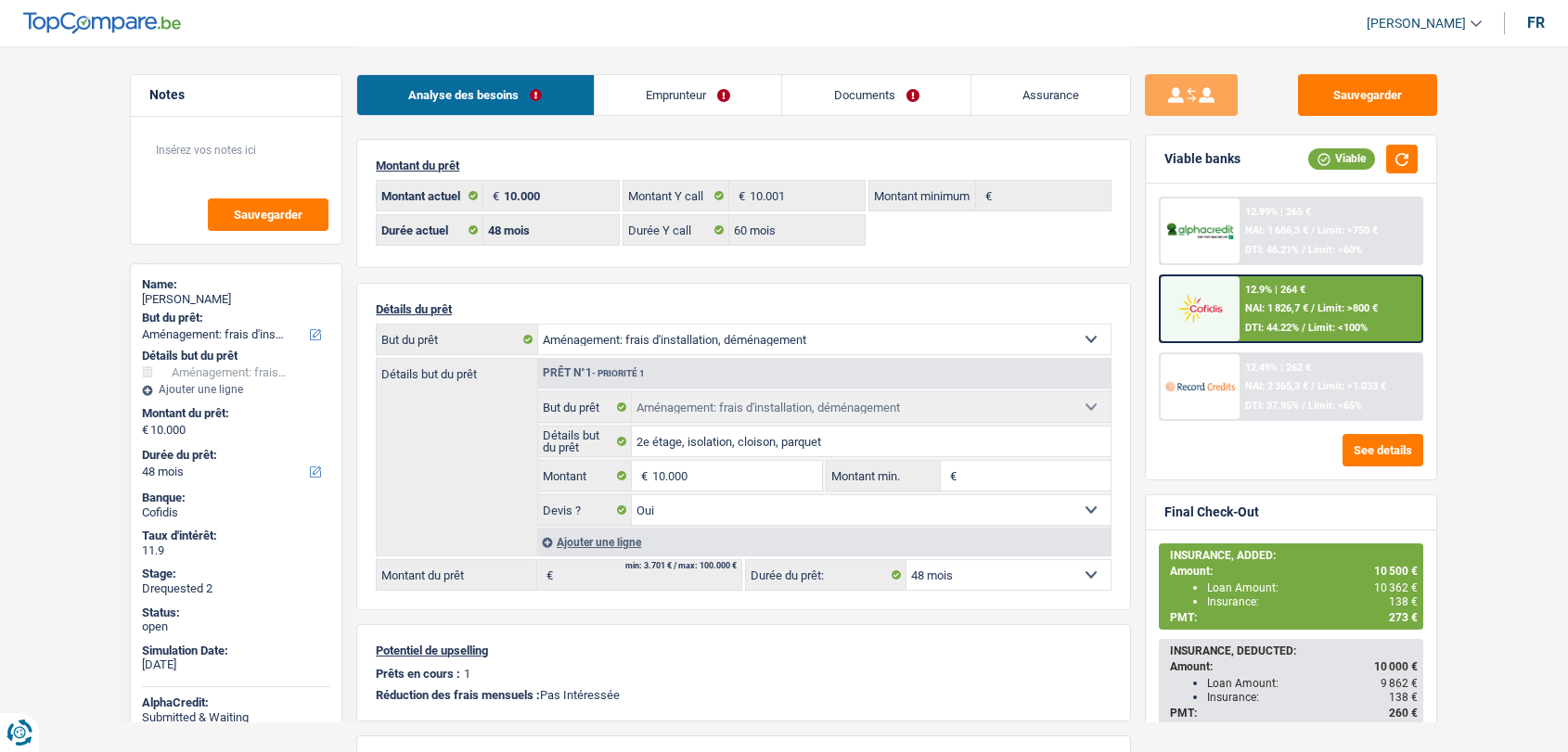
select select "movingOrInstallation"
select select "48"
select select "60"
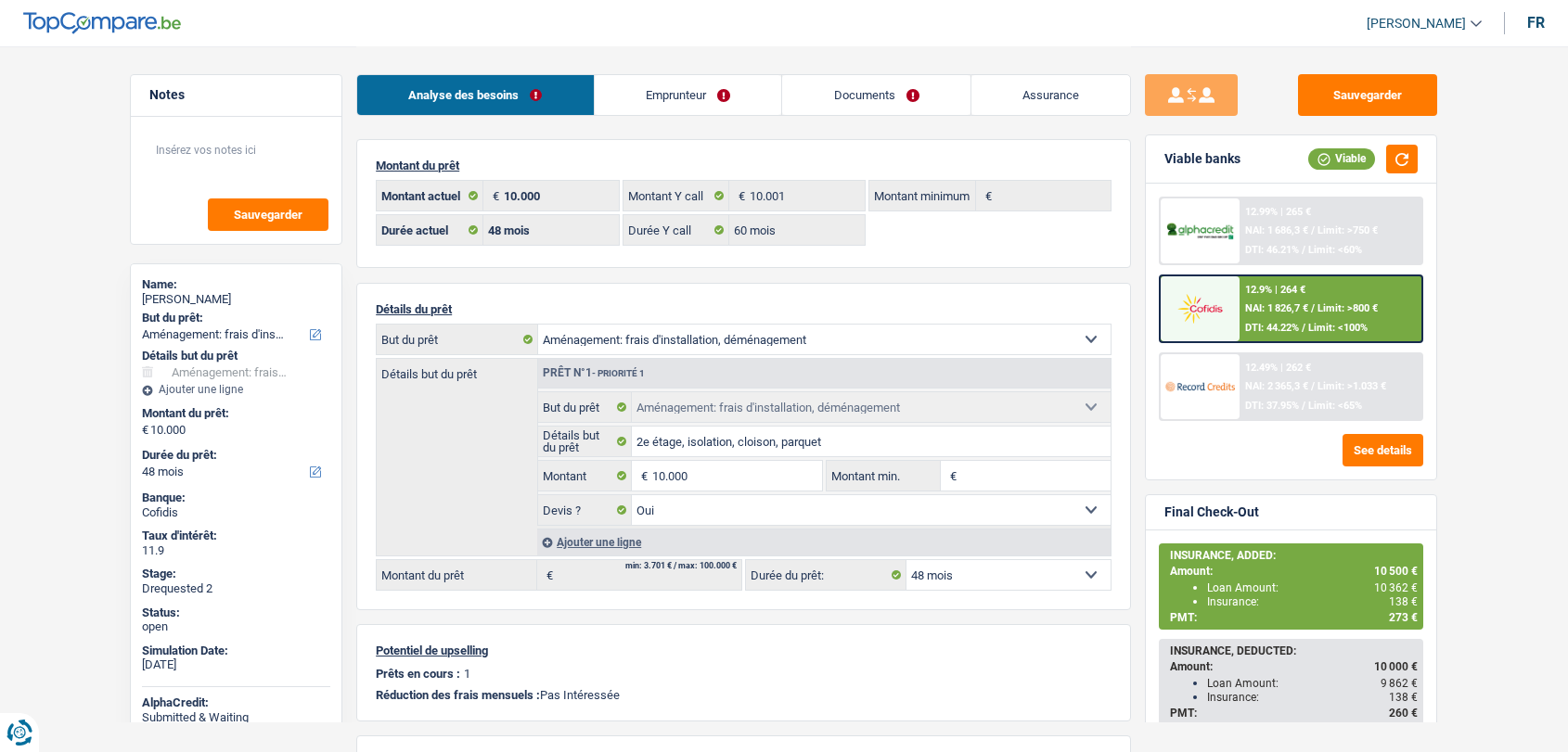
select select "movingOrInstallation"
select select "yes"
select select "48"
click at [1286, 289] on div "12.9% | 264 €" at bounding box center [1276, 289] width 61 height 12
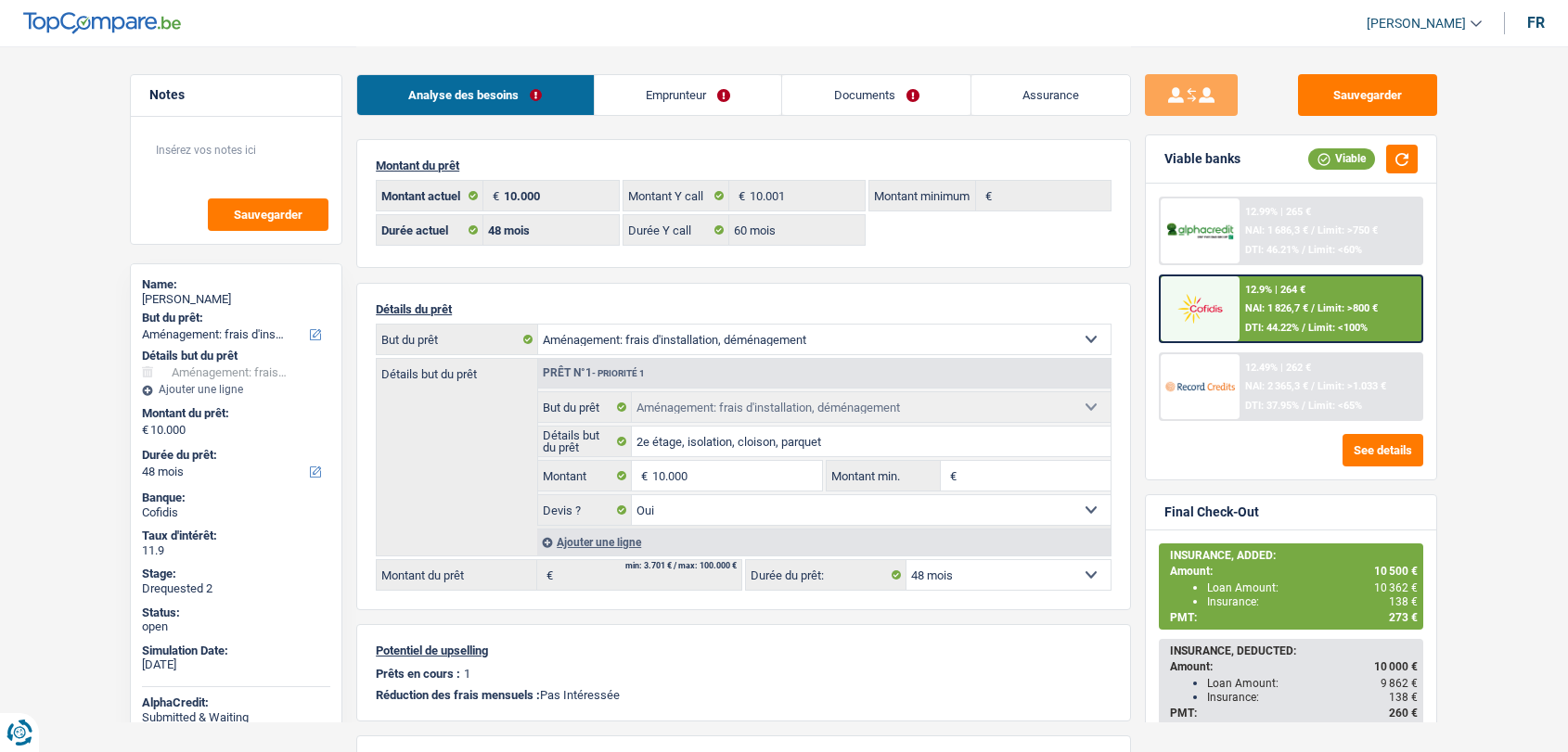
select select "movingOrInstallation"
select select "48"
select select "60"
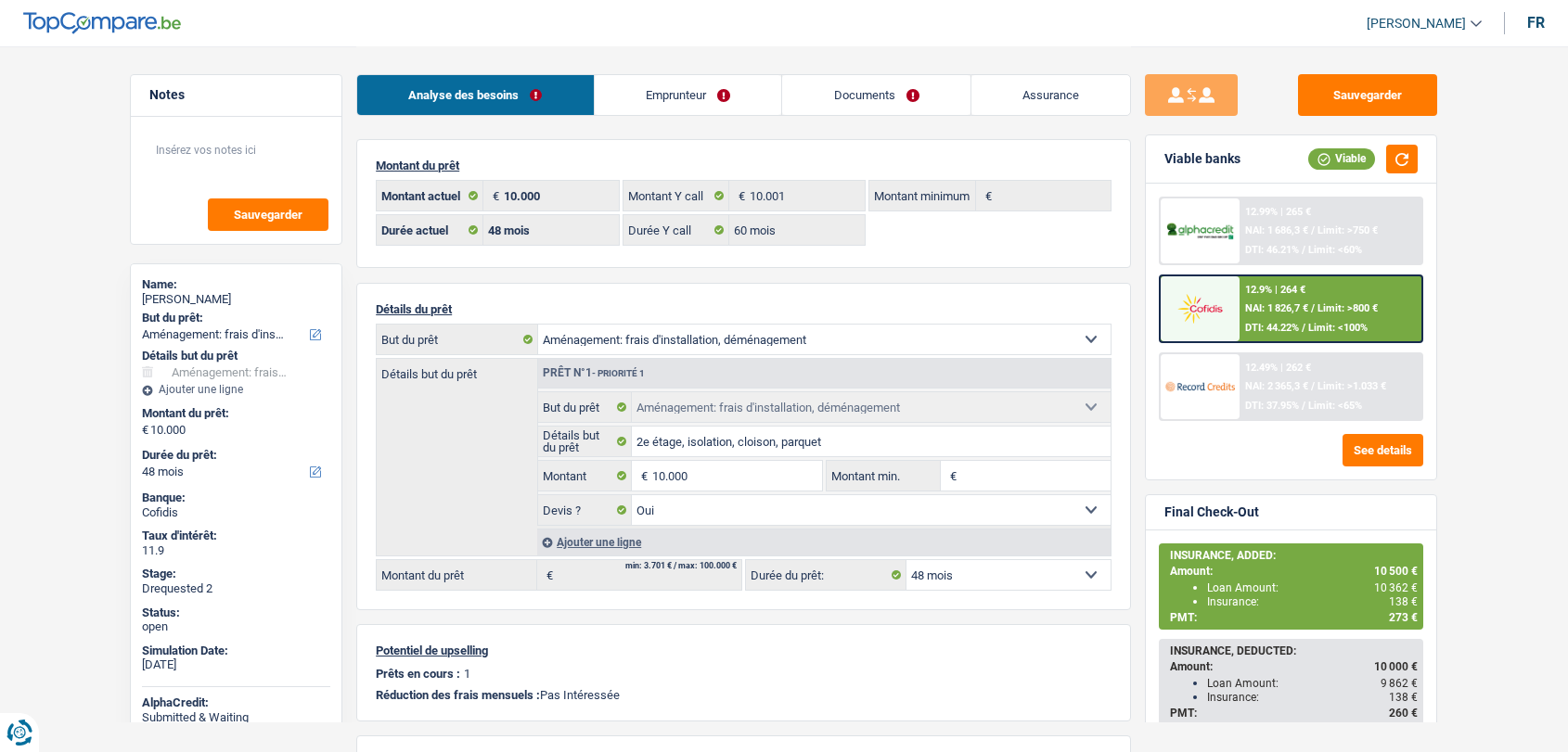
select select "movingOrInstallation"
select select "yes"
select select "48"
click at [871, 102] on link "Documents" at bounding box center [876, 95] width 188 height 40
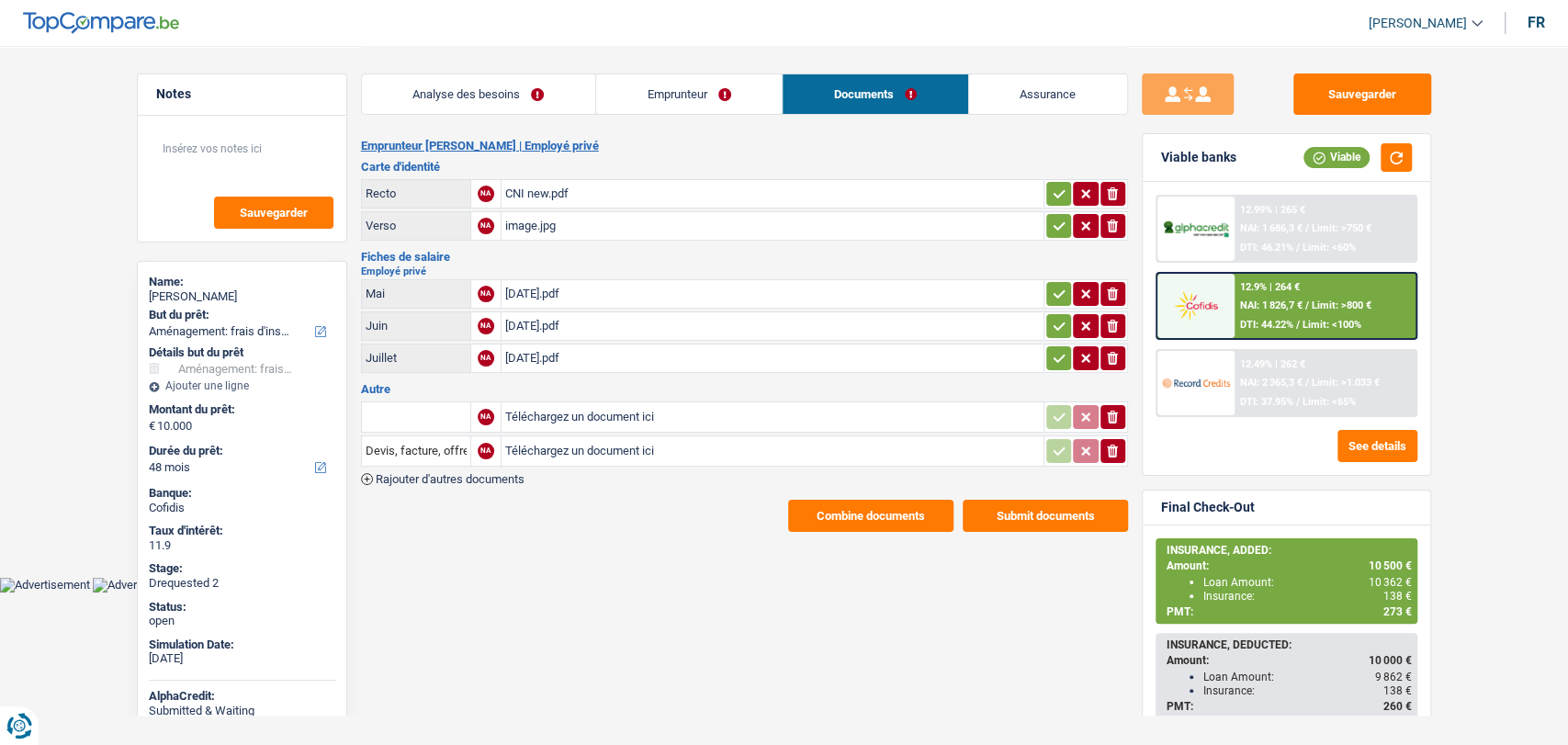
click at [543, 287] on div "[DATE].pdf" at bounding box center [772, 293] width 535 height 27
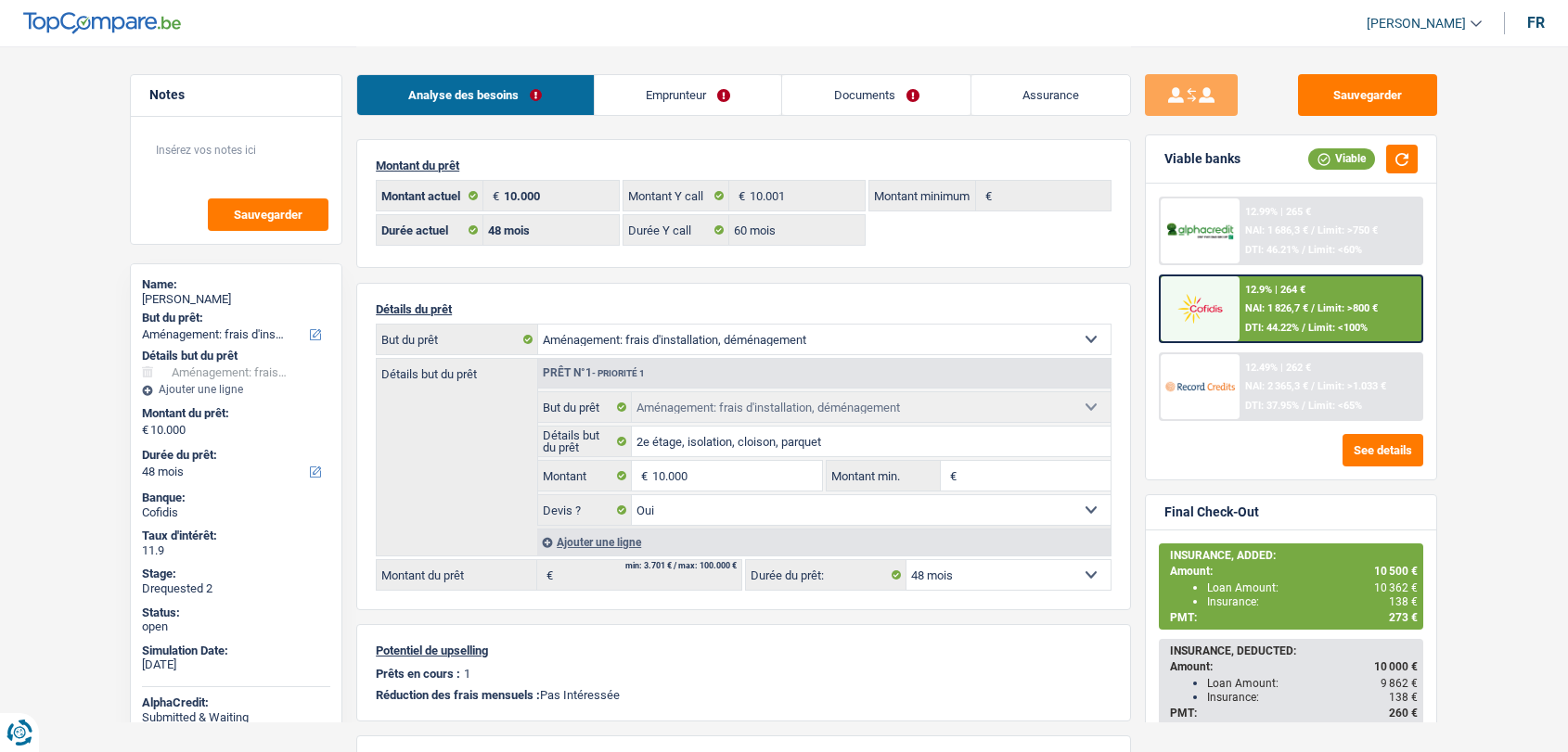
select select "movingOrInstallation"
select select "48"
select select "60"
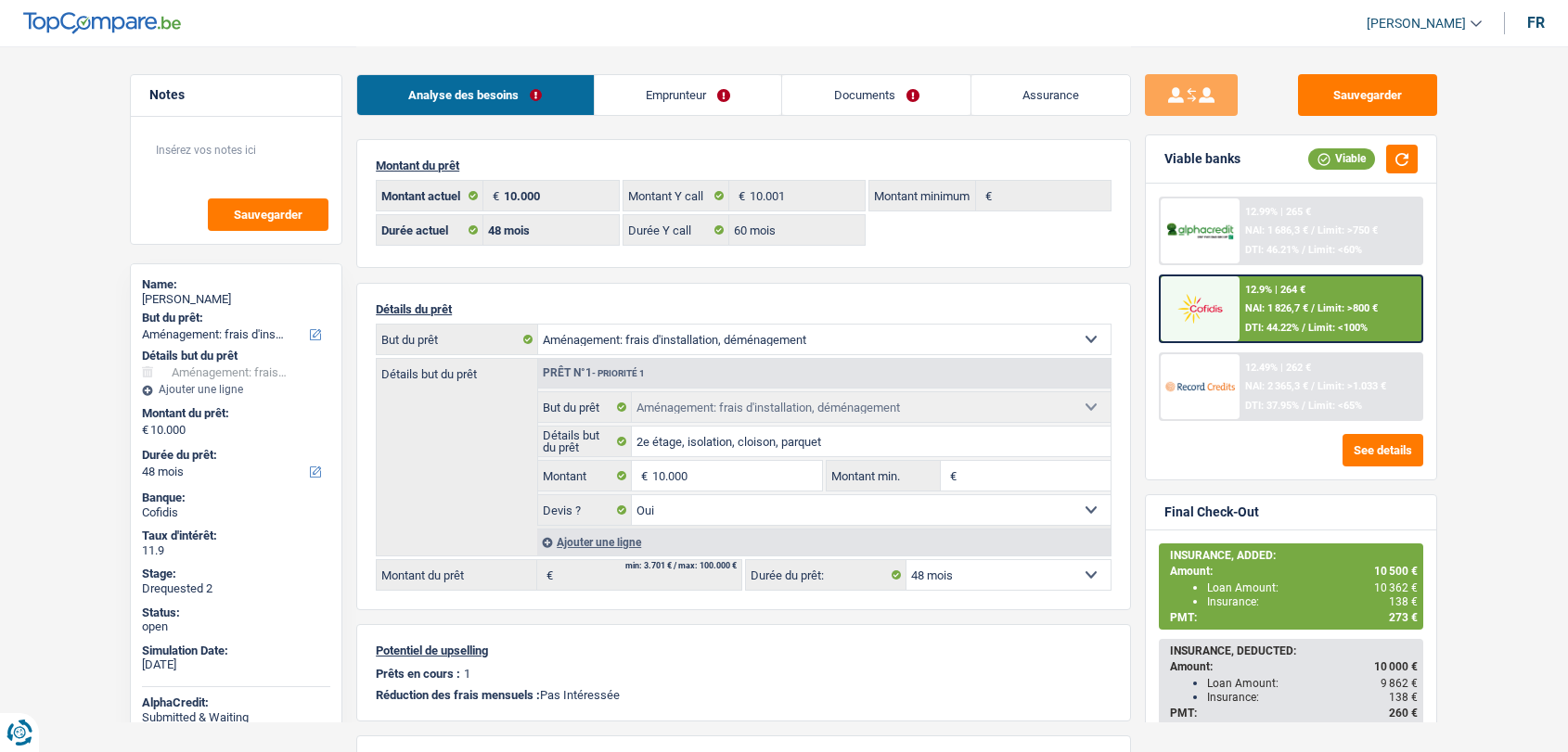
select select "movingOrInstallation"
select select "yes"
select select "48"
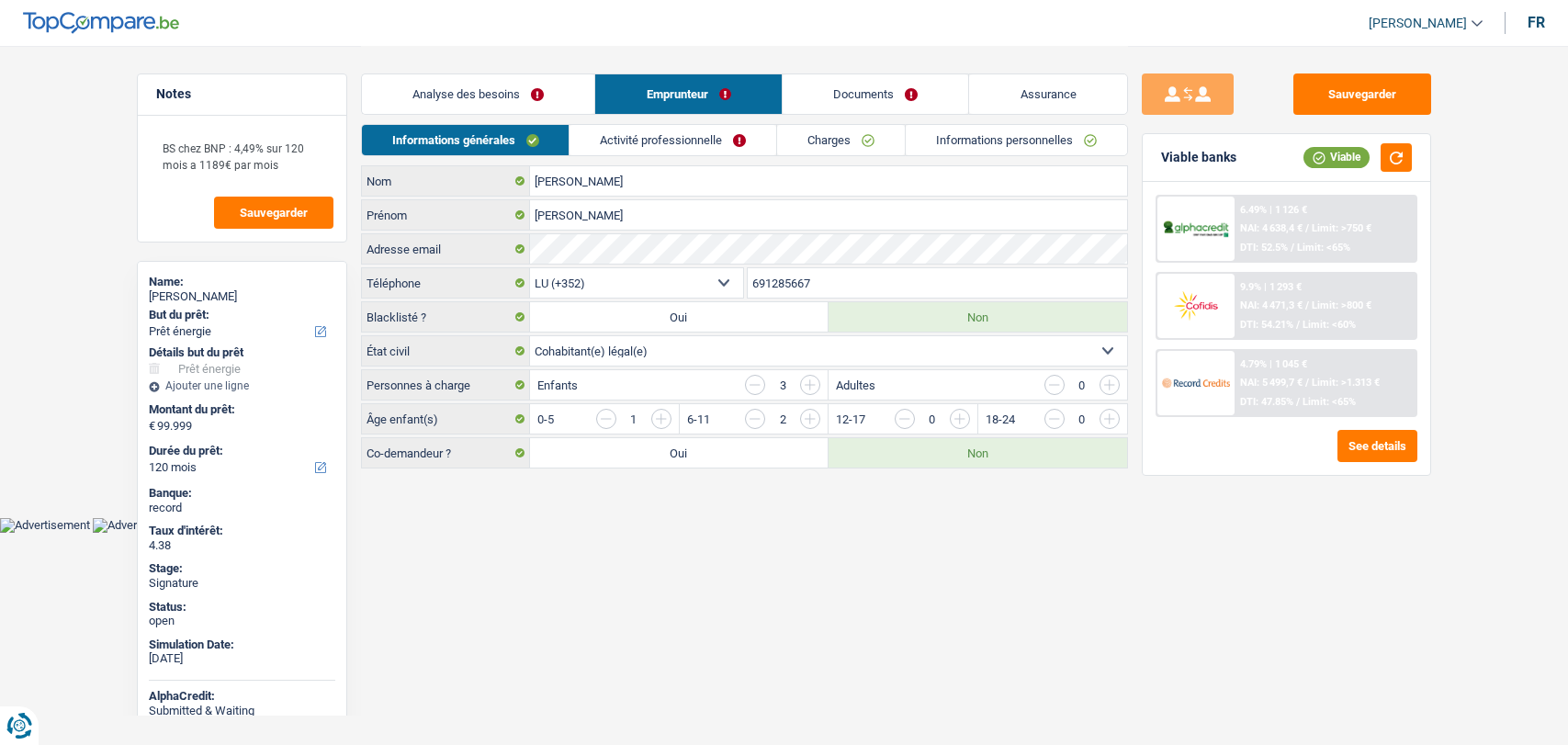
select select "energy"
select select "120"
select select "352"
select select "cohabitation"
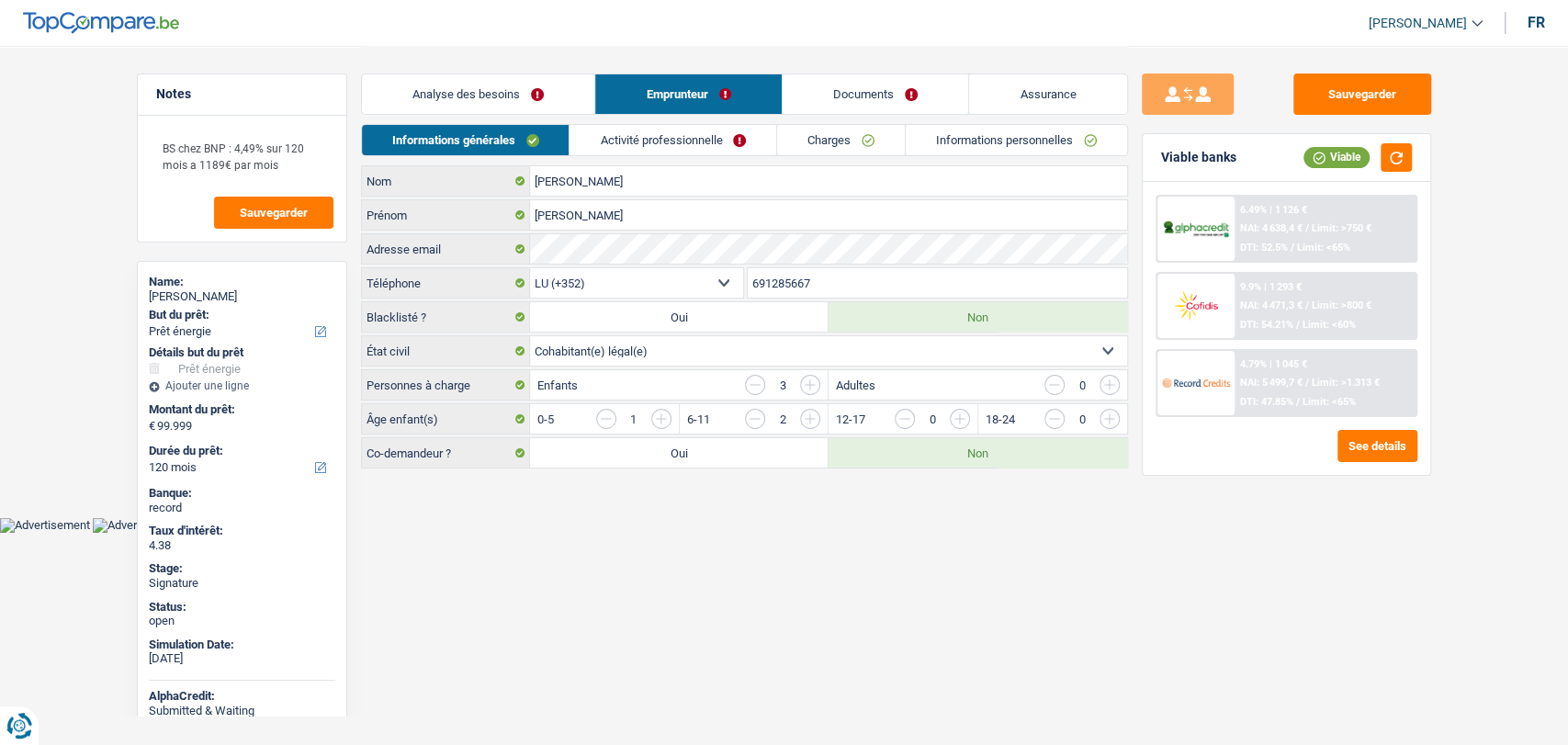
click at [861, 94] on link "Documents" at bounding box center [875, 94] width 186 height 39
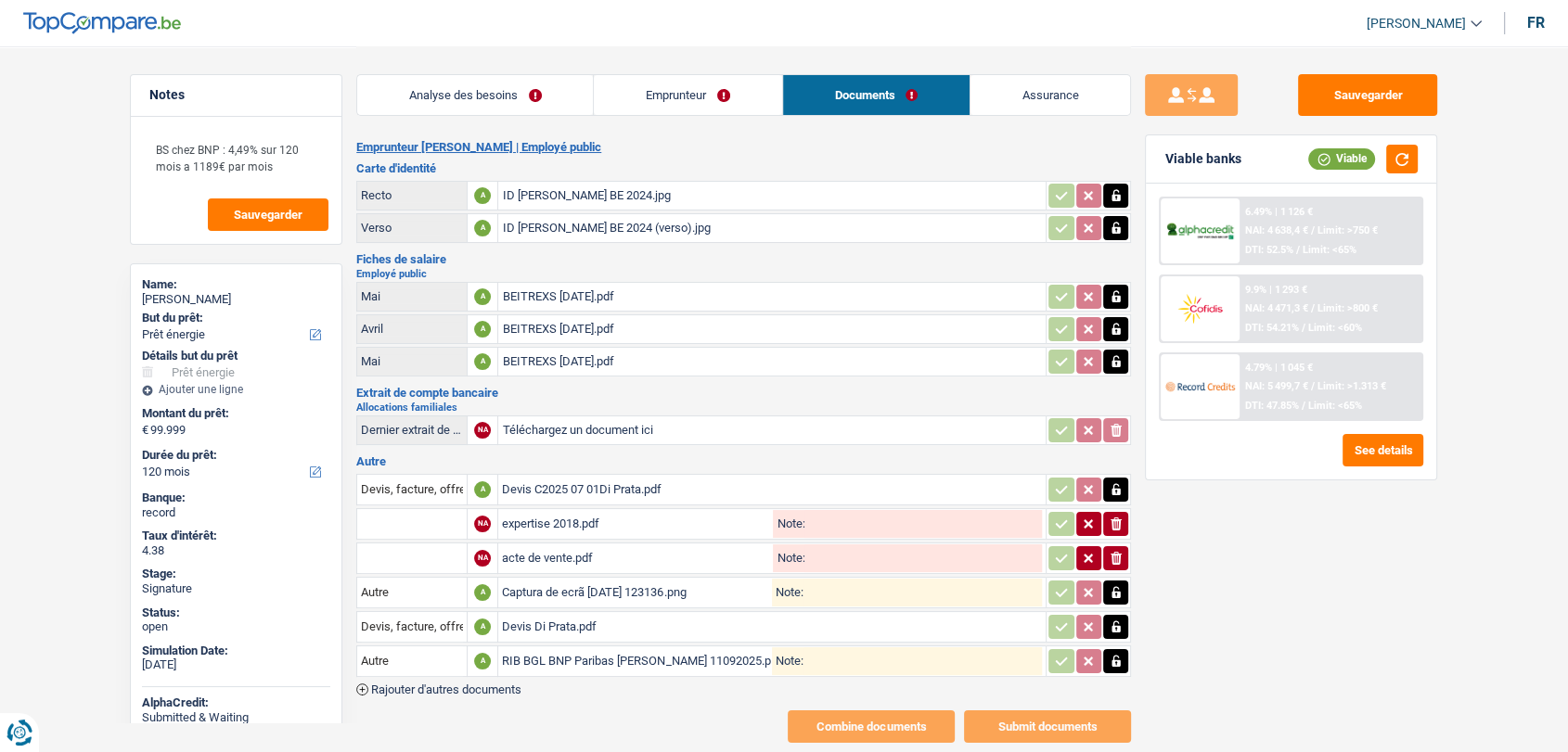
scroll to position [44, 0]
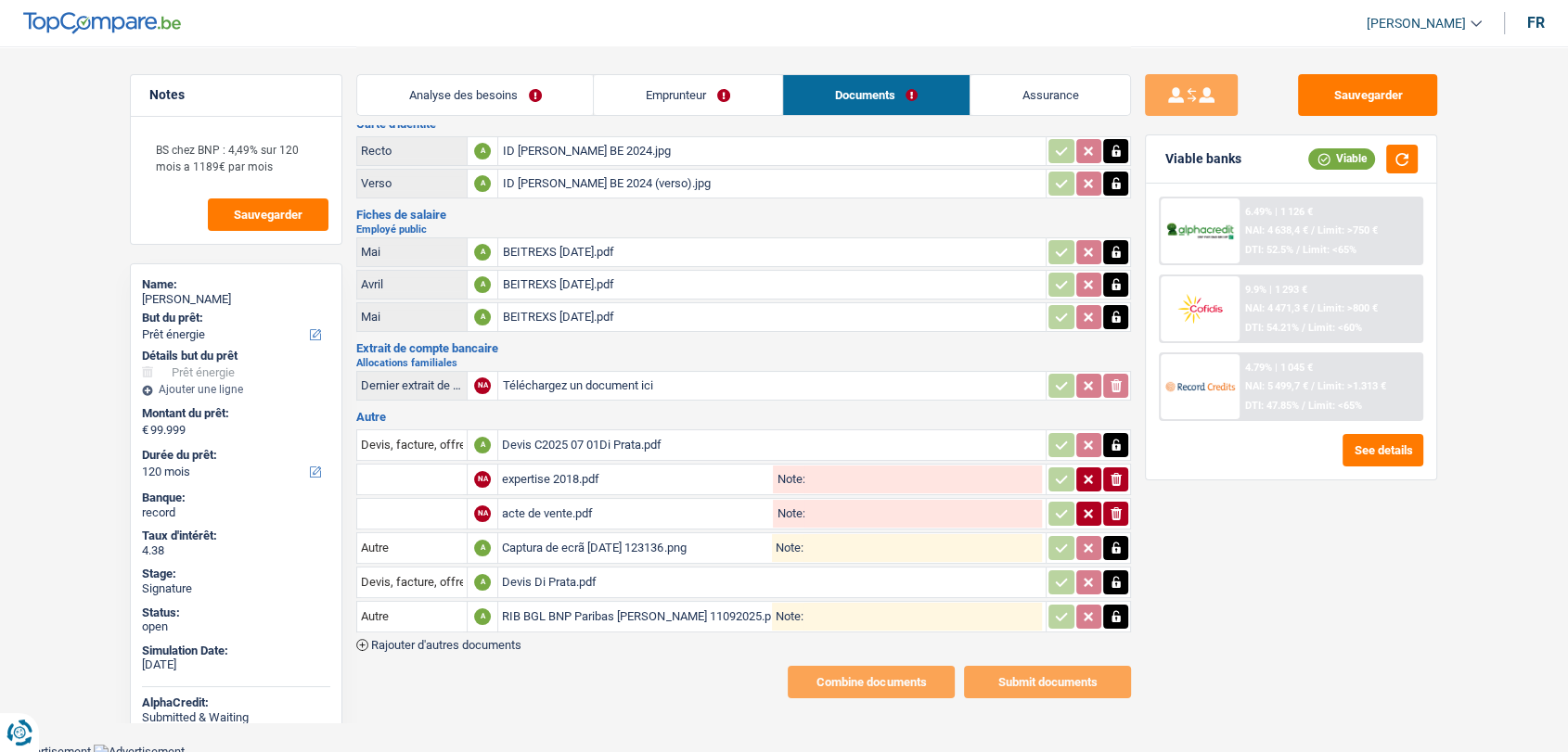
click at [553, 612] on div "RIB BGL BNP Paribas [PERSON_NAME] 11092025.pdf" at bounding box center [636, 616] width 270 height 27
click at [592, 603] on div "RIB BGL BNP Paribas [PERSON_NAME] 11092025.pdf" at bounding box center [636, 616] width 270 height 27
